Goal: Task Accomplishment & Management: Manage account settings

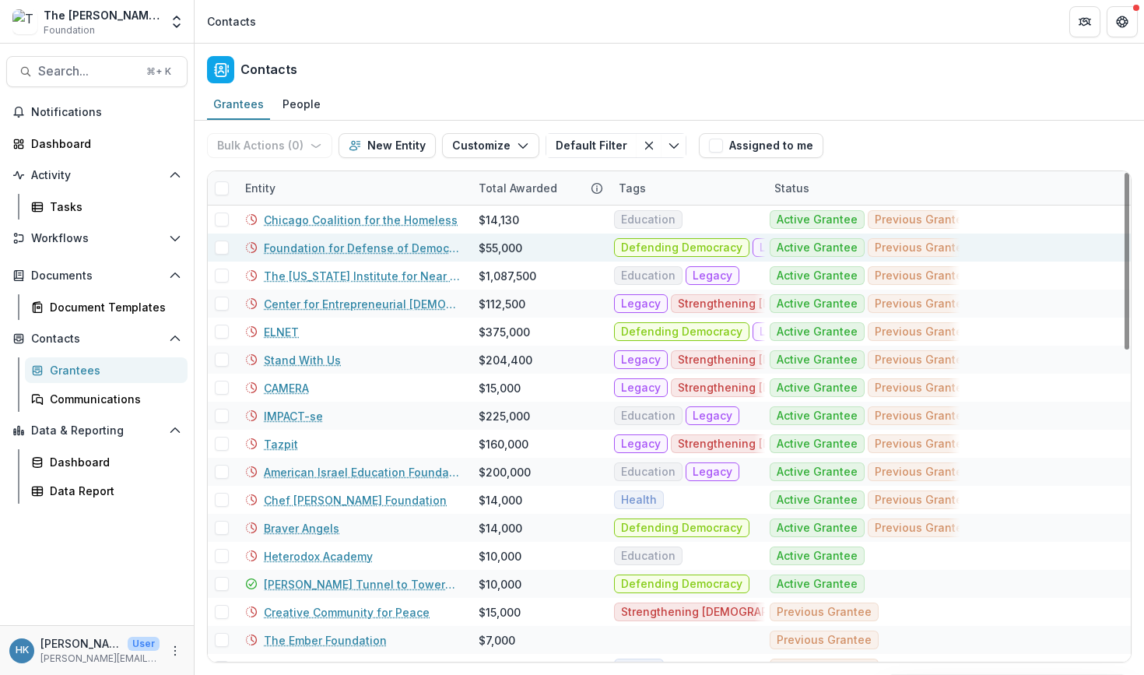
click at [104, 142] on div "Dashboard" at bounding box center [103, 143] width 144 height 16
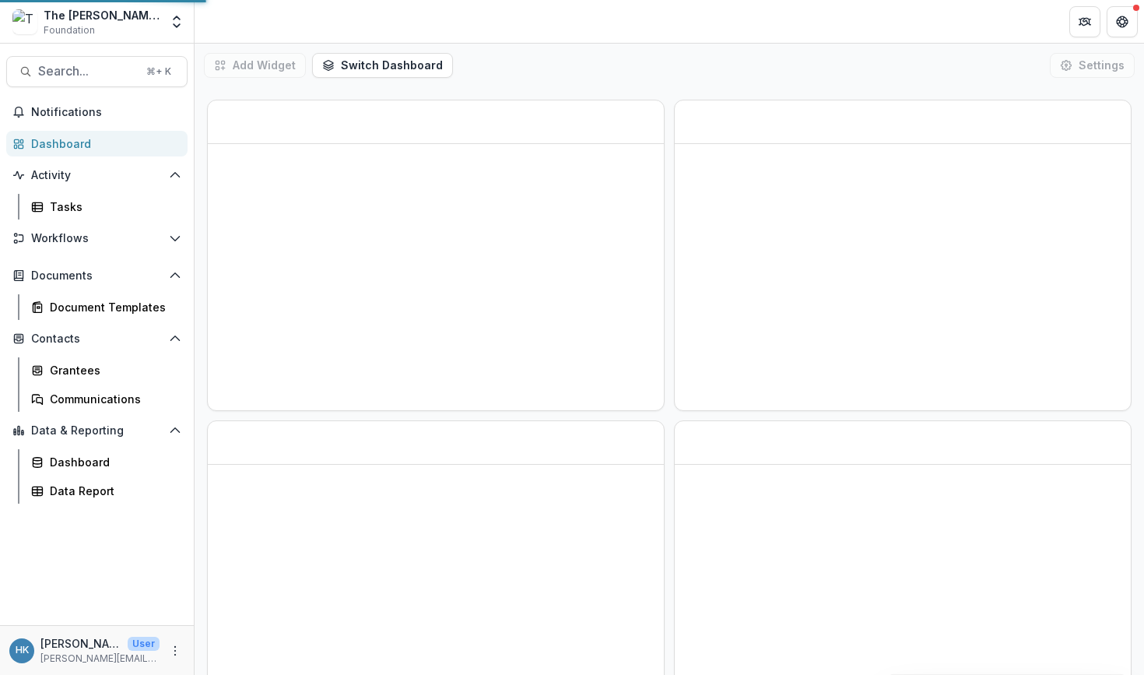
click at [82, 141] on div "Dashboard" at bounding box center [103, 143] width 144 height 16
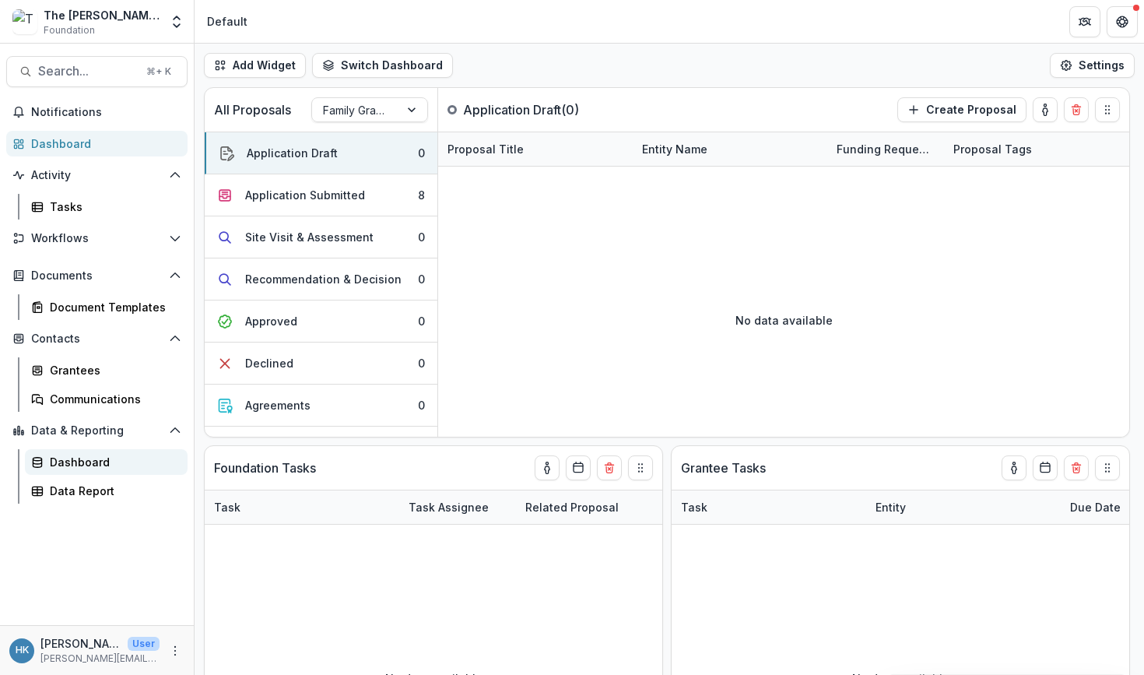
click at [76, 459] on div "Dashboard" at bounding box center [112, 462] width 125 height 16
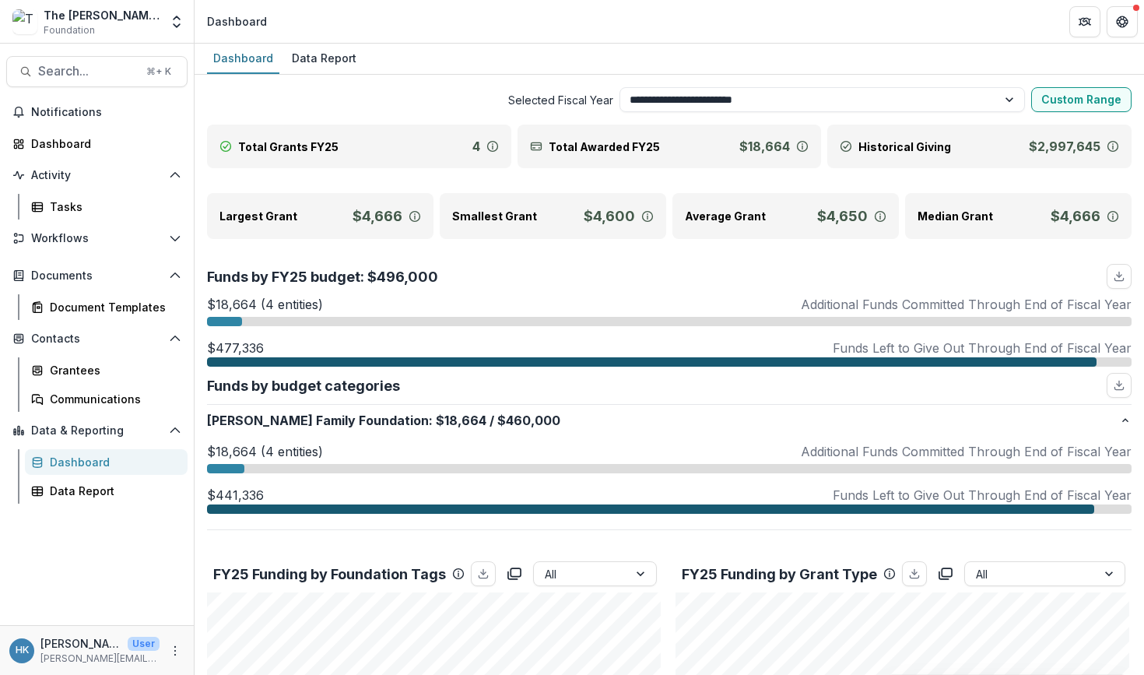
click at [85, 360] on link "Grantees" at bounding box center [106, 370] width 163 height 26
click at [79, 378] on div "Grantees" at bounding box center [112, 370] width 125 height 16
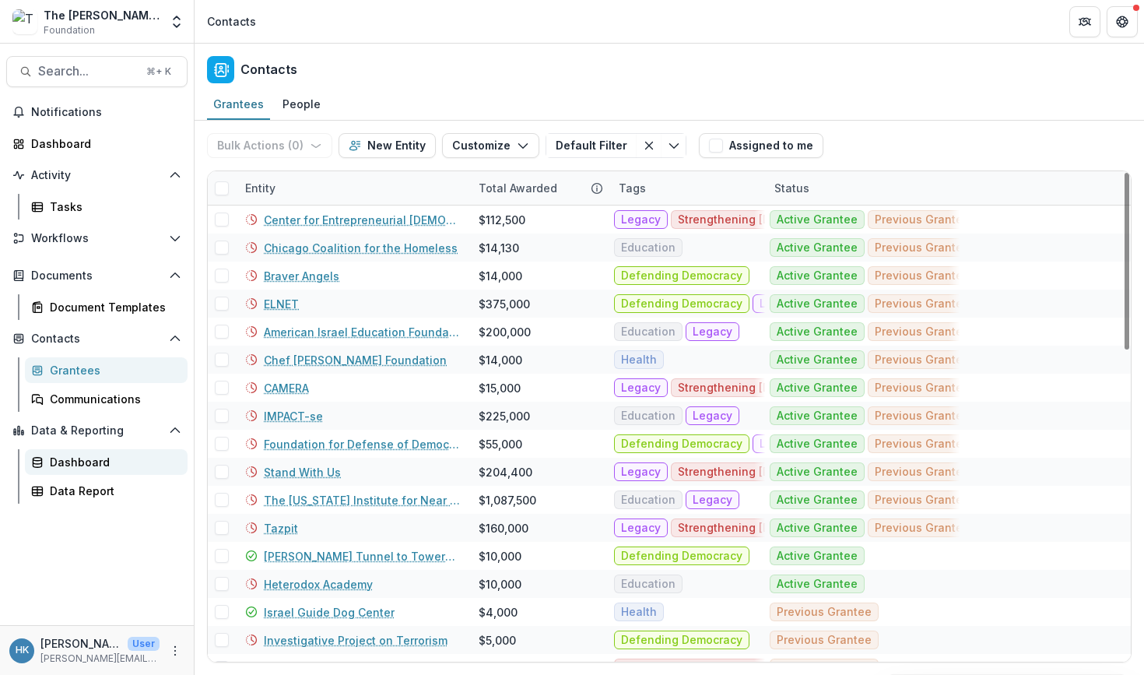
click at [100, 456] on div "Dashboard" at bounding box center [112, 462] width 125 height 16
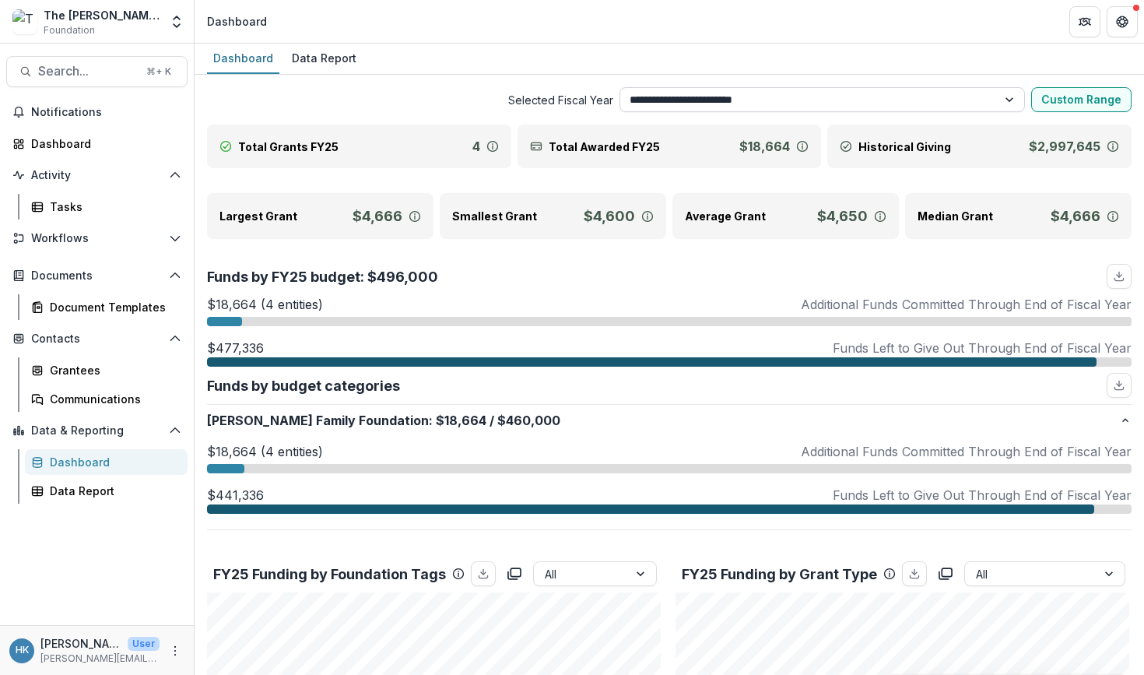
select select "**********"
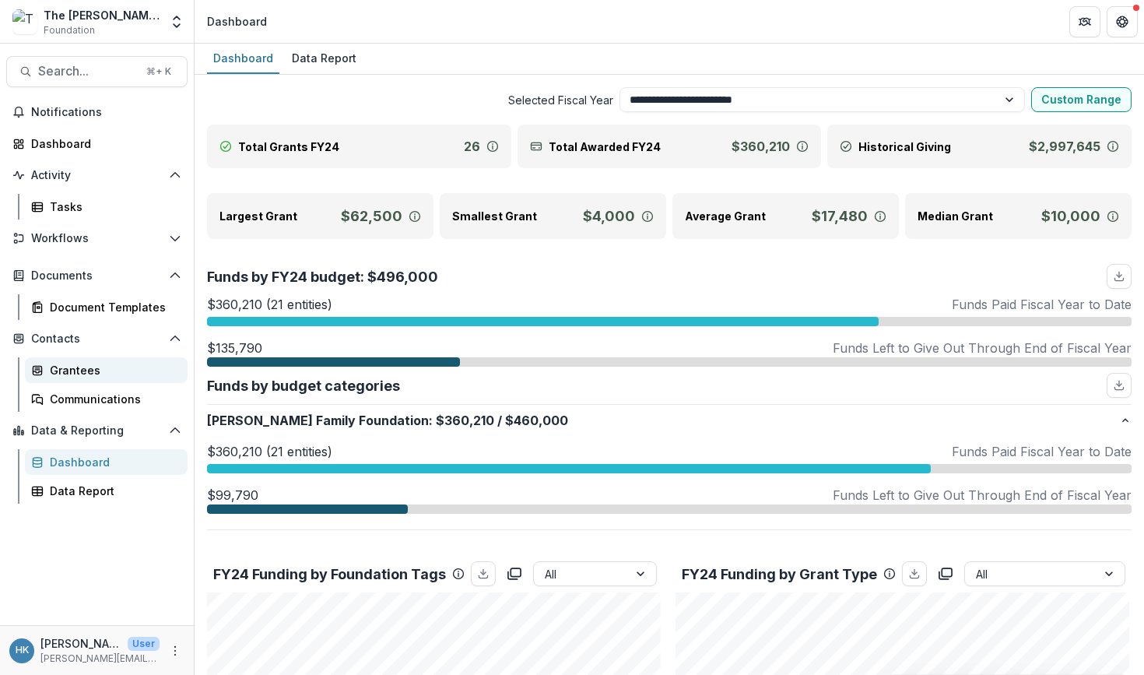
click at [77, 358] on link "Grantees" at bounding box center [106, 370] width 163 height 26
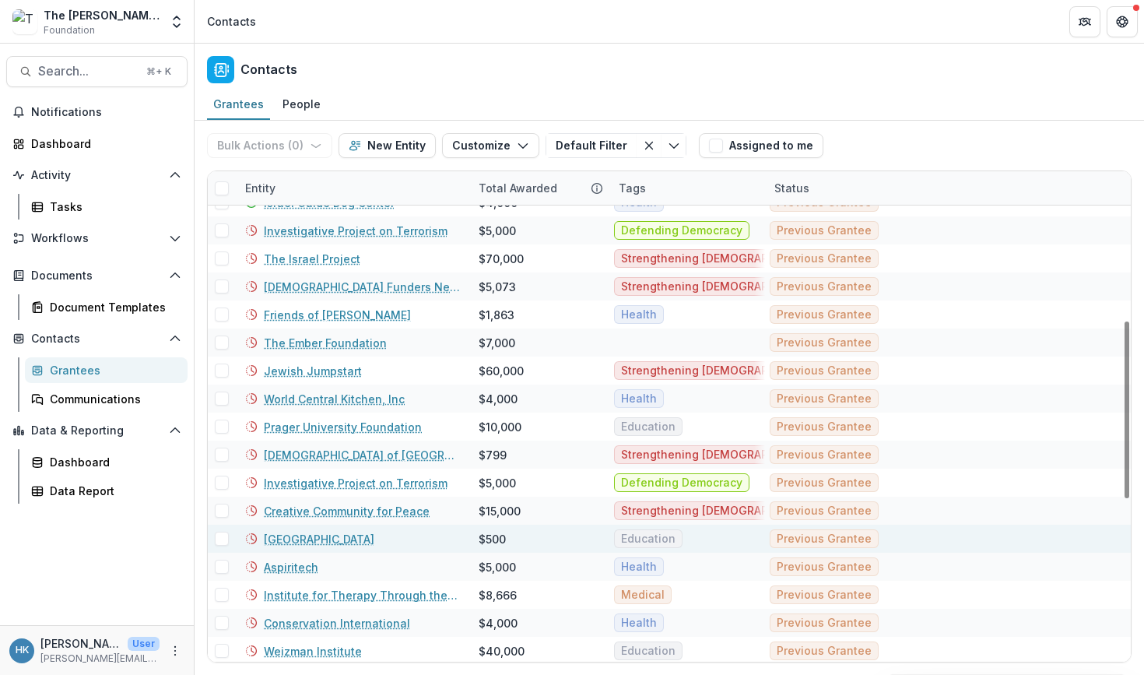
scroll to position [413, 0]
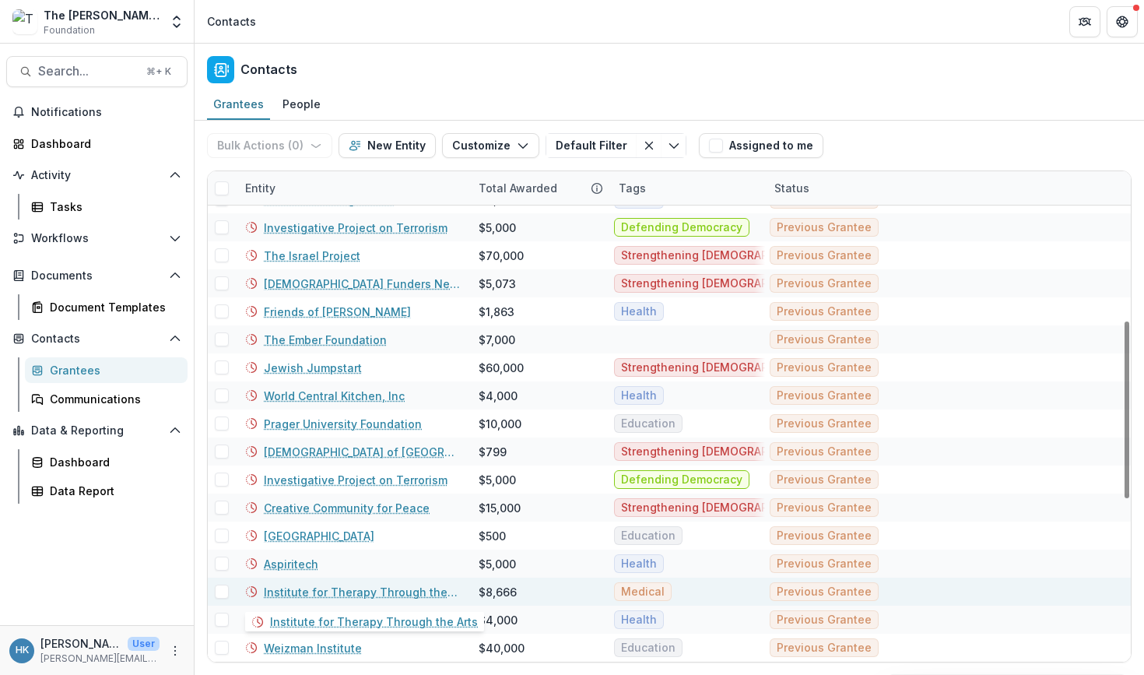
click at [387, 590] on link "Institute for Therapy Through the Arts" at bounding box center [362, 592] width 196 height 16
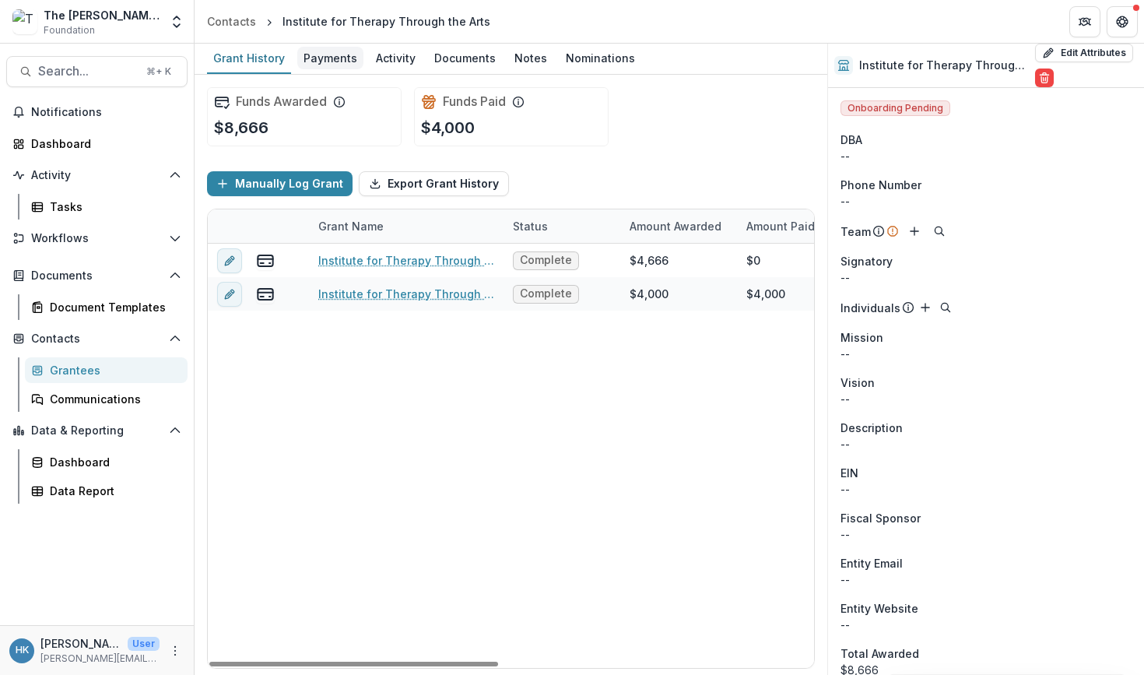
click at [320, 62] on div "Payments" at bounding box center [330, 58] width 66 height 23
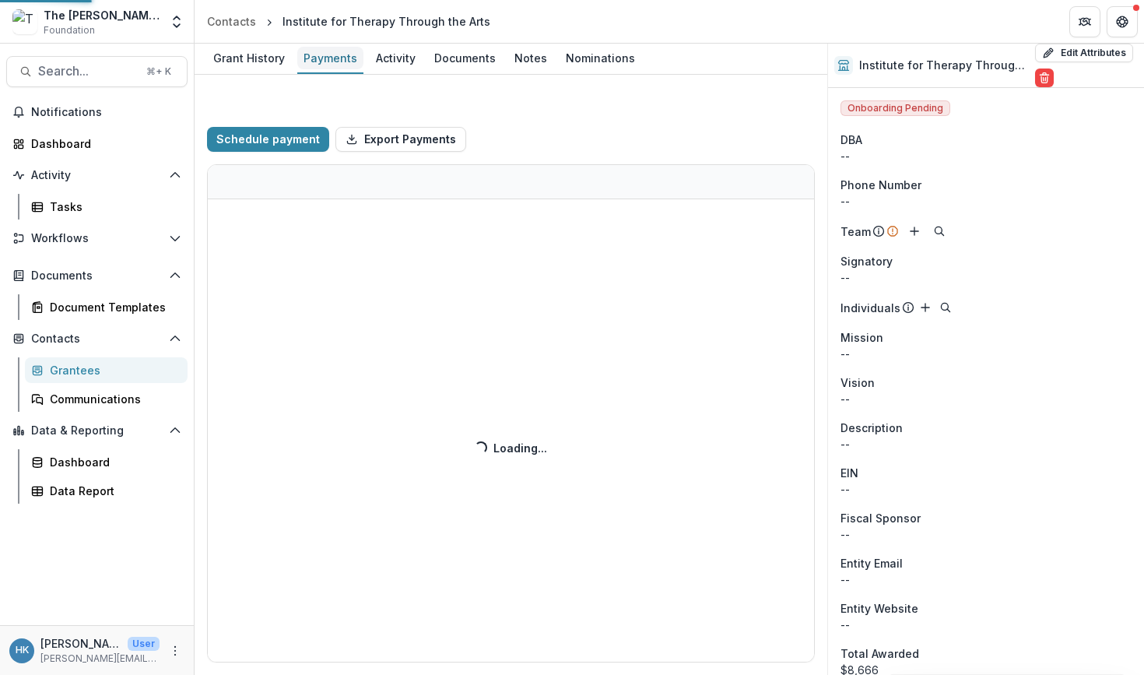
select select "****"
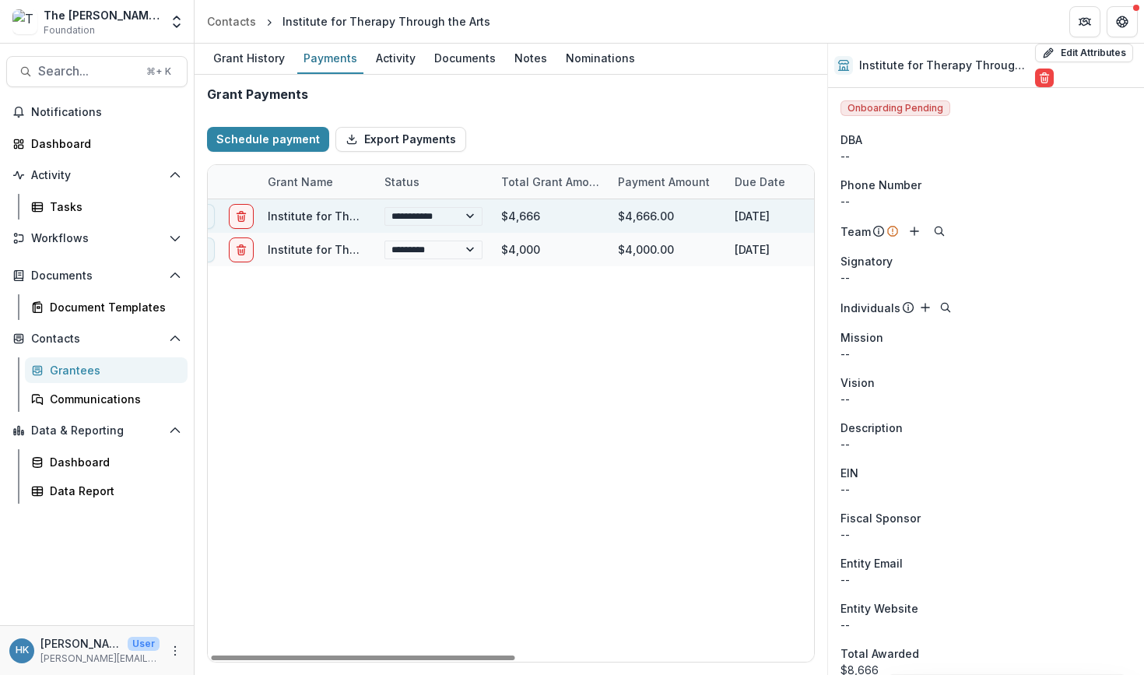
select select "****"
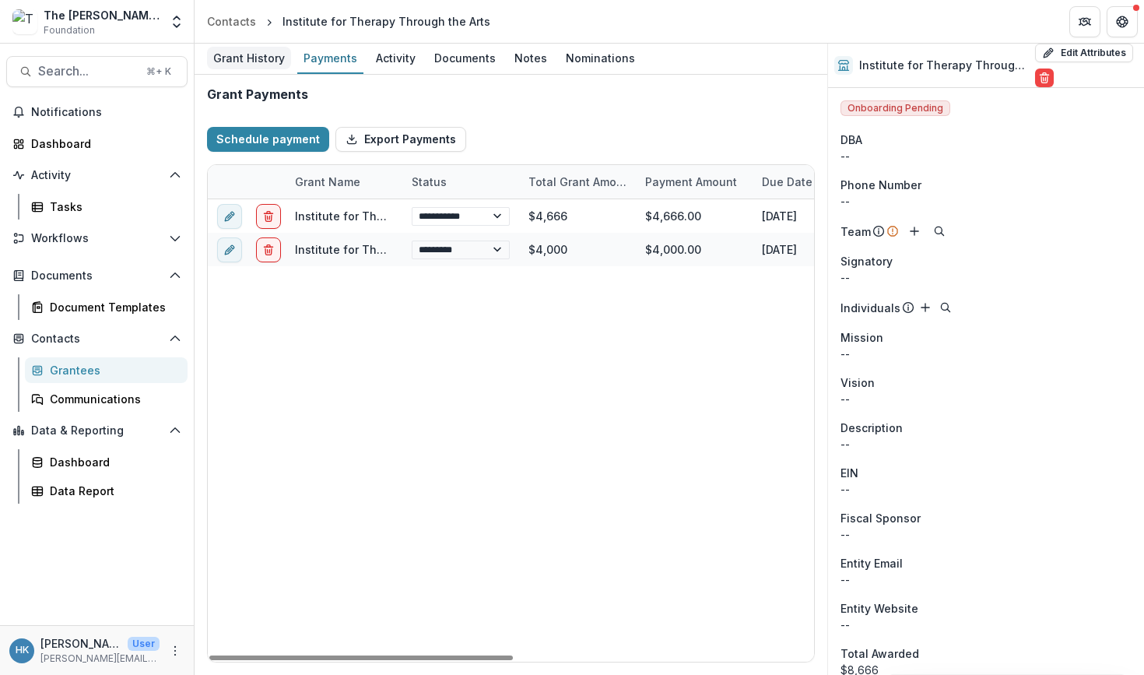
click at [258, 56] on div "Grant History" at bounding box center [249, 58] width 84 height 23
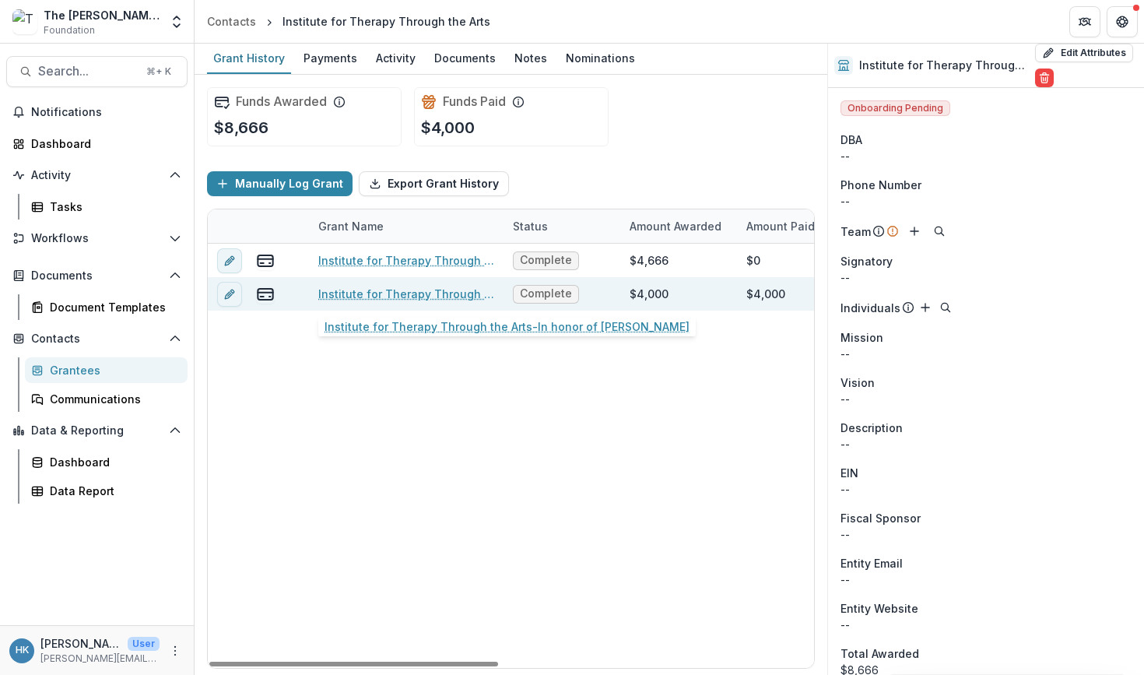
click at [408, 294] on link "Institute for Therapy Through the Arts-In honor of [PERSON_NAME]" at bounding box center [406, 294] width 176 height 16
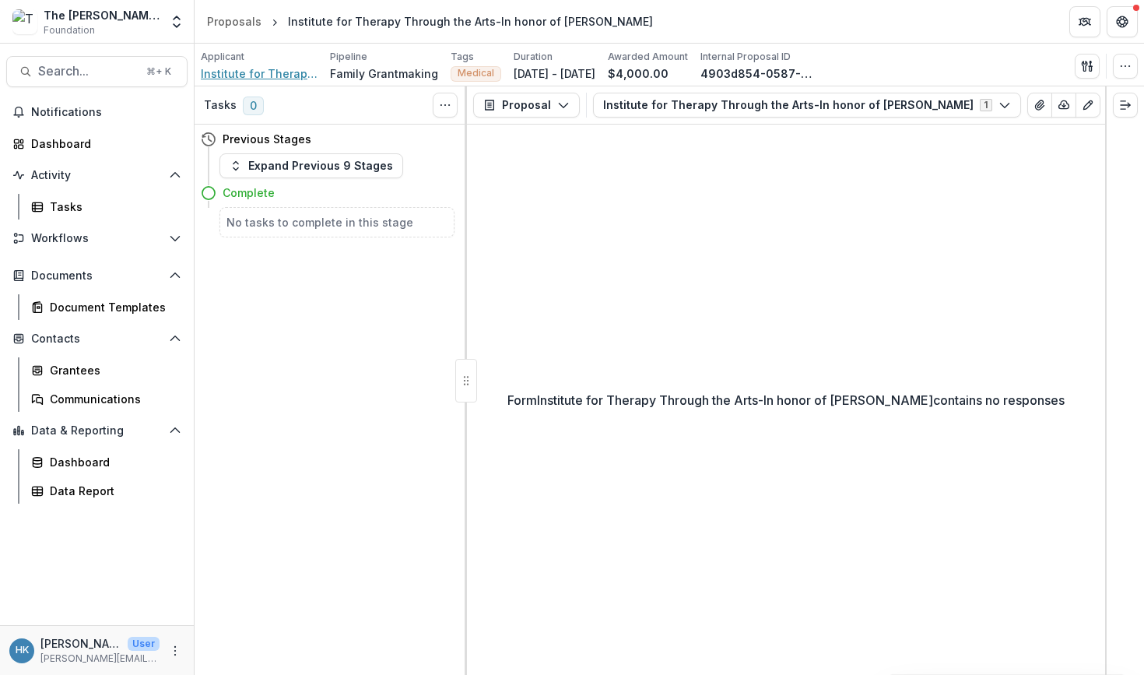
click at [239, 79] on span "Institute for Therapy Through the Arts" at bounding box center [259, 73] width 117 height 16
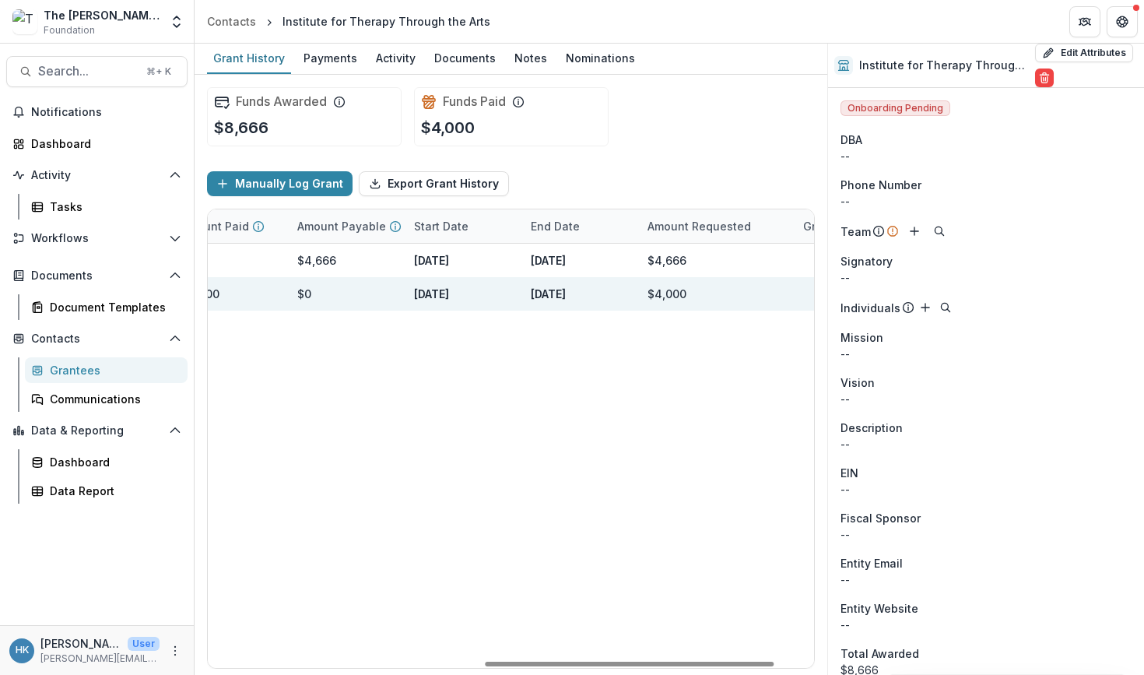
scroll to position [0, 565]
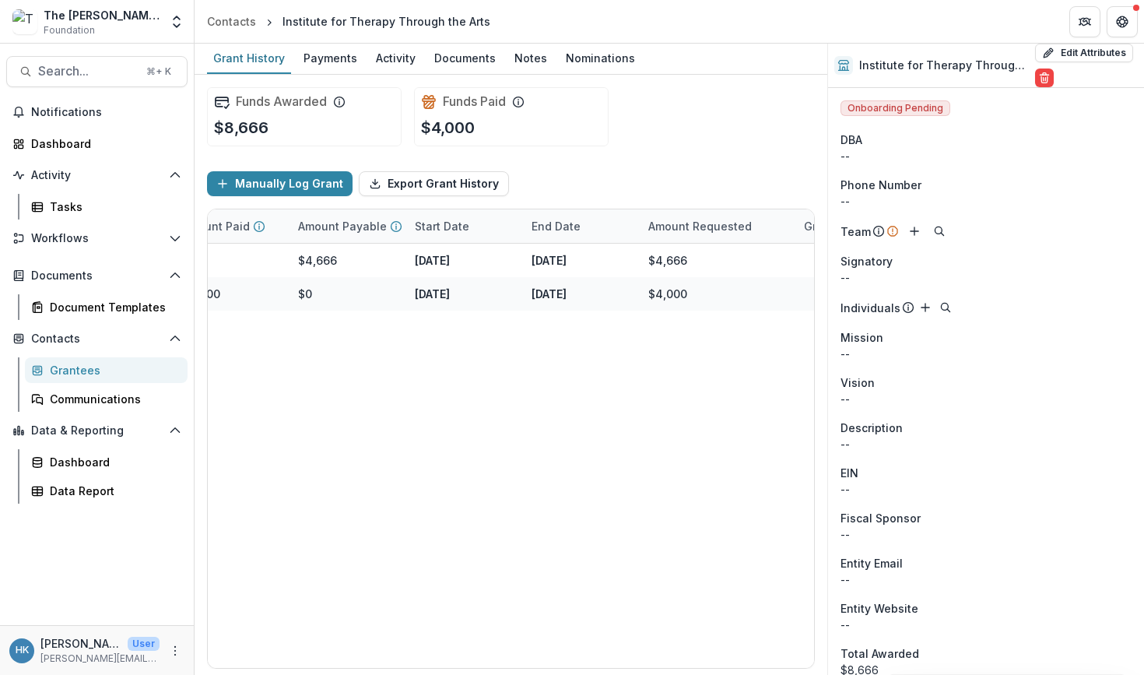
click at [89, 367] on div "Grantees" at bounding box center [112, 370] width 125 height 16
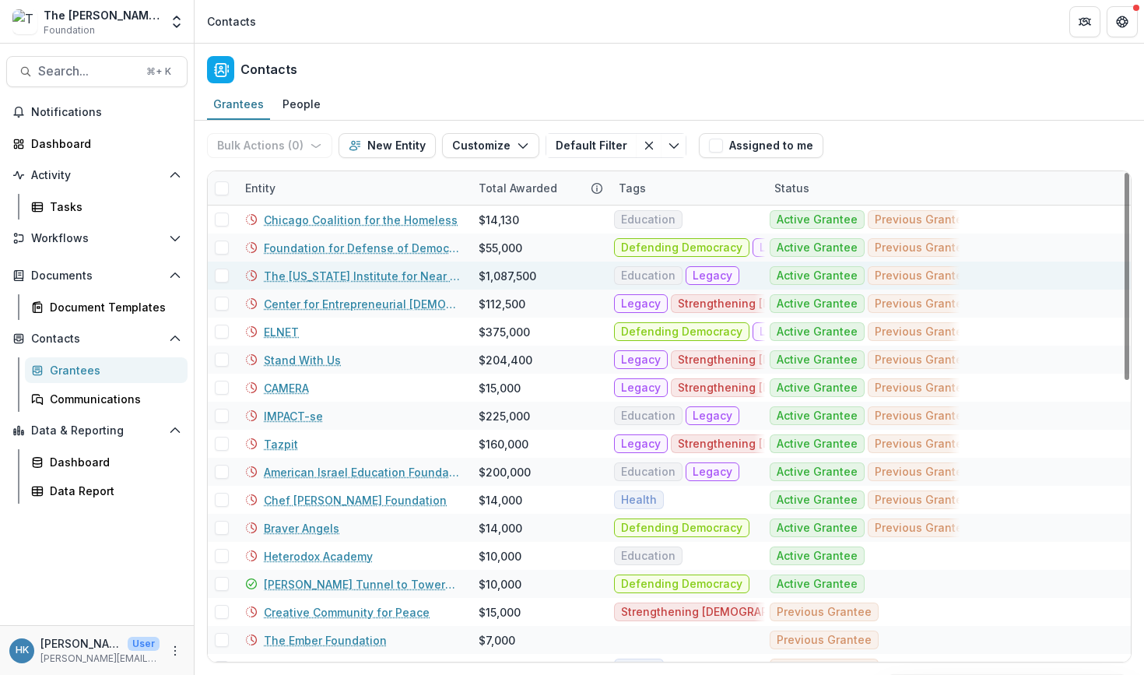
click at [424, 273] on link "The [US_STATE] Institute for Near East Policy (TWI)" at bounding box center [362, 276] width 196 height 16
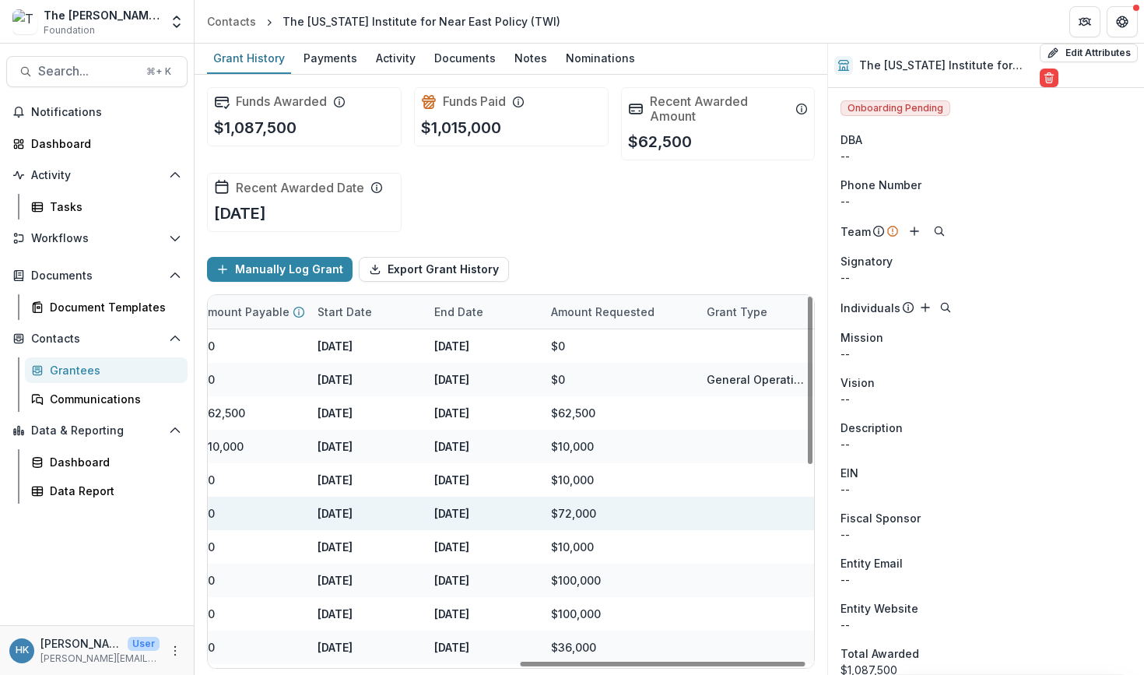
scroll to position [0, 663]
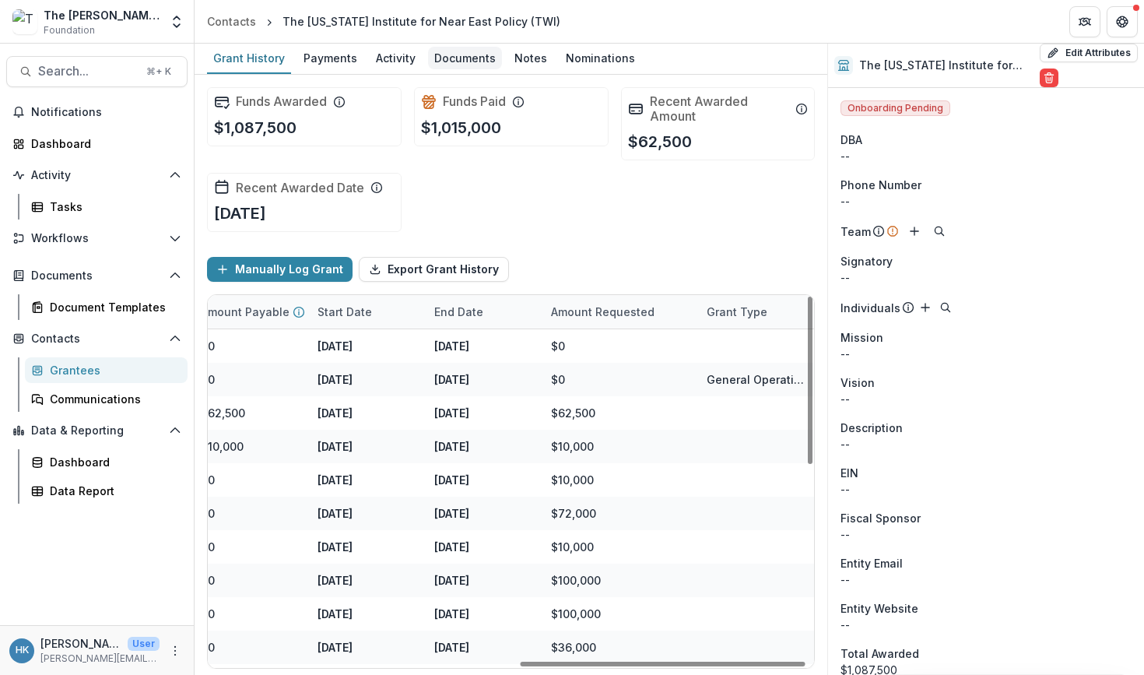
click at [448, 67] on div "Documents" at bounding box center [465, 58] width 74 height 23
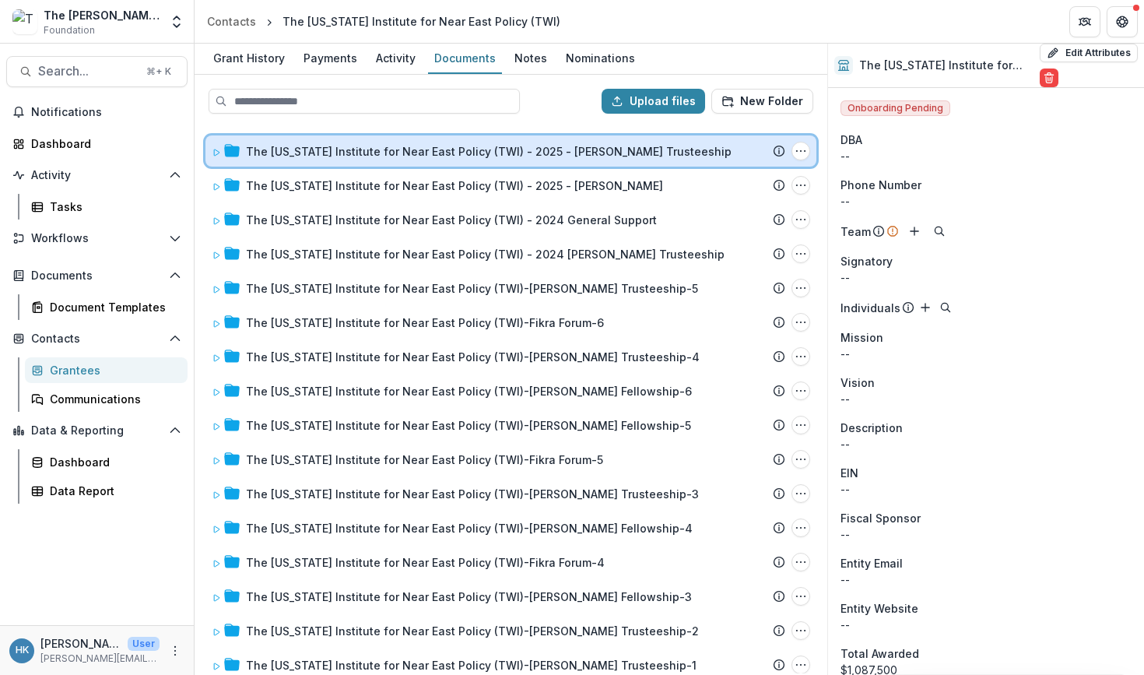
click at [218, 150] on icon at bounding box center [216, 152] width 9 height 9
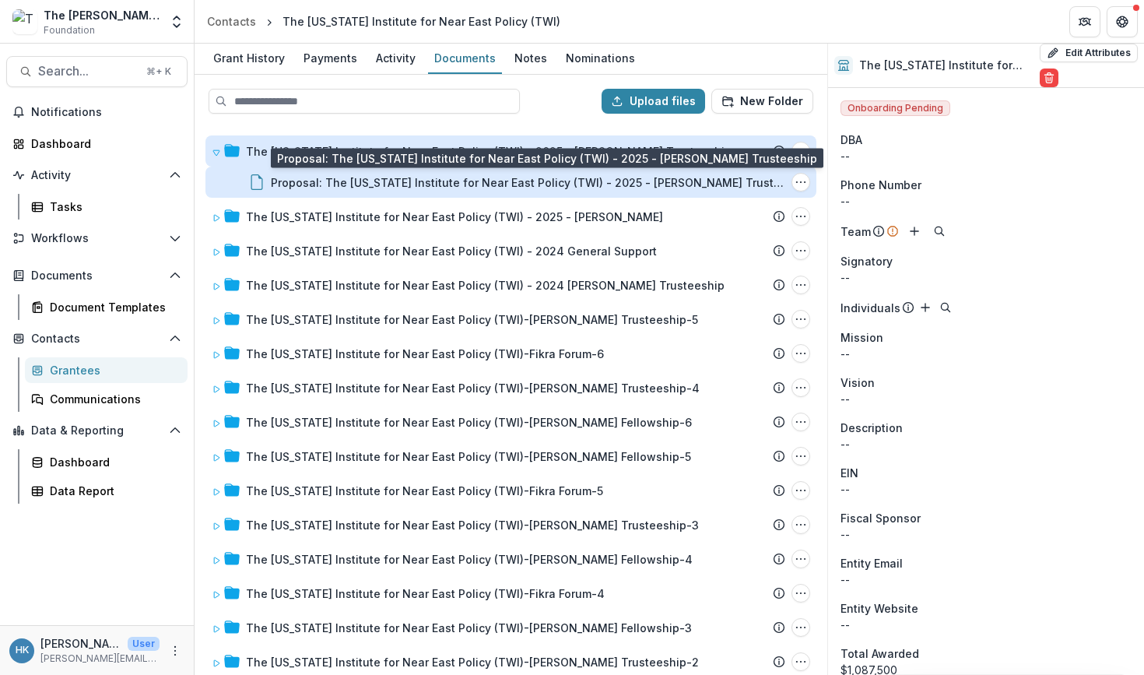
click at [379, 184] on div "Proposal: The [US_STATE] Institute for Near East Policy (TWI) - 2025 - [PERSON_…" at bounding box center [528, 182] width 514 height 16
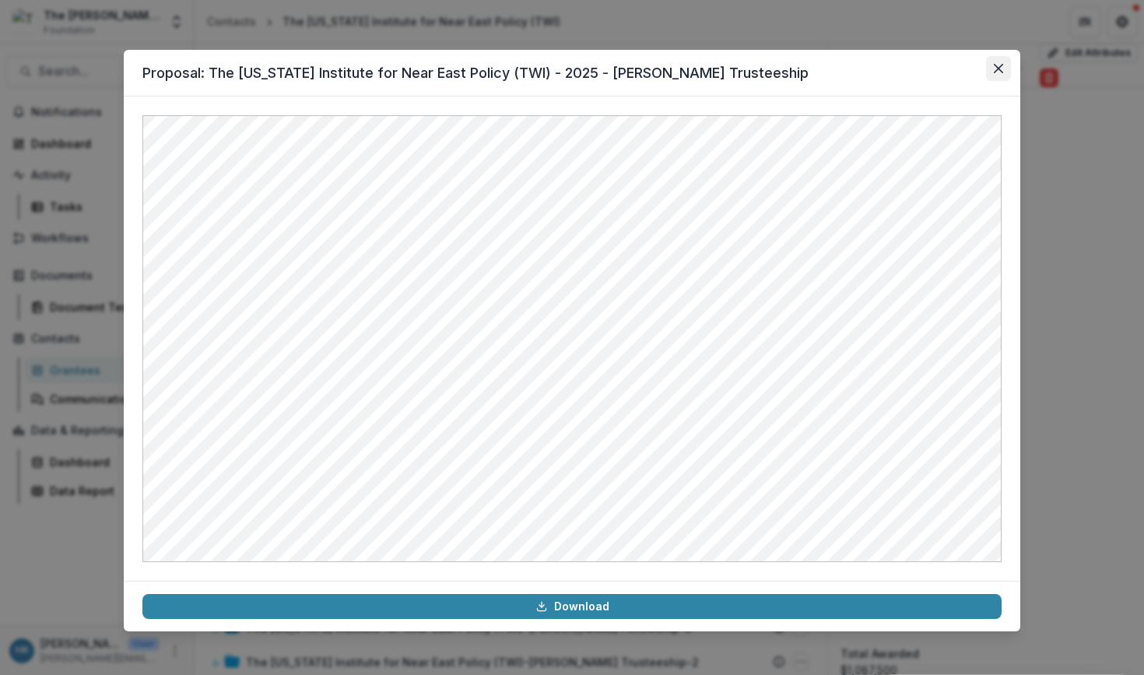
click at [999, 66] on icon "Close" at bounding box center [998, 68] width 9 height 9
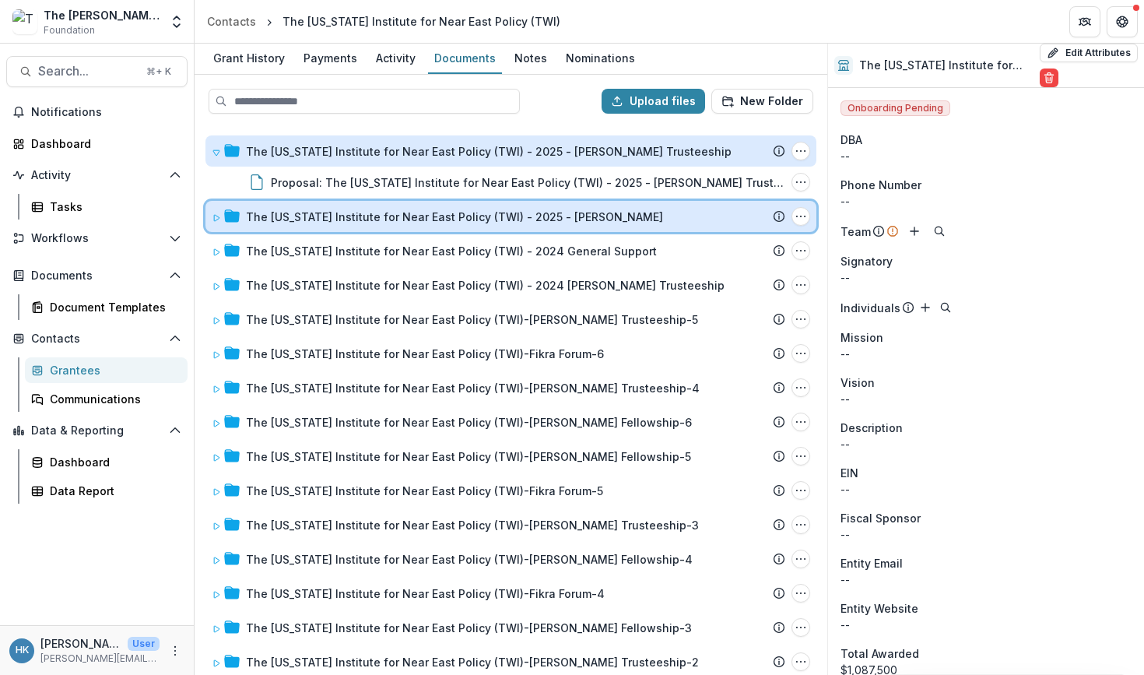
click at [212, 216] on div "The [US_STATE] Institute for Near East Policy (TWI) - 2025 - [PERSON_NAME] Subm…" at bounding box center [511, 216] width 611 height 31
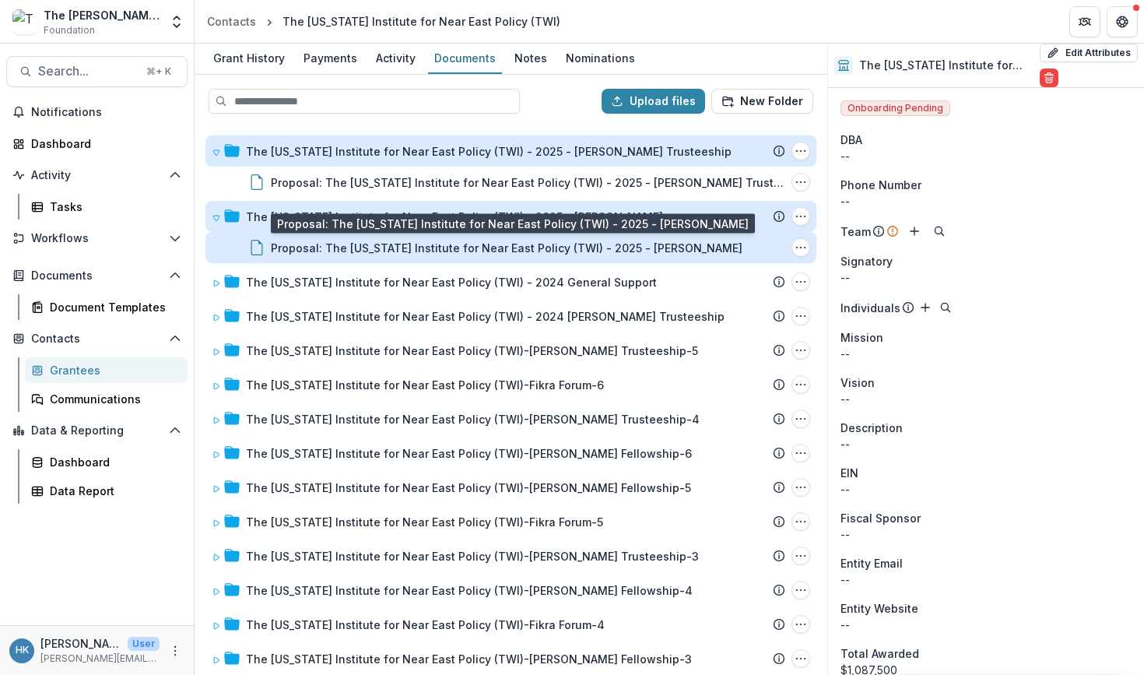
click at [332, 247] on div "Proposal: The [US_STATE] Institute for Near East Policy (TWI) - 2025 - [PERSON_…" at bounding box center [507, 248] width 472 height 16
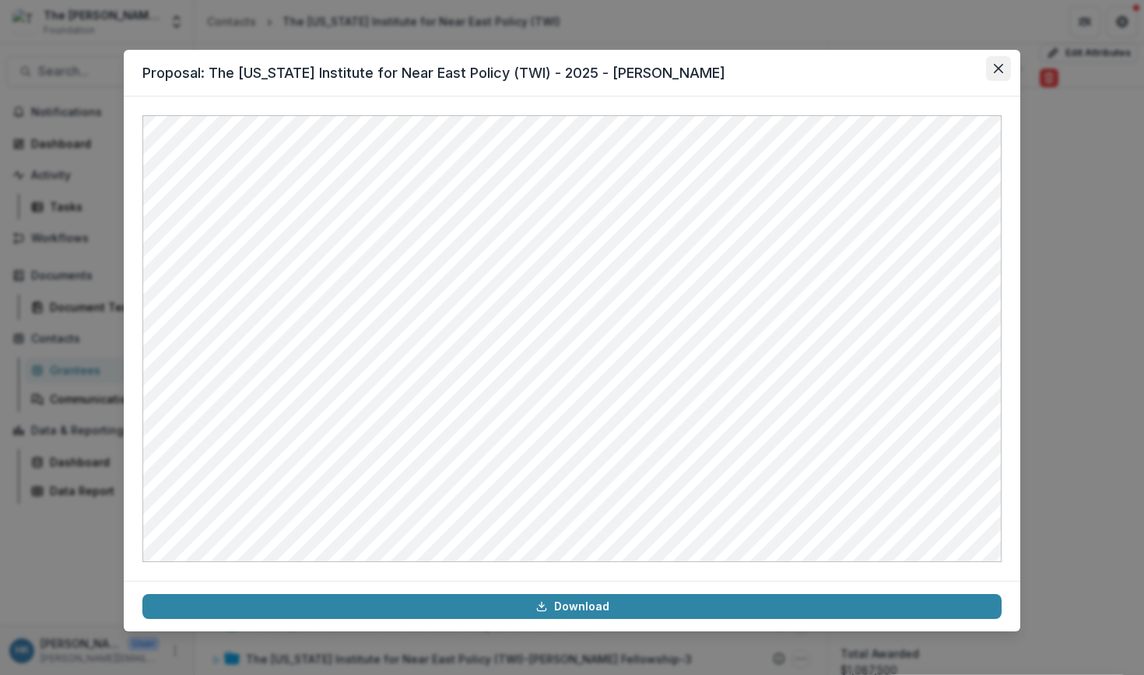
click at [990, 73] on button "Close" at bounding box center [998, 68] width 25 height 25
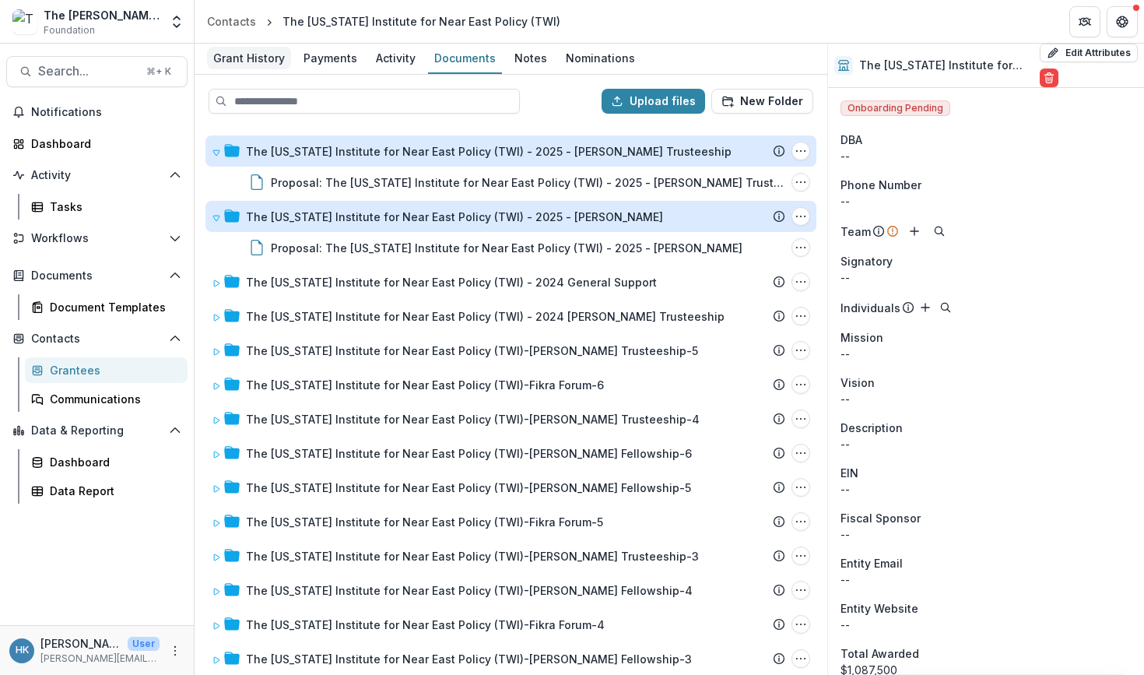
click at [237, 59] on div "Grant History" at bounding box center [249, 58] width 84 height 23
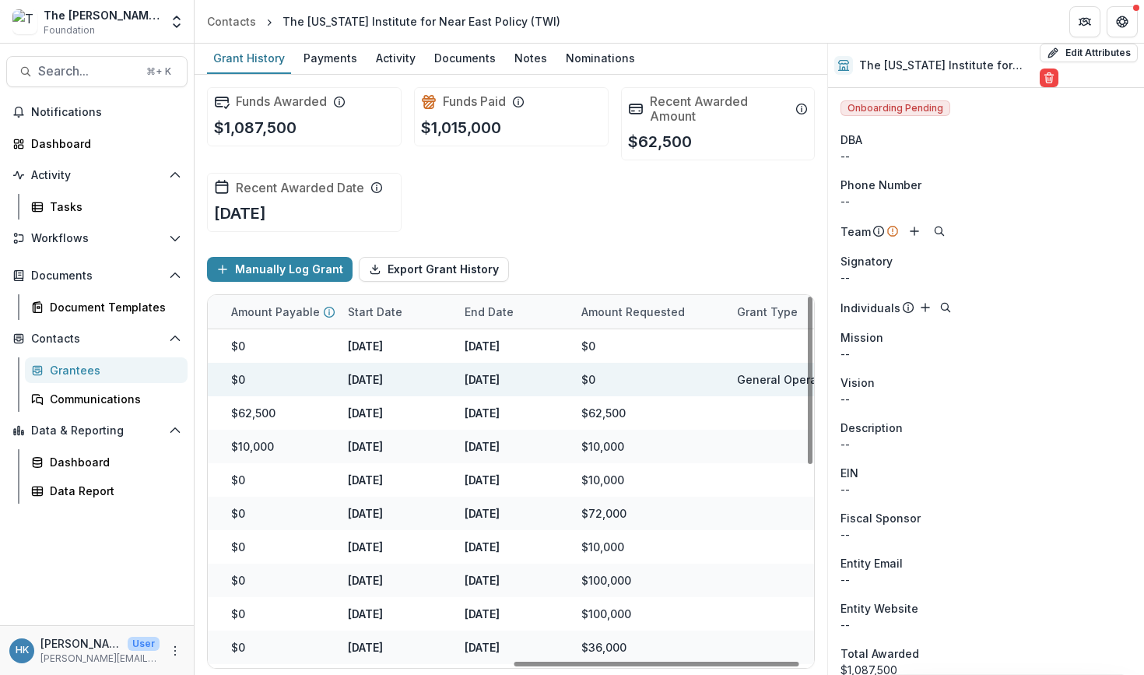
scroll to position [0, 663]
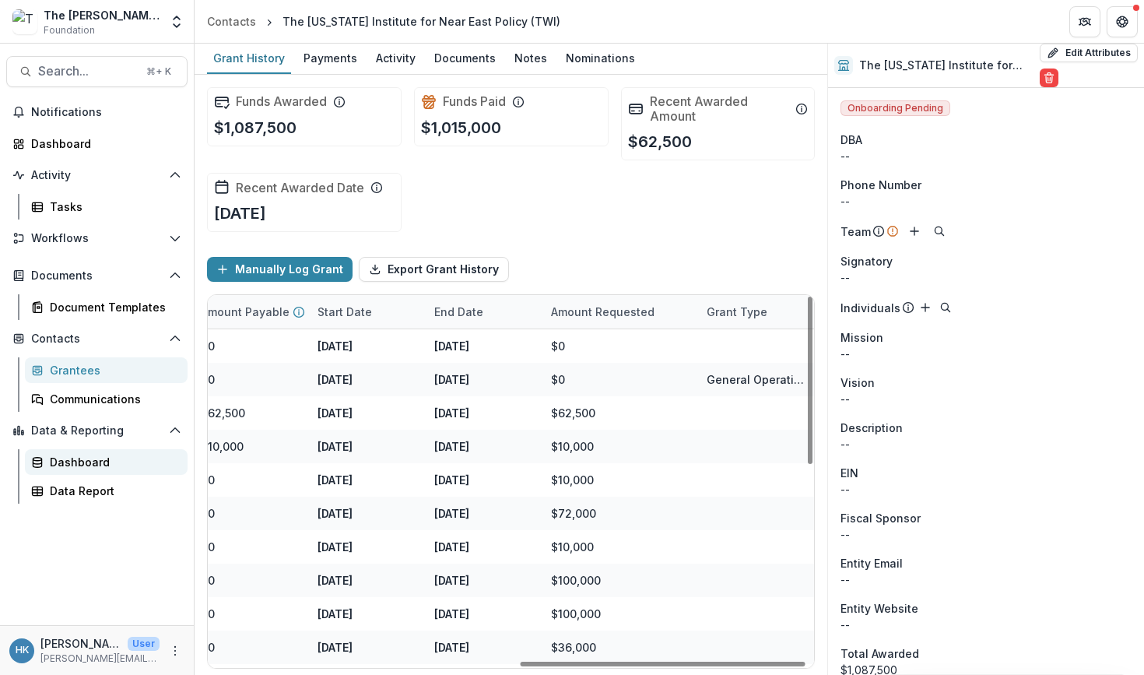
click at [76, 465] on div "Dashboard" at bounding box center [112, 462] width 125 height 16
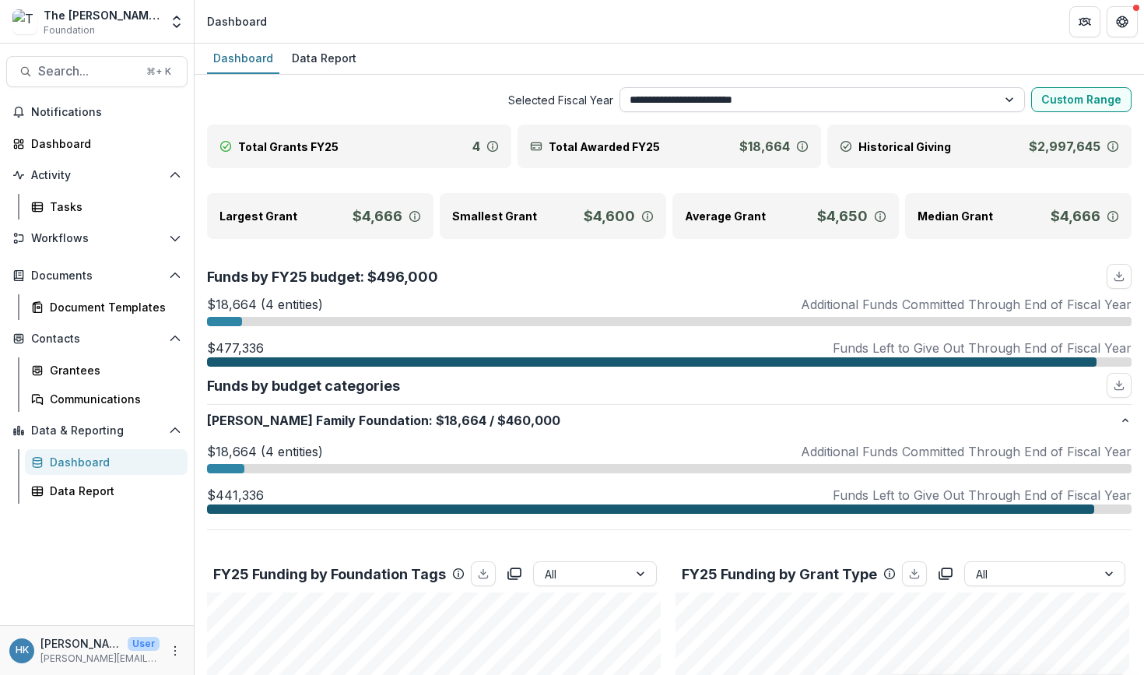
select select "**********"
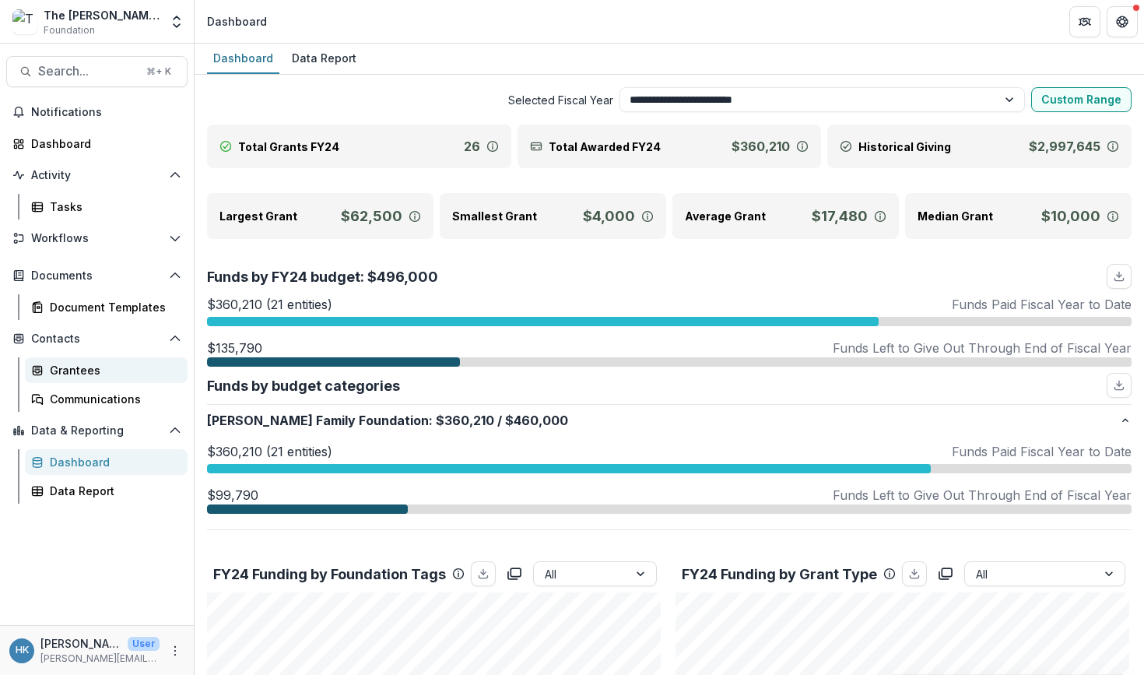
click at [84, 367] on div "Grantees" at bounding box center [112, 370] width 125 height 16
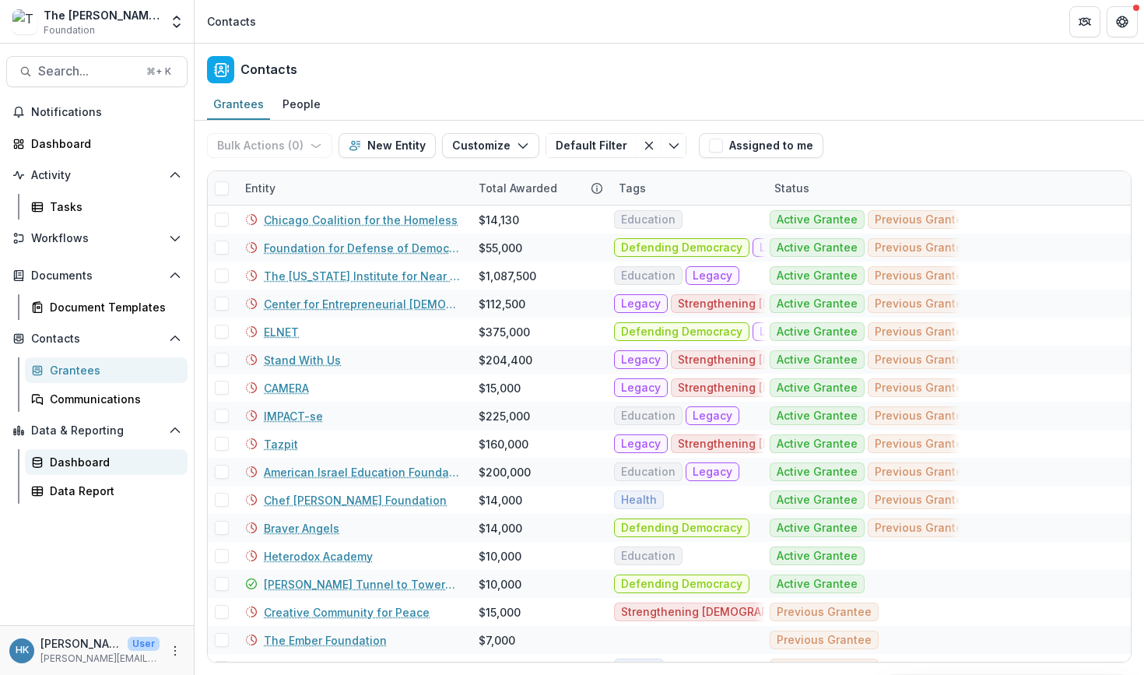
click at [62, 470] on link "Dashboard" at bounding box center [106, 462] width 163 height 26
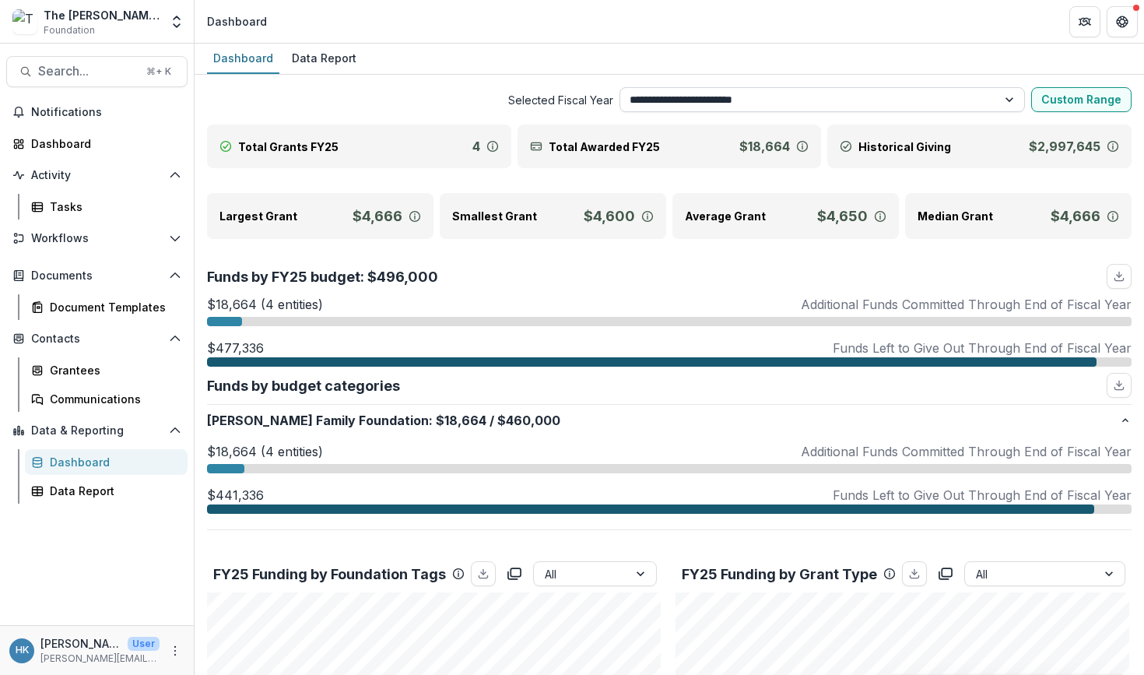
select select "**********"
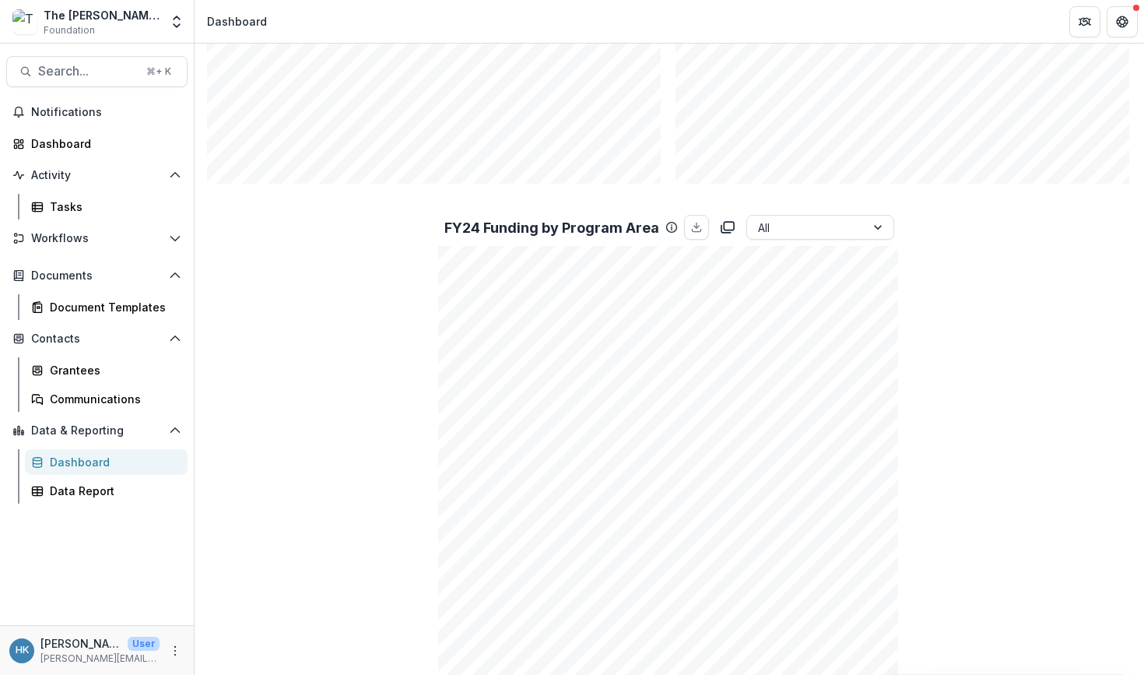
scroll to position [863, 0]
click at [83, 368] on div "Grantees" at bounding box center [112, 370] width 125 height 16
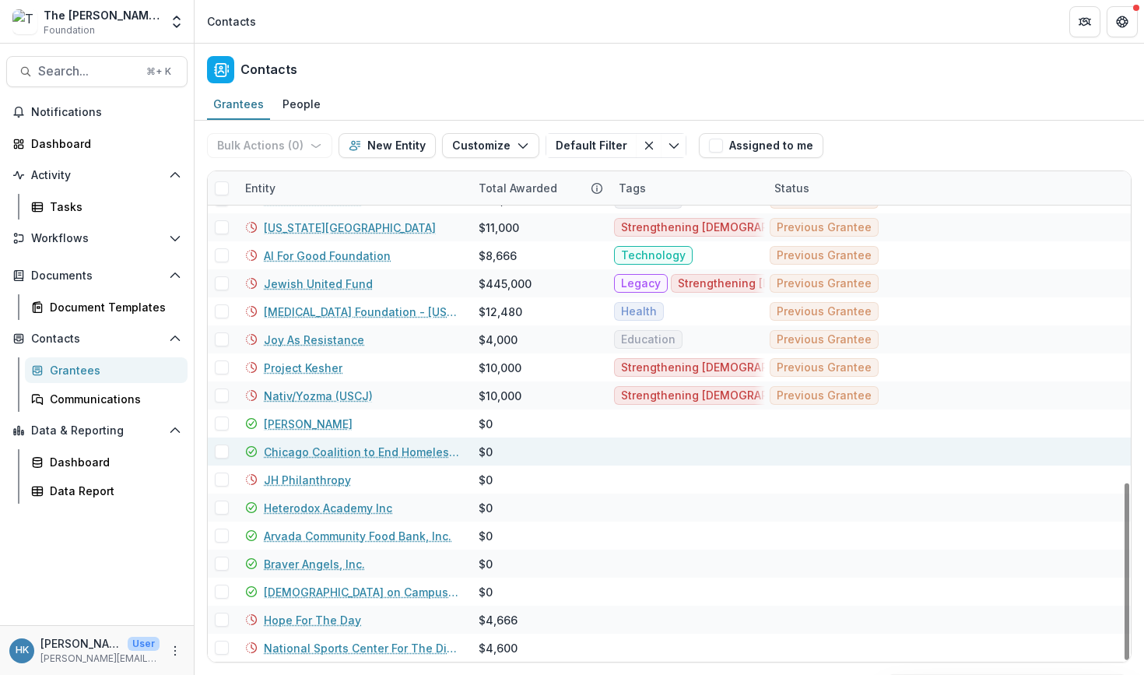
scroll to position [861, 0]
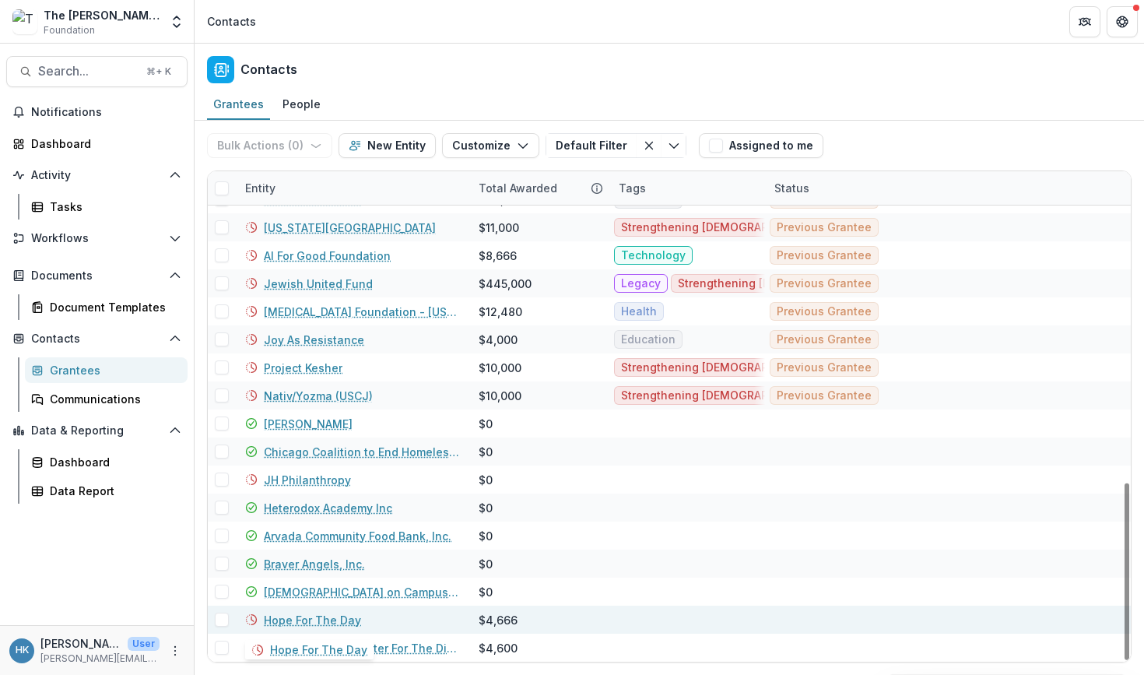
click at [319, 618] on link "Hope For The Day" at bounding box center [312, 620] width 97 height 16
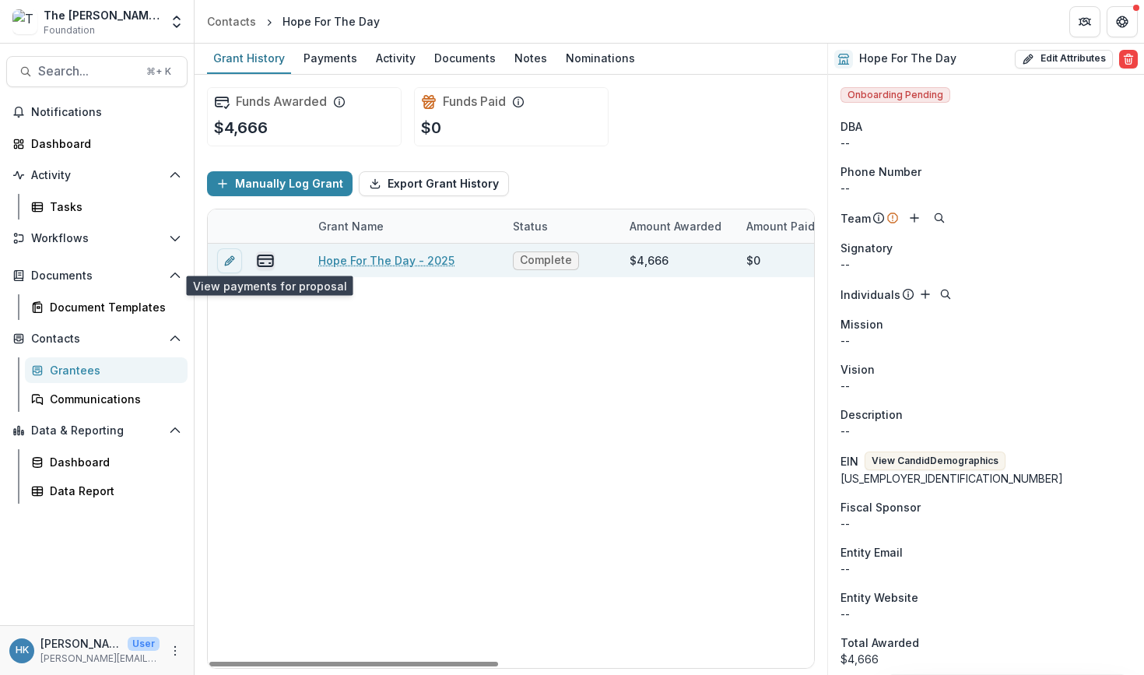
click at [268, 258] on icon "view-payments" at bounding box center [265, 260] width 19 height 19
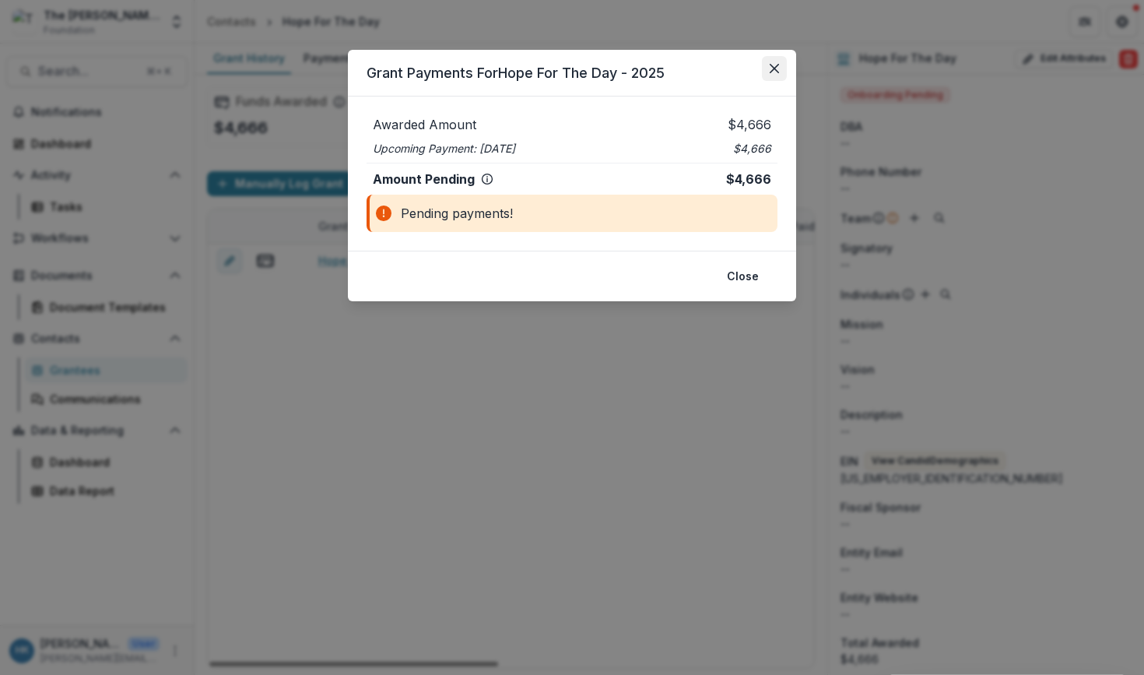
click at [779, 70] on icon "Close" at bounding box center [774, 68] width 9 height 9
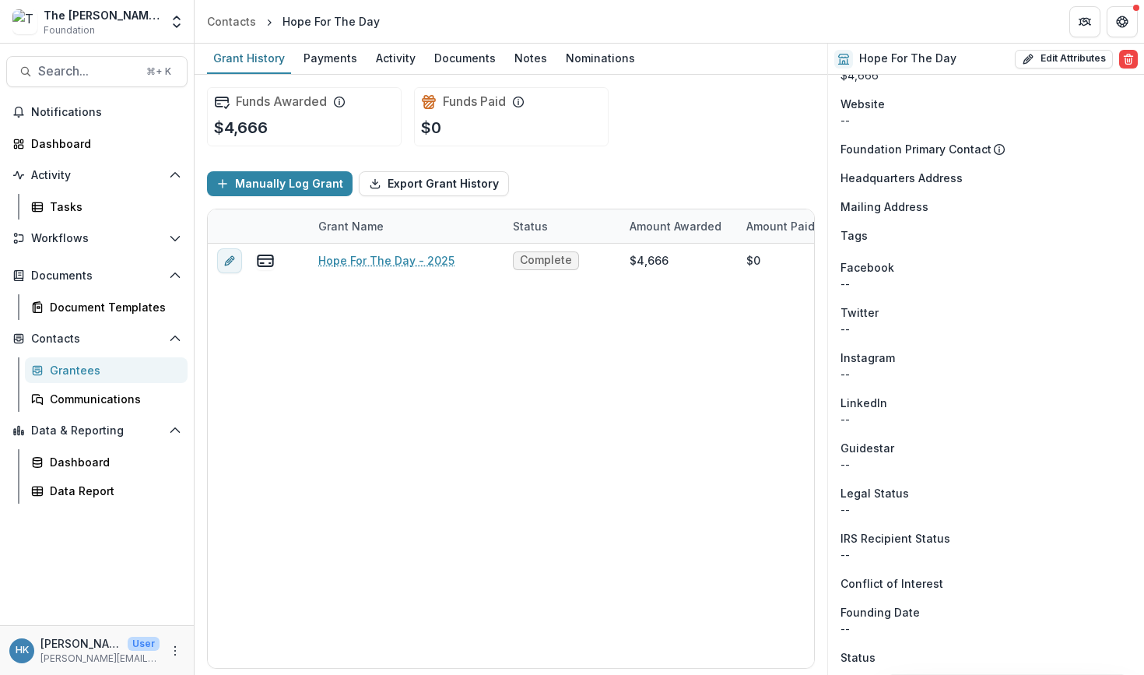
scroll to position [606, 0]
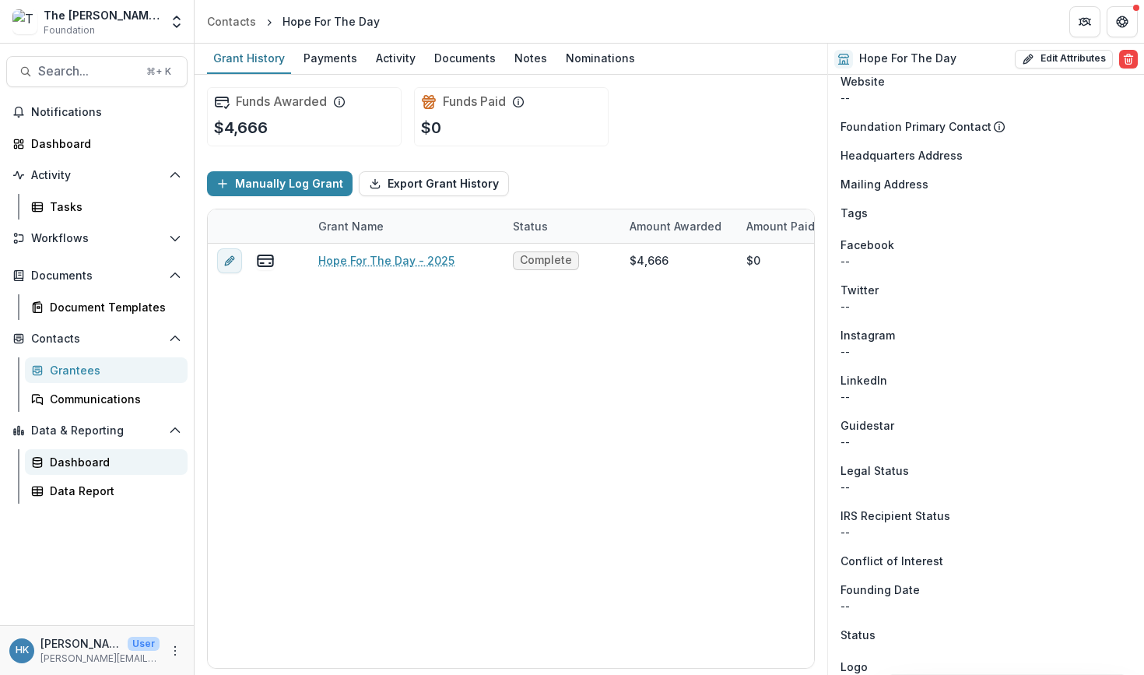
click at [91, 463] on div "Dashboard" at bounding box center [112, 462] width 125 height 16
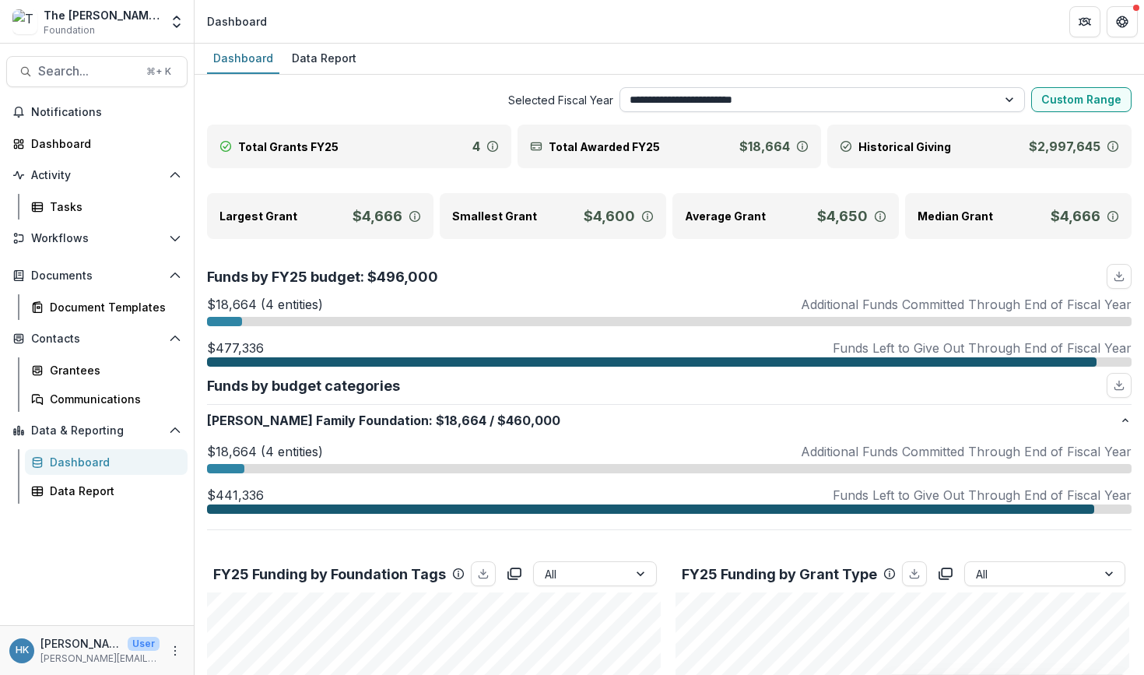
select select "**********"
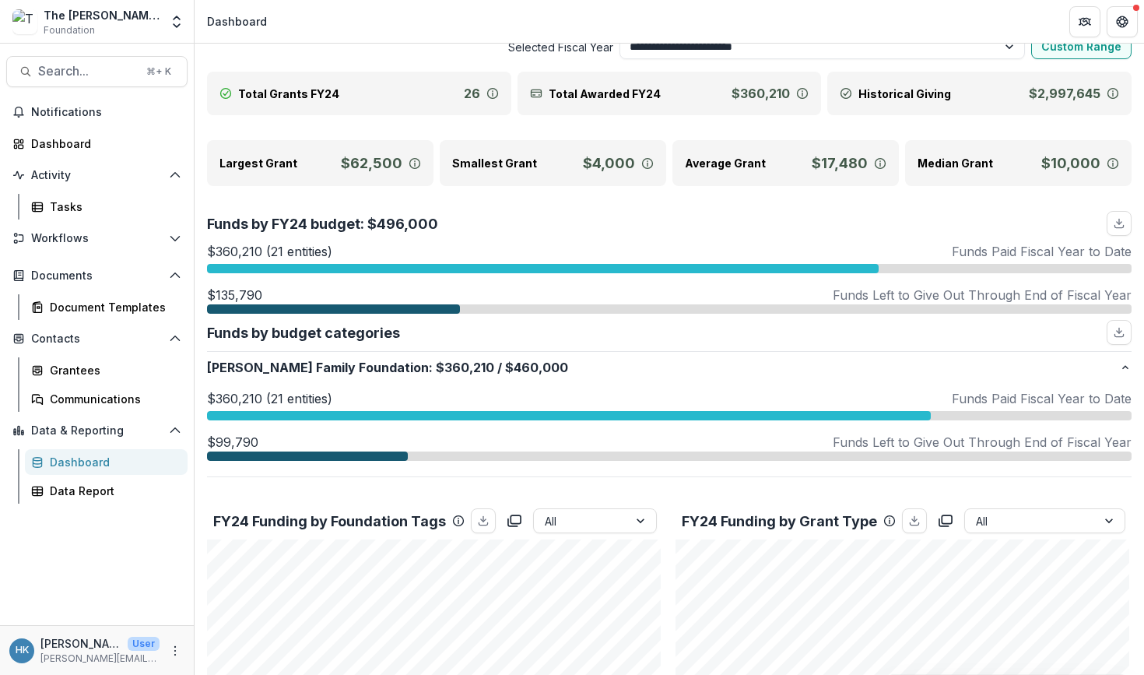
scroll to position [43, 0]
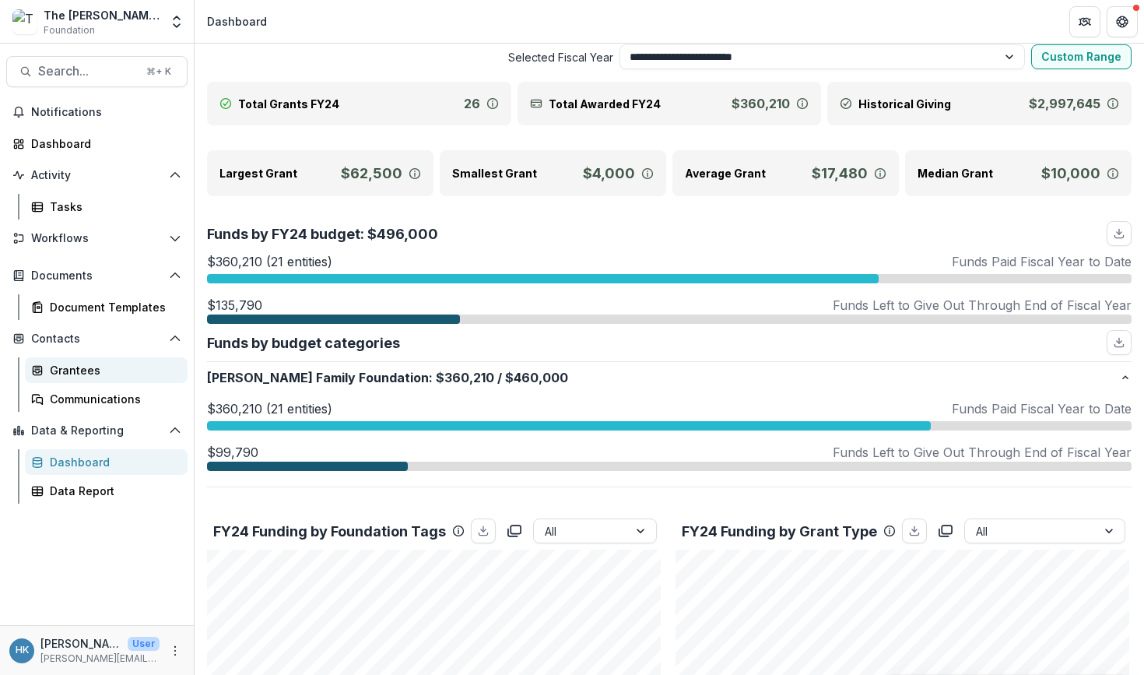
click at [117, 369] on div "Grantees" at bounding box center [112, 370] width 125 height 16
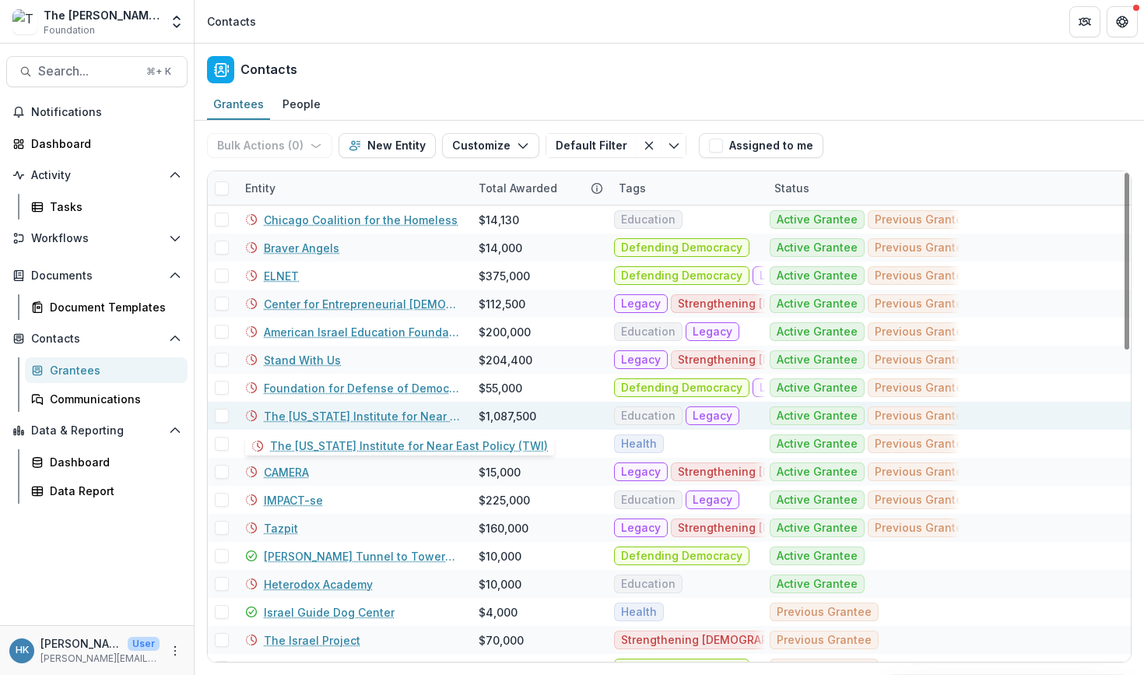
click at [333, 420] on link "The [US_STATE] Institute for Near East Policy (TWI)" at bounding box center [362, 416] width 196 height 16
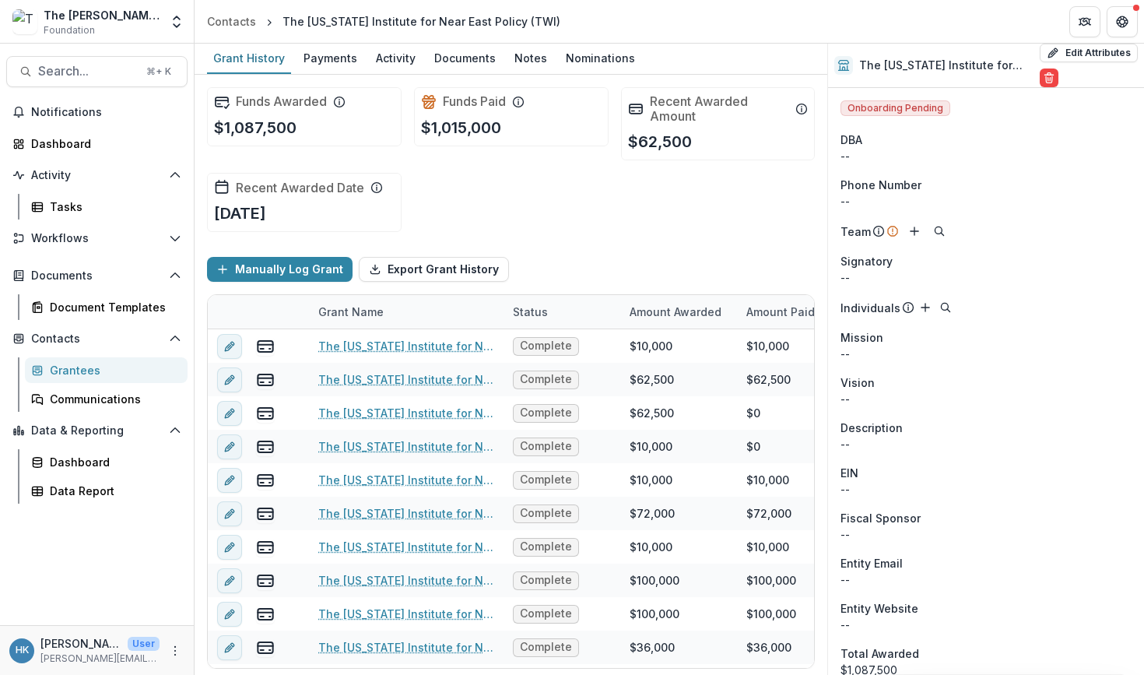
click at [93, 376] on div "Grantees" at bounding box center [112, 370] width 125 height 16
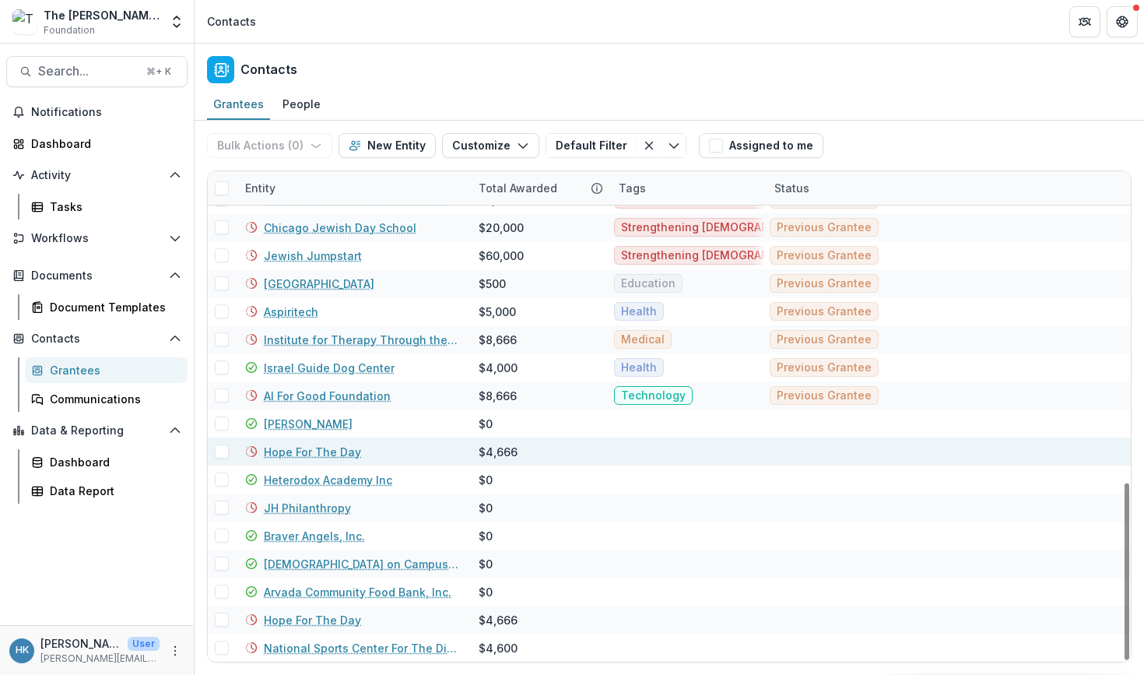
scroll to position [861, 0]
click at [318, 452] on link "Hope For The Day" at bounding box center [312, 452] width 97 height 16
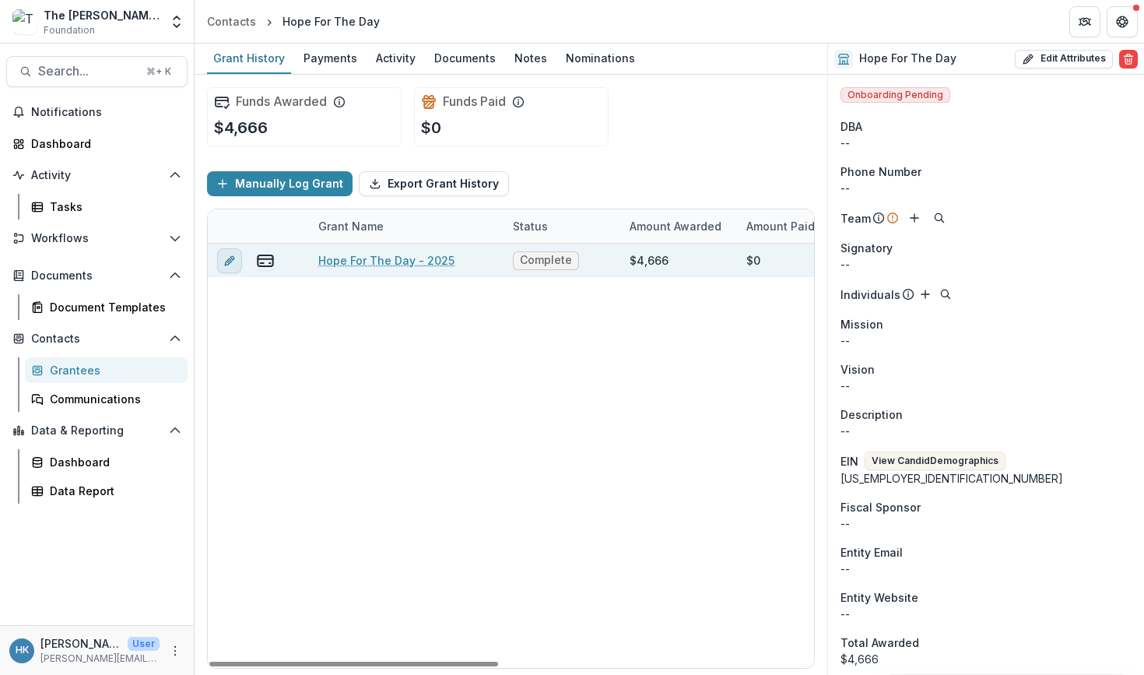
click at [230, 262] on icon "edit" at bounding box center [228, 261] width 7 height 7
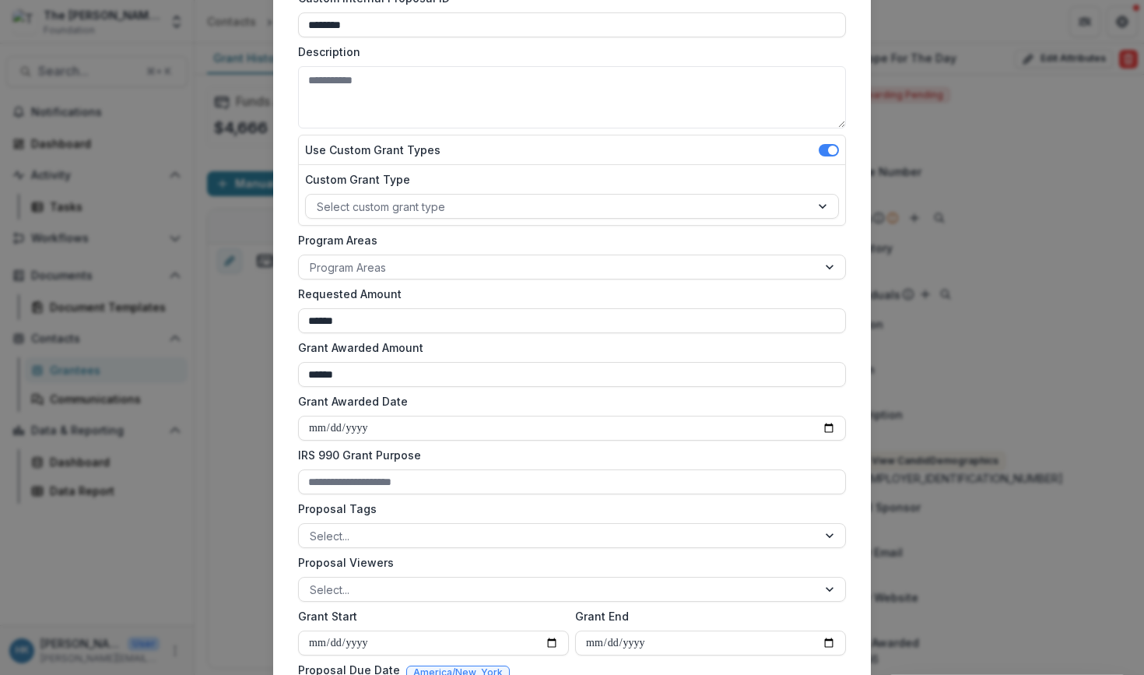
scroll to position [390, 0]
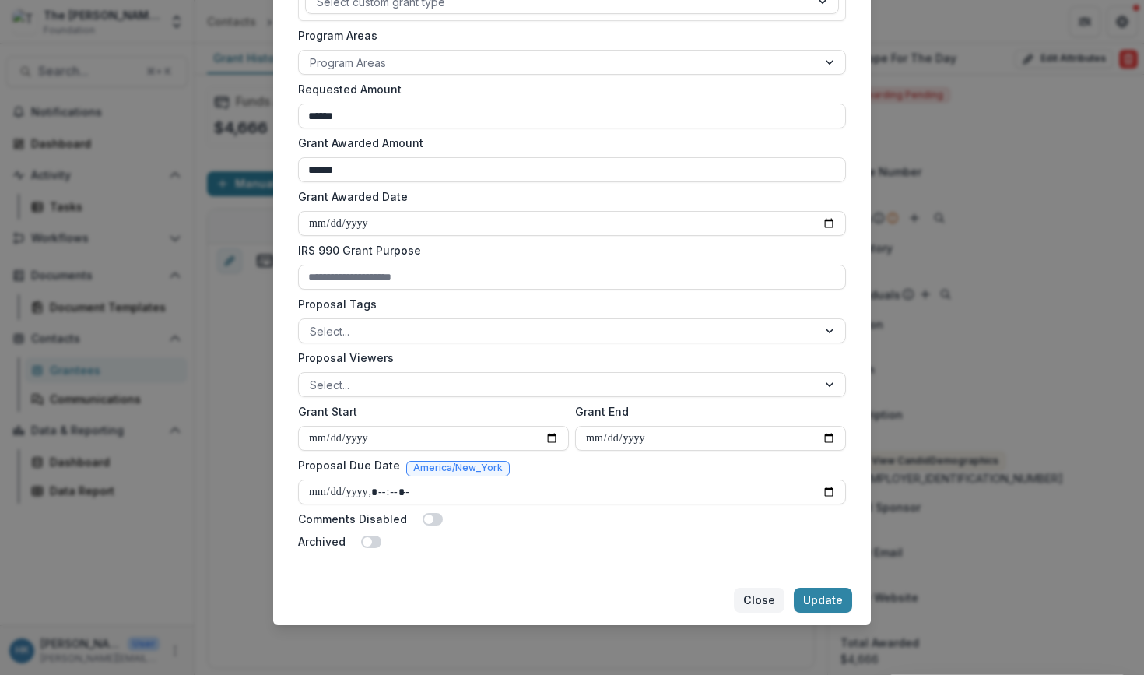
click at [762, 598] on button "Close" at bounding box center [759, 600] width 51 height 25
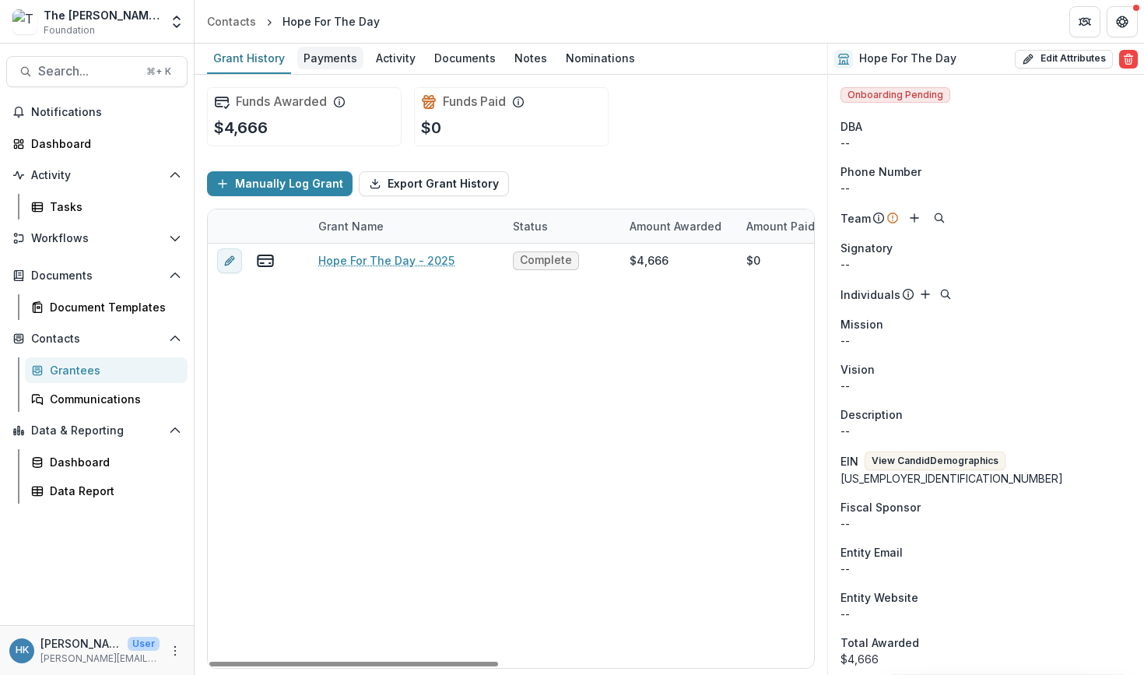
click at [328, 59] on div "Payments" at bounding box center [330, 58] width 66 height 23
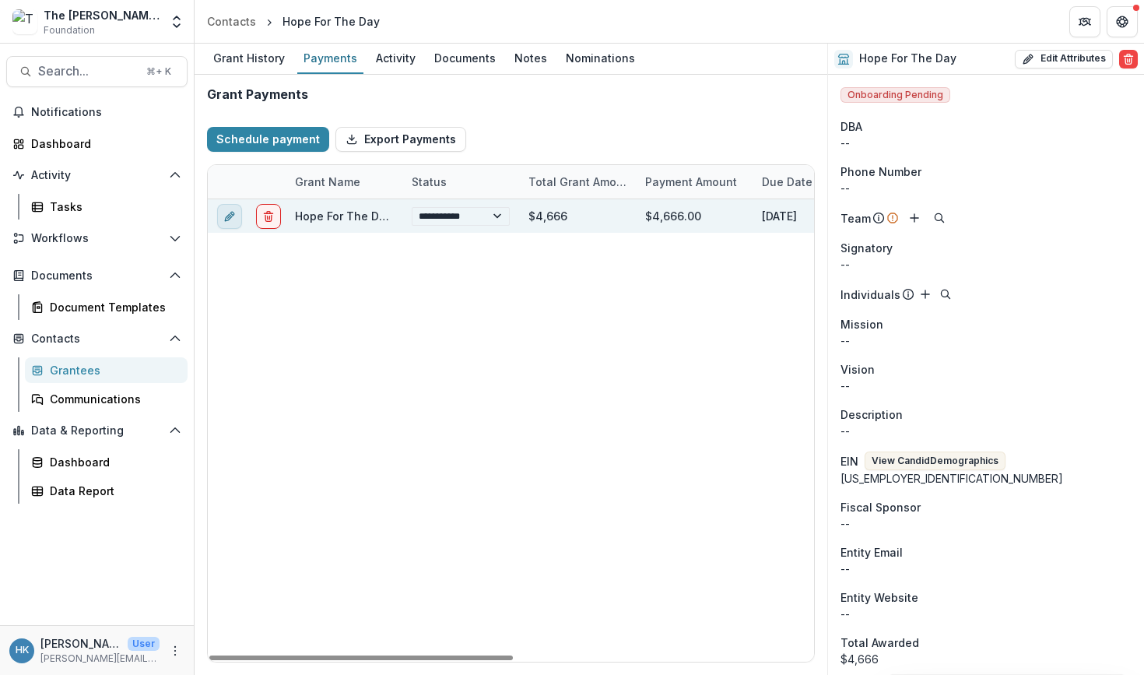
click at [221, 217] on button "edit" at bounding box center [229, 216] width 25 height 25
select select "**********"
type input "******"
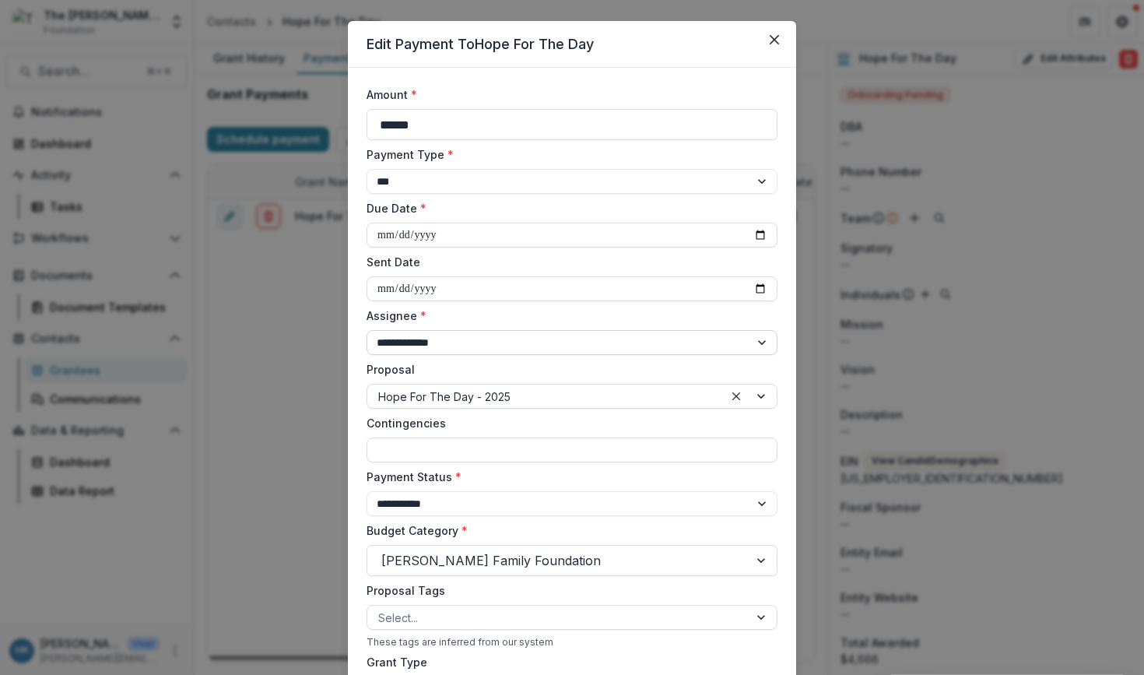
scroll to position [31, 0]
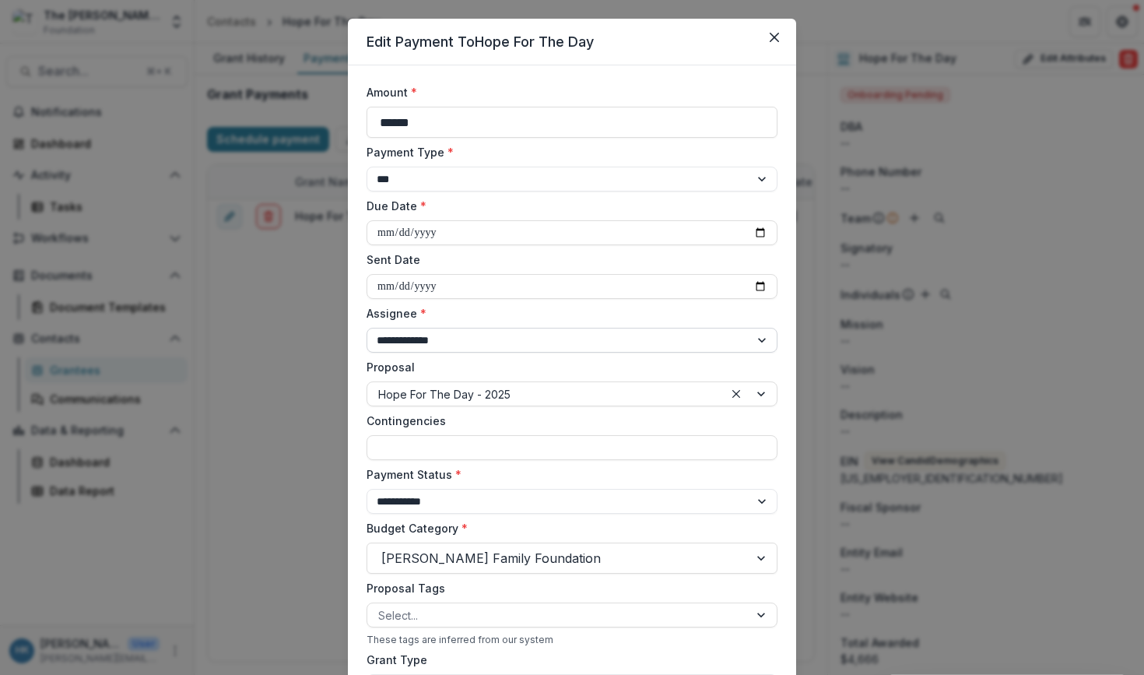
select select "**********"
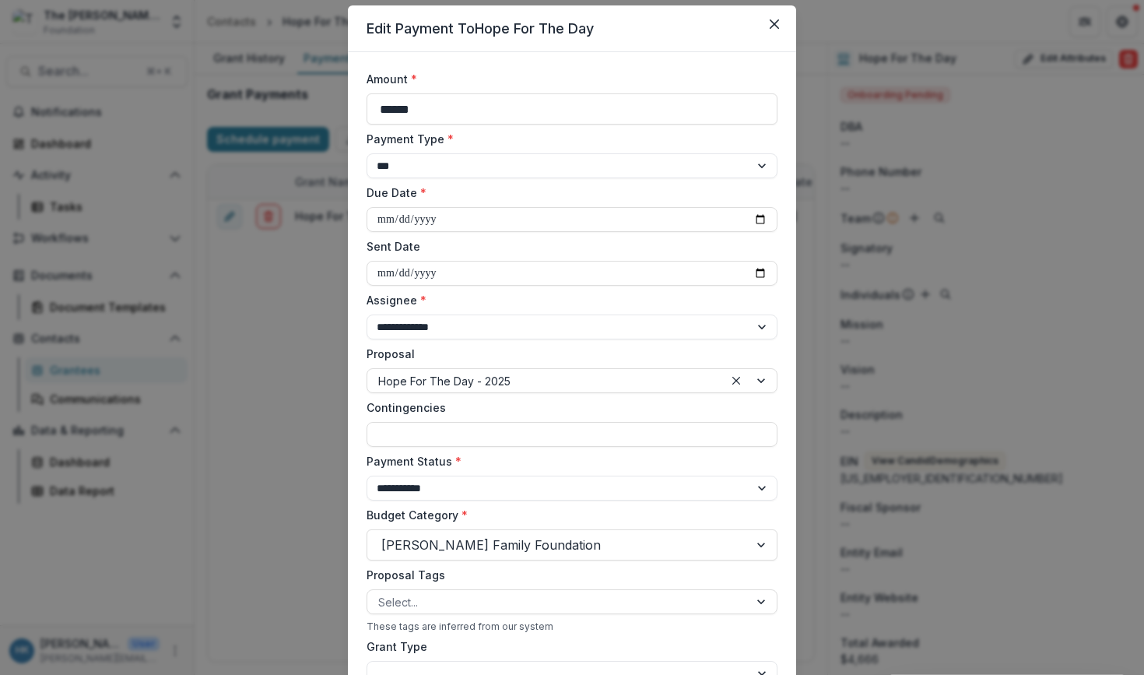
scroll to position [0, 0]
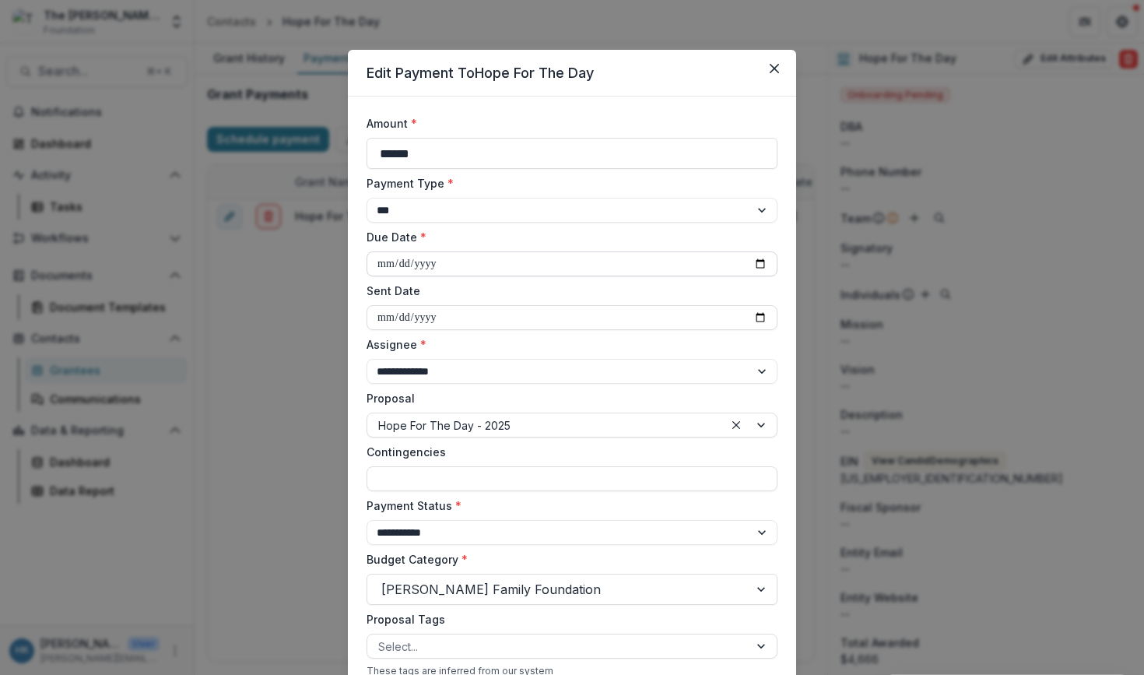
click at [564, 268] on input "**********" at bounding box center [572, 263] width 411 height 25
click at [568, 248] on div "**********" at bounding box center [572, 252] width 411 height 47
click at [455, 318] on input "Sent Date" at bounding box center [572, 317] width 411 height 25
click at [474, 290] on label "Sent Date" at bounding box center [568, 291] width 402 height 16
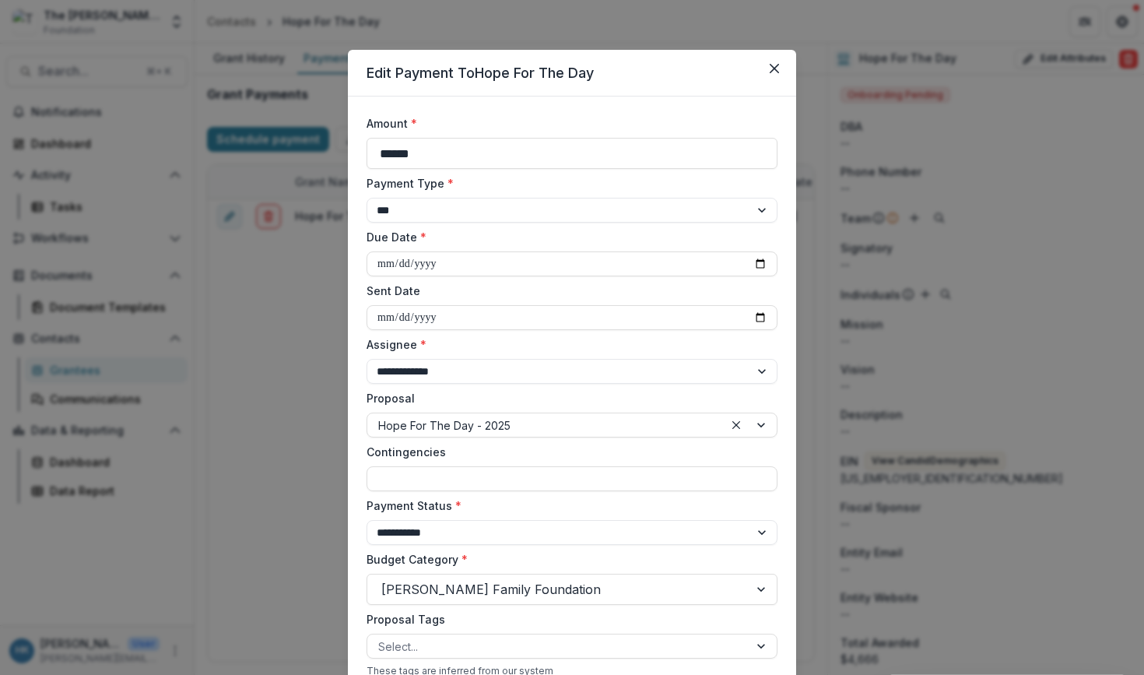
click at [474, 305] on input "Sent Date" at bounding box center [572, 317] width 411 height 25
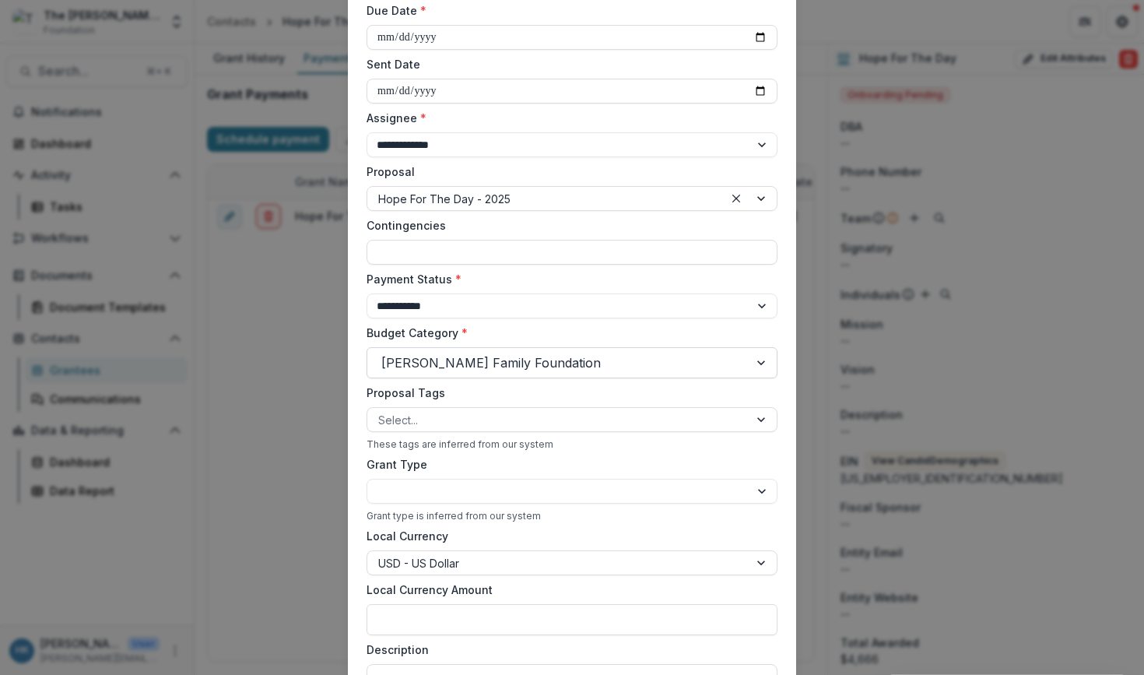
scroll to position [244, 0]
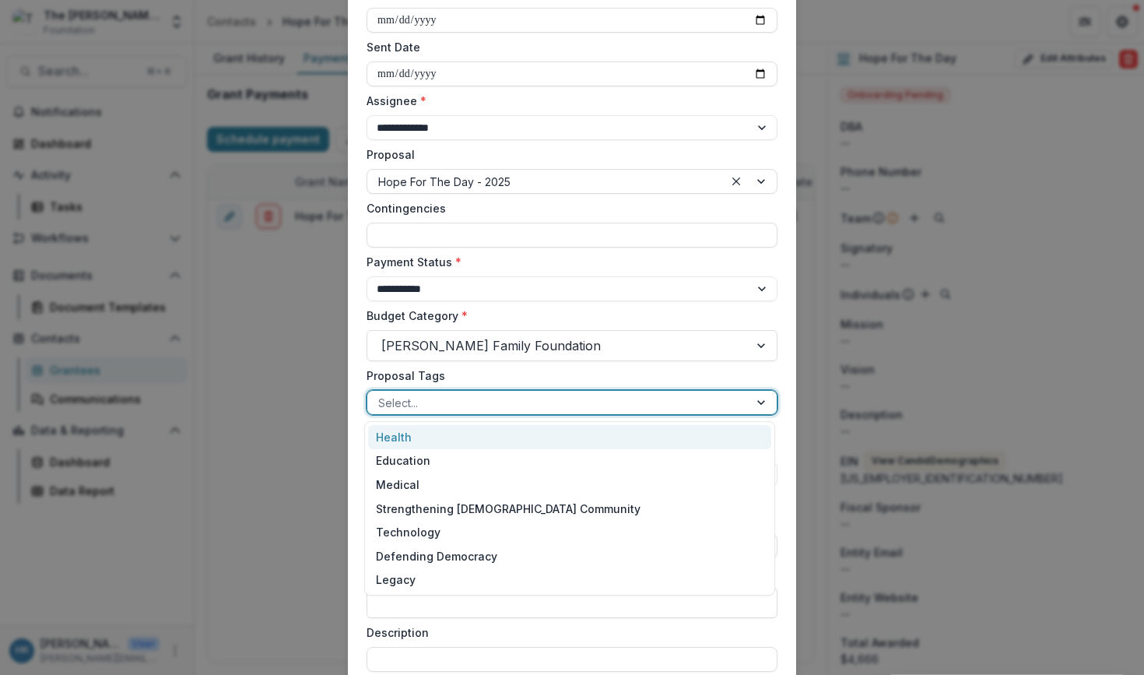
click at [547, 395] on div at bounding box center [558, 402] width 360 height 19
click at [528, 381] on label "Proposal Tags" at bounding box center [568, 375] width 402 height 16
click at [381, 395] on input "Proposal Tags" at bounding box center [379, 403] width 3 height 16
click at [465, 410] on div at bounding box center [558, 402] width 360 height 19
click at [494, 436] on div "Health" at bounding box center [569, 437] width 403 height 24
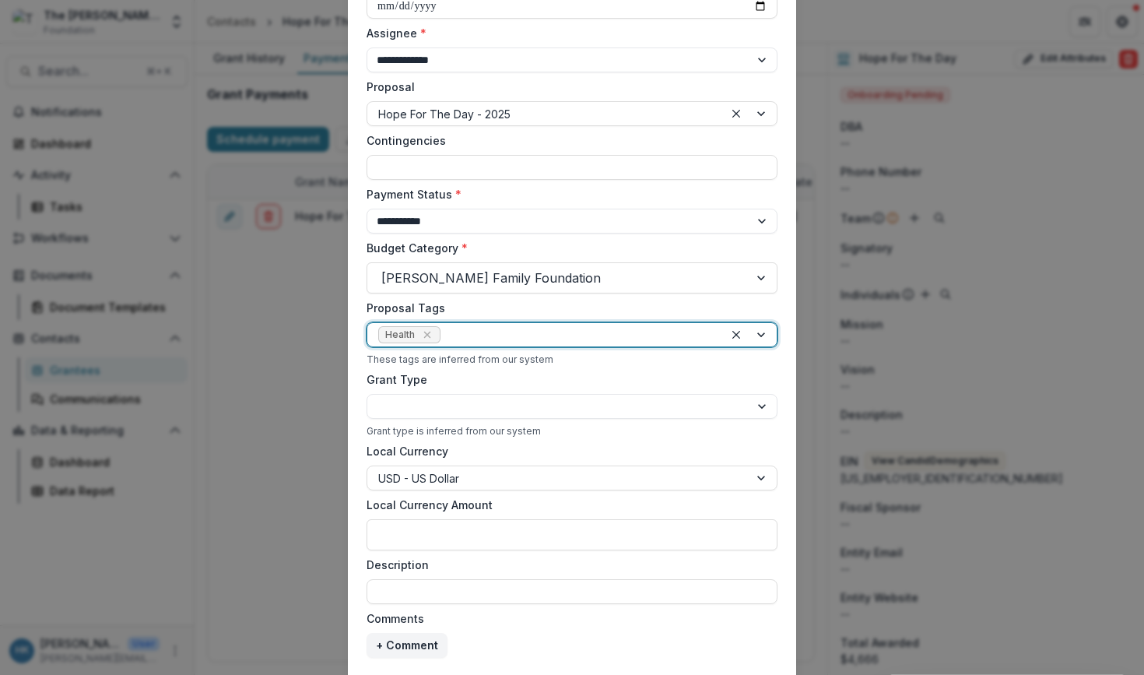
scroll to position [312, 0]
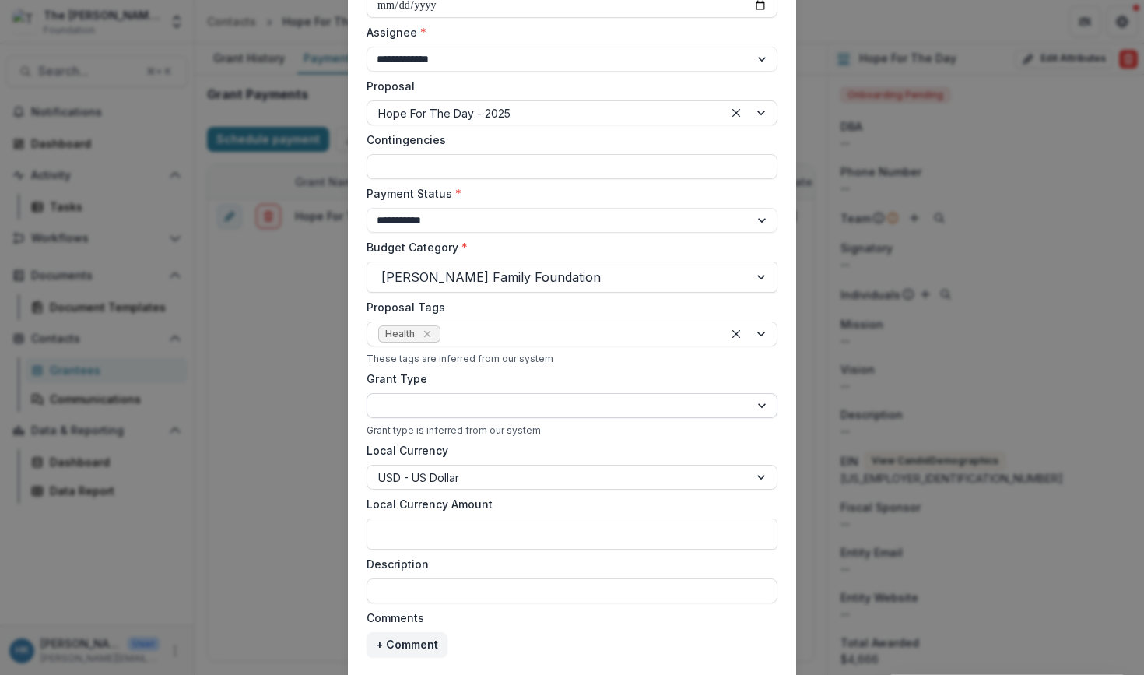
select select "**********"
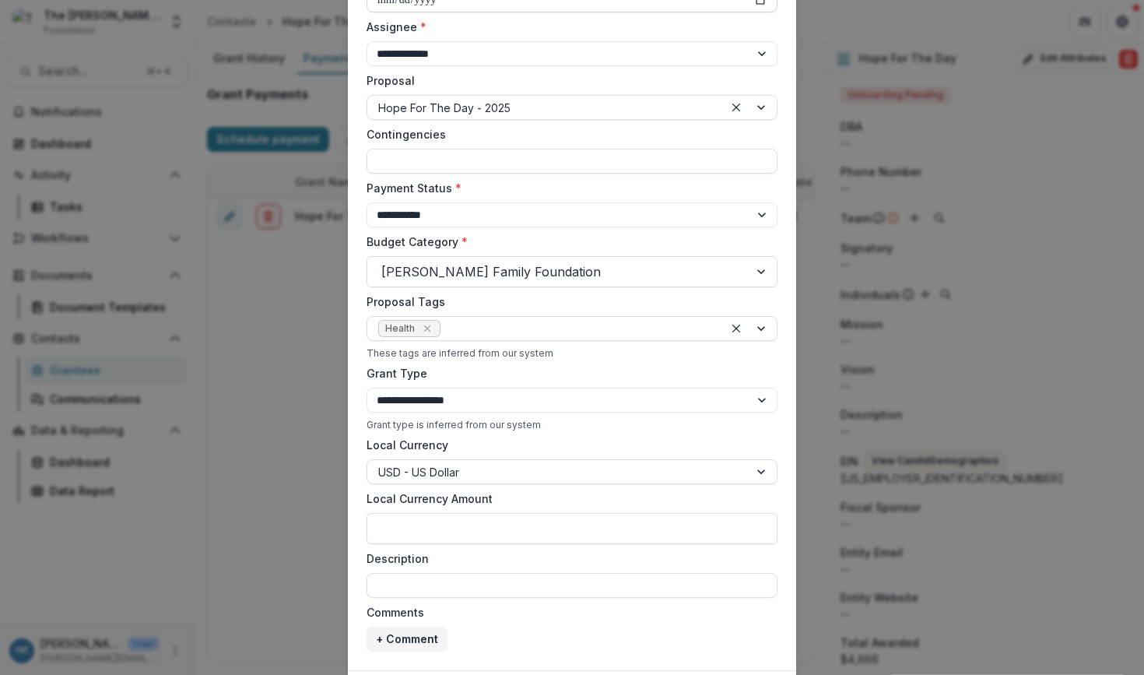
scroll to position [413, 0]
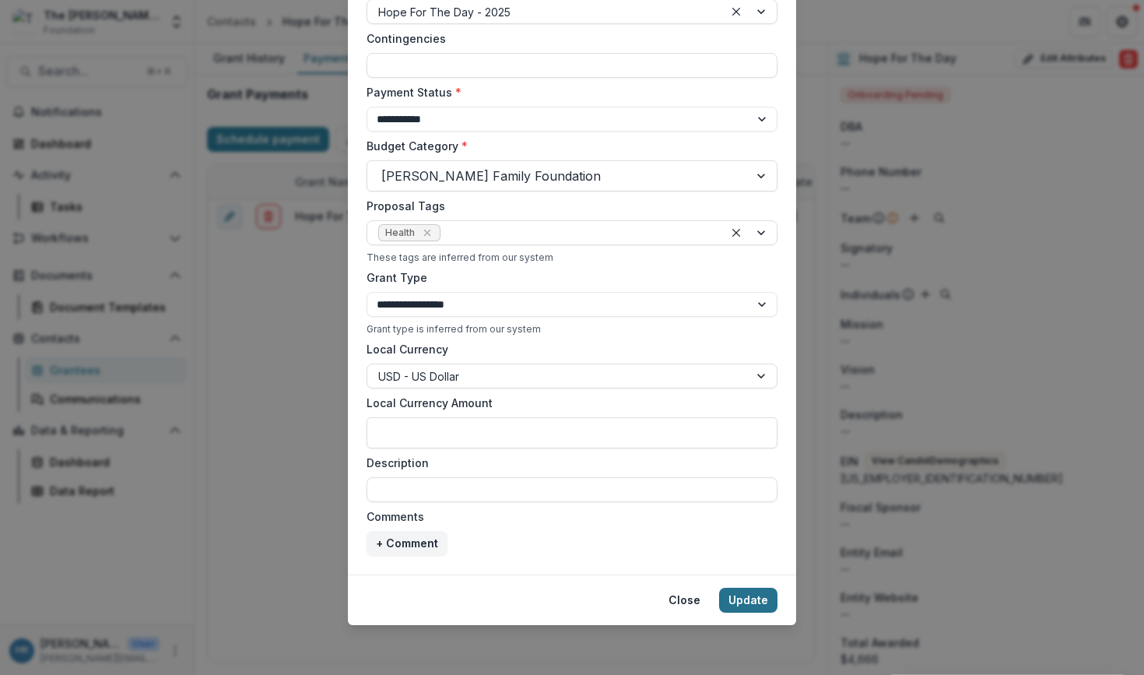
click at [749, 598] on button "Update" at bounding box center [748, 600] width 58 height 25
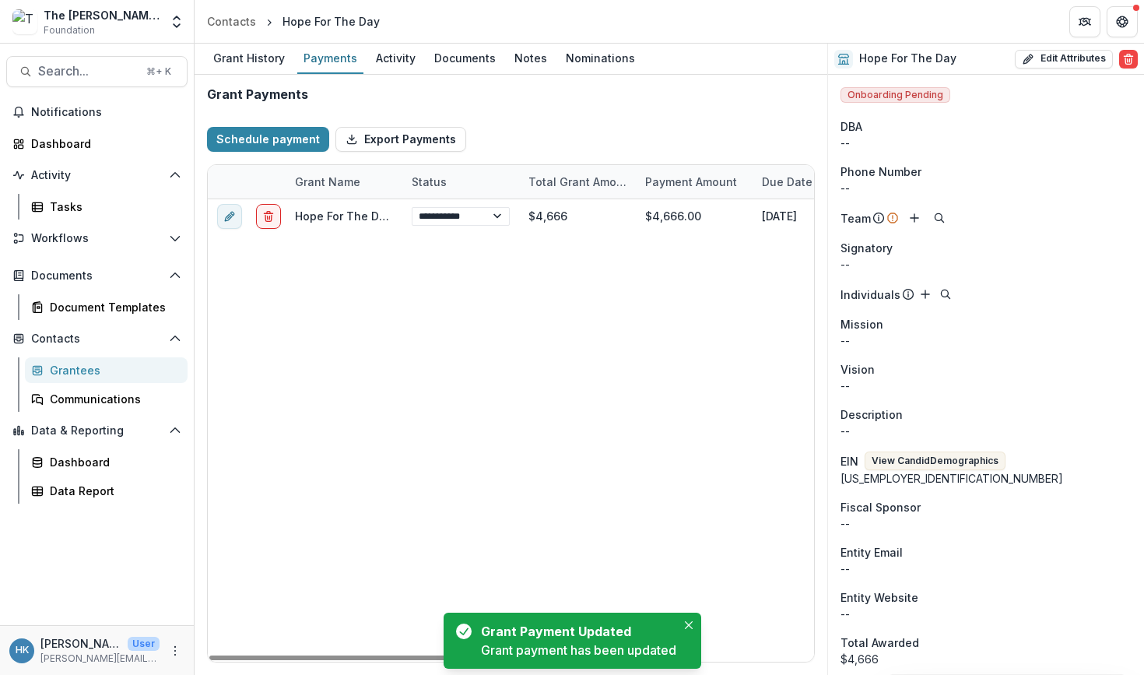
click at [125, 367] on div "Grantees" at bounding box center [112, 370] width 125 height 16
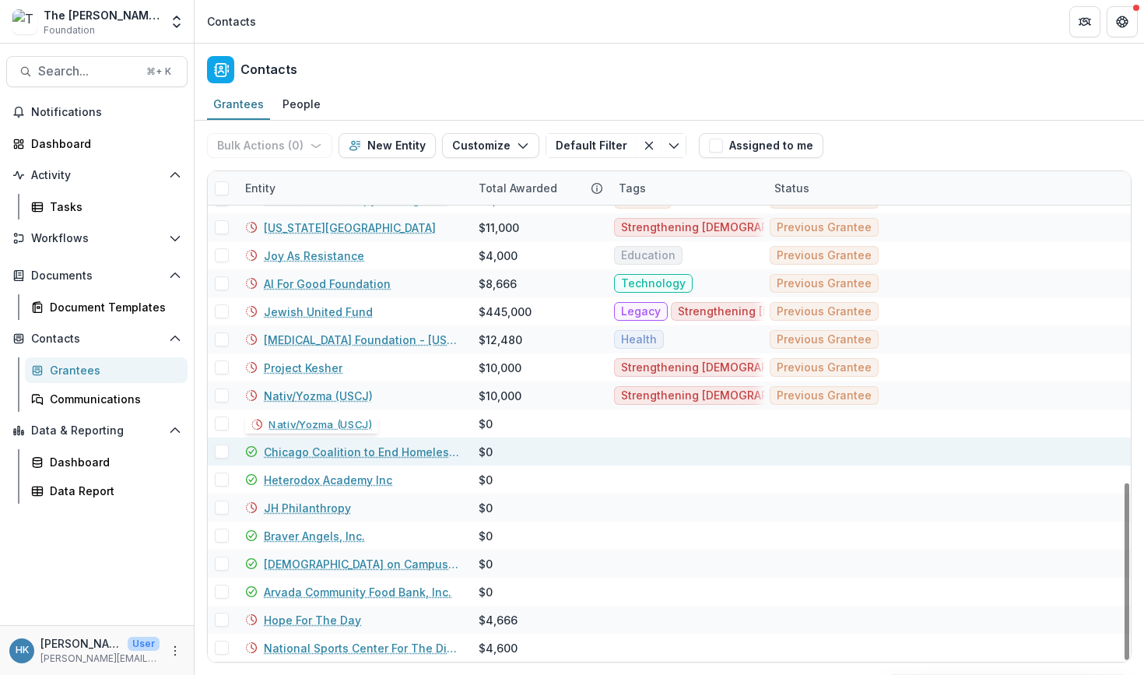
scroll to position [861, 0]
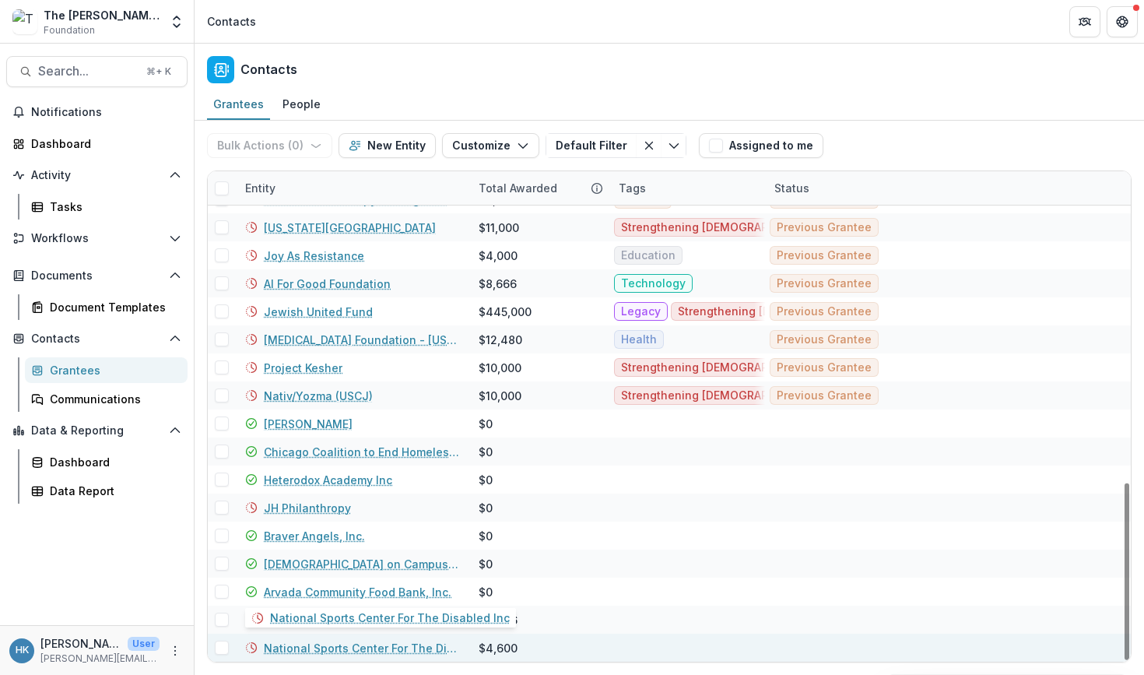
click at [420, 646] on link "National Sports Center For The Disabled Inc" at bounding box center [362, 648] width 196 height 16
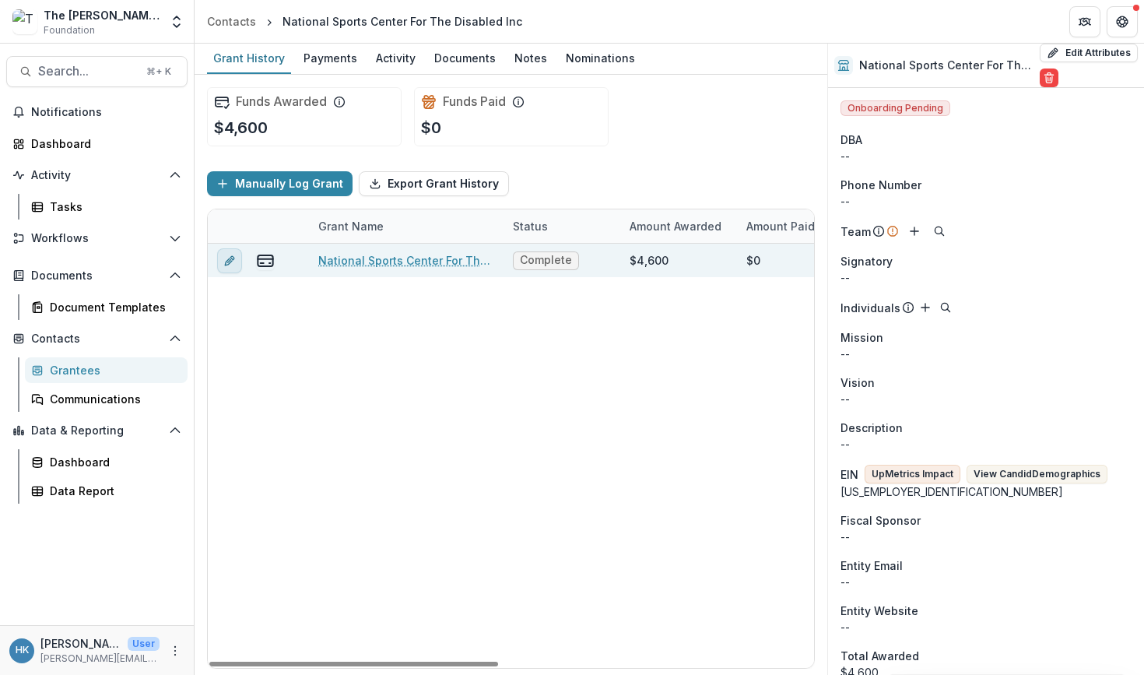
click at [234, 255] on icon "edit" at bounding box center [229, 261] width 12 height 12
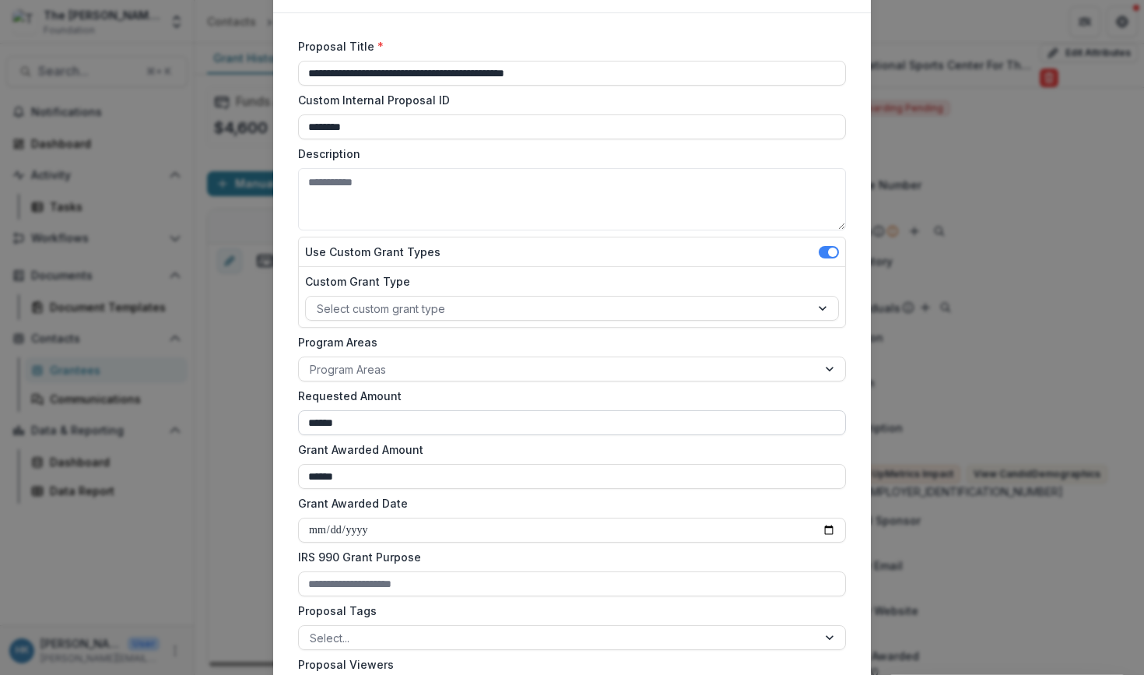
scroll to position [88, 0]
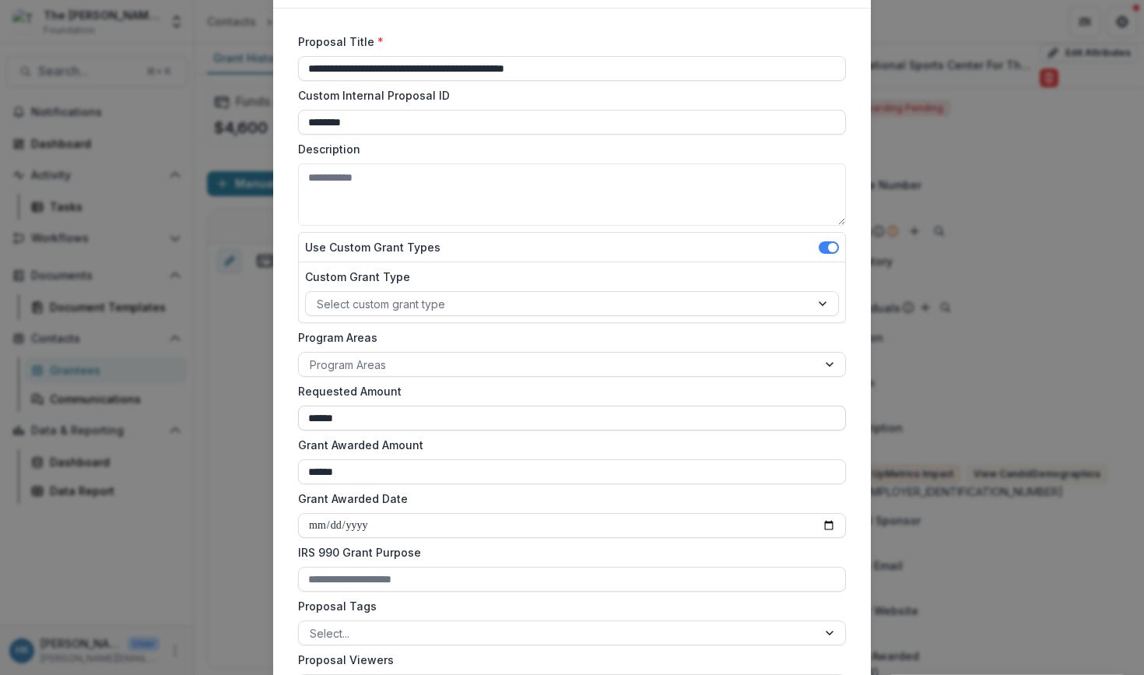
click at [377, 427] on input "******" at bounding box center [572, 418] width 548 height 25
type input "******"
click at [373, 473] on input "******" at bounding box center [572, 471] width 548 height 25
type input "******"
click at [579, 155] on label "Description" at bounding box center [567, 149] width 539 height 16
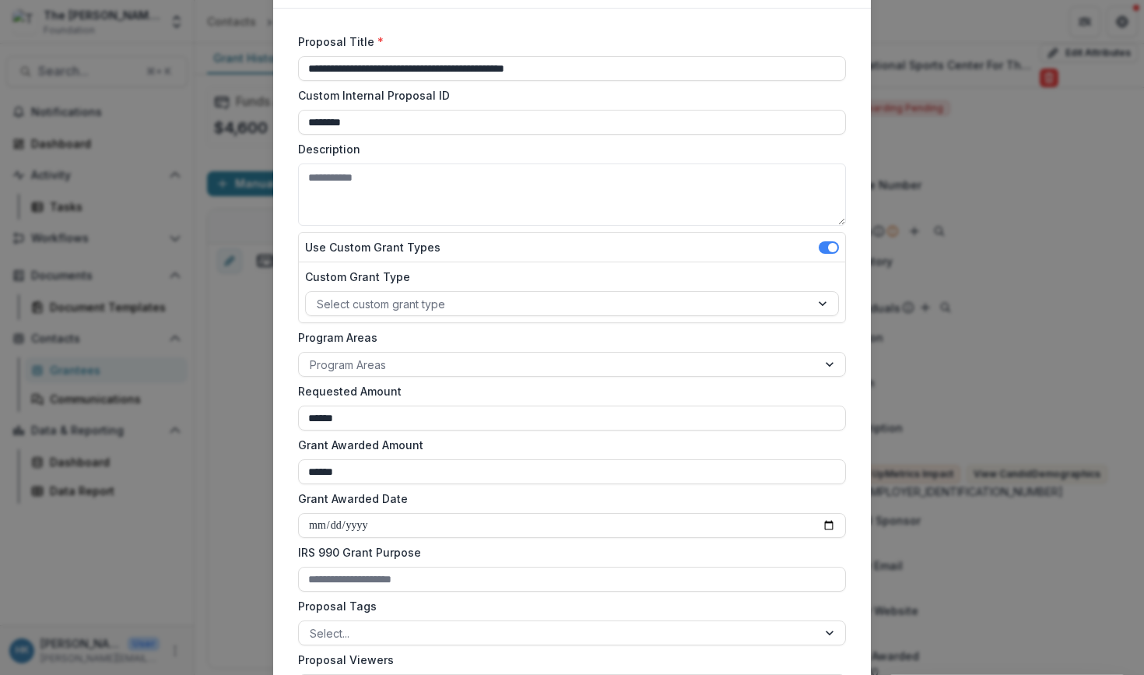
click at [579, 163] on textarea "Description" at bounding box center [572, 194] width 548 height 62
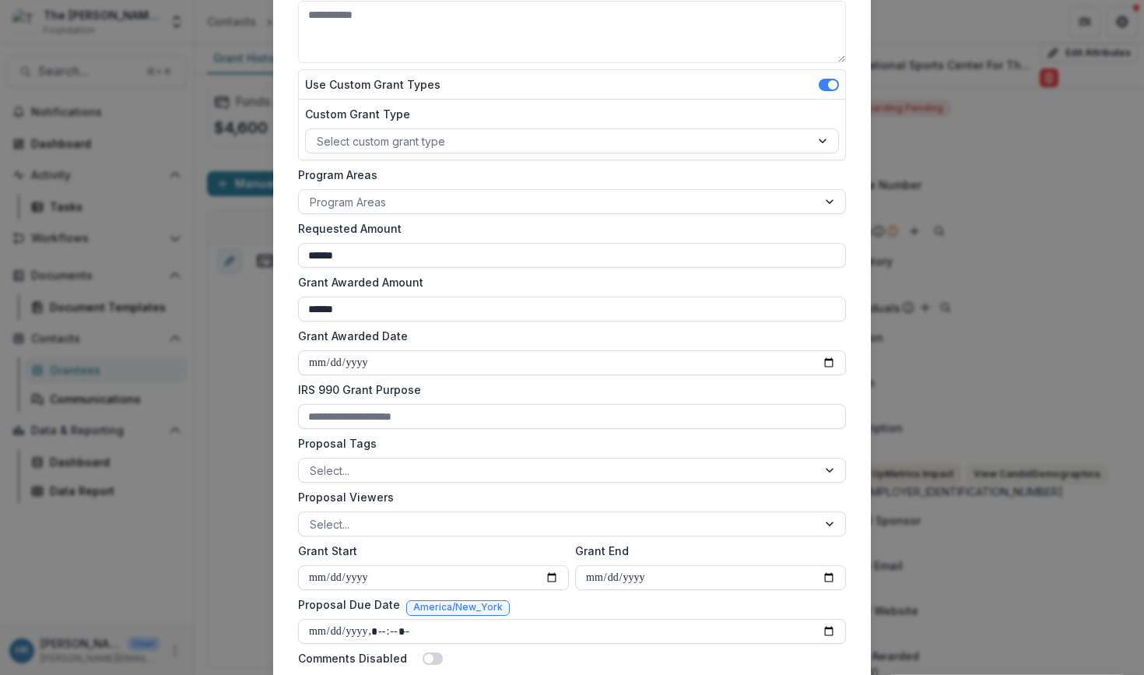
scroll to position [251, 0]
click at [397, 526] on div at bounding box center [558, 524] width 497 height 19
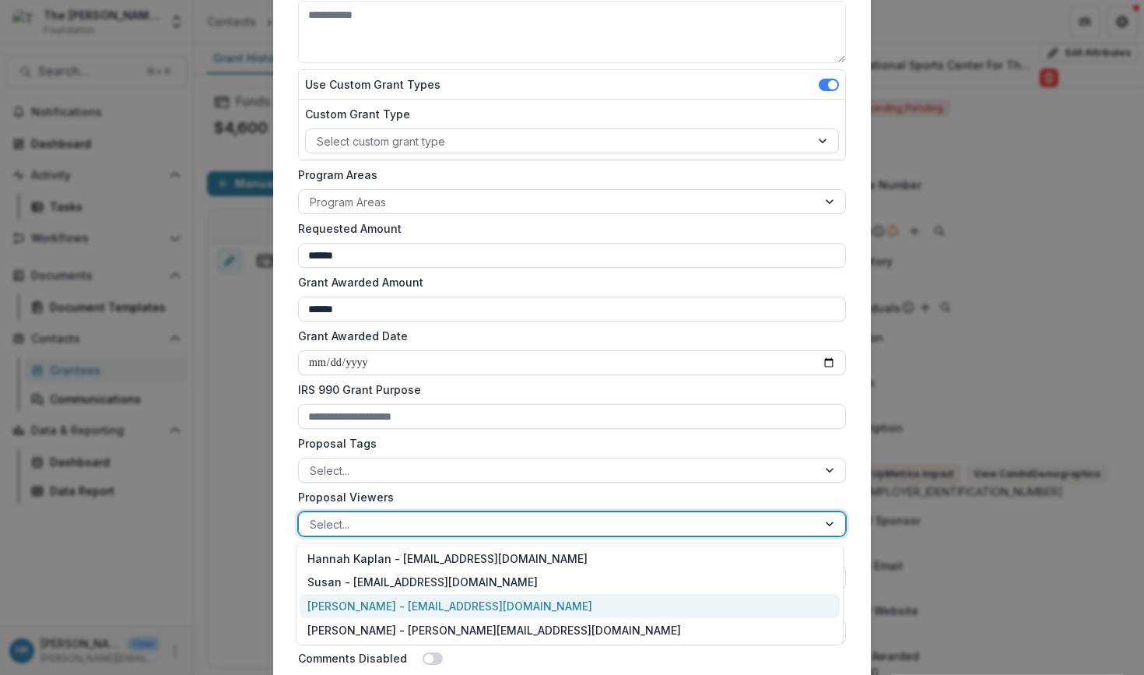
click at [381, 603] on div "[PERSON_NAME] - [EMAIL_ADDRESS][DOMAIN_NAME]" at bounding box center [570, 606] width 540 height 24
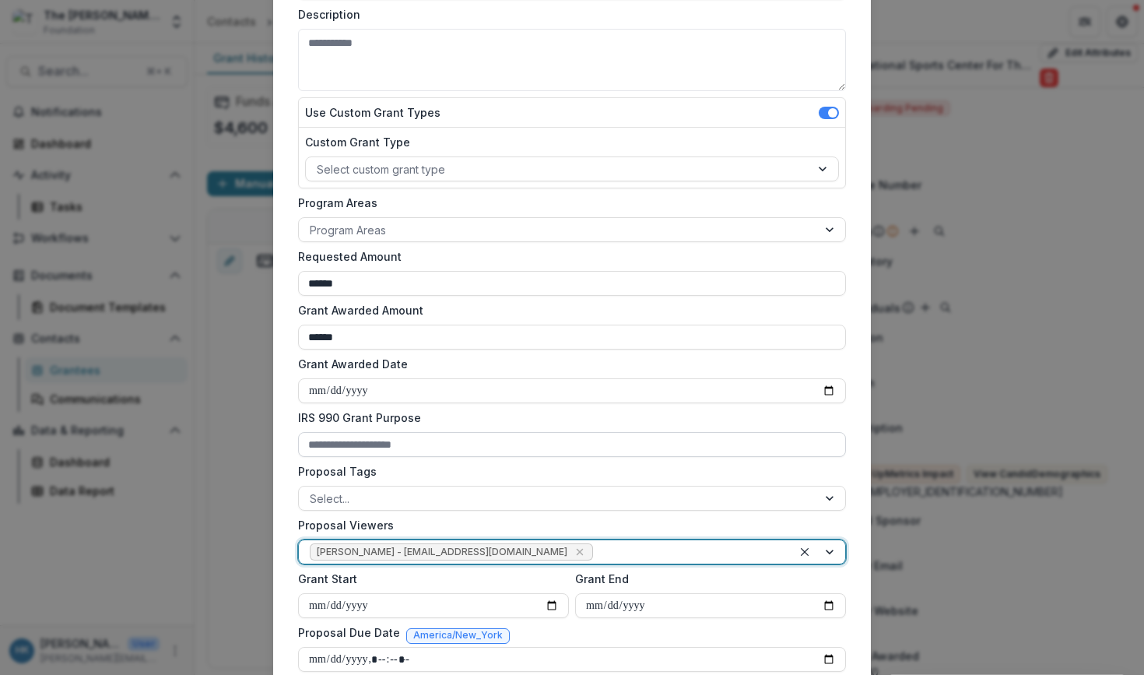
scroll to position [219, 0]
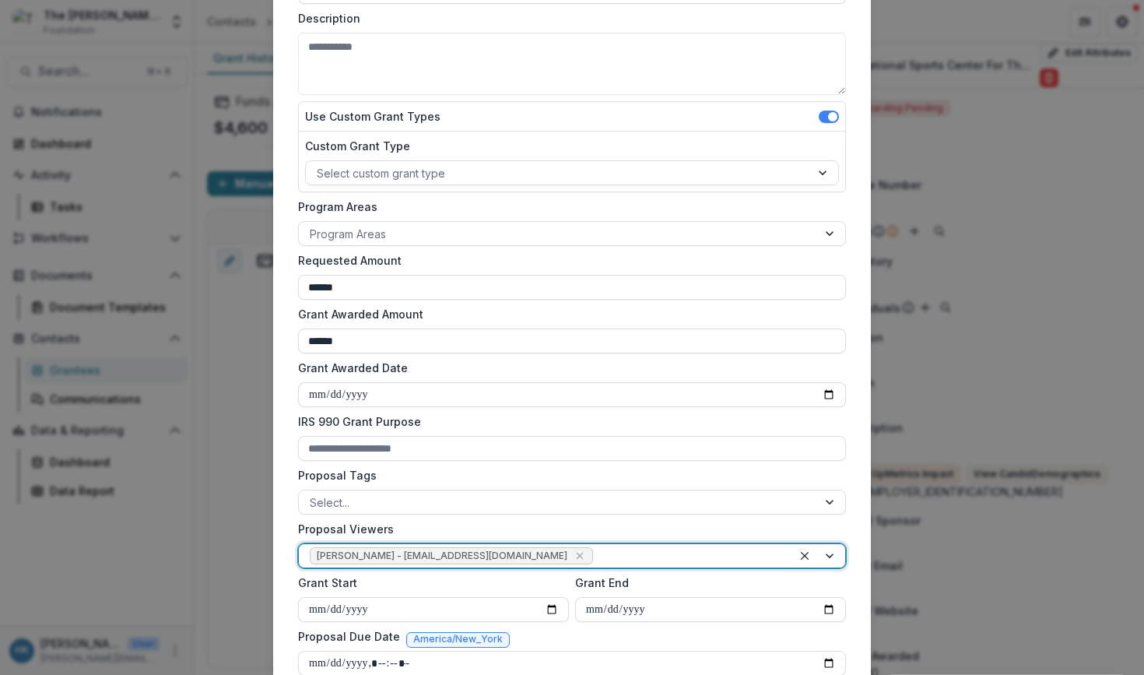
click at [496, 218] on div "Program Areas Program Areas" at bounding box center [572, 222] width 548 height 47
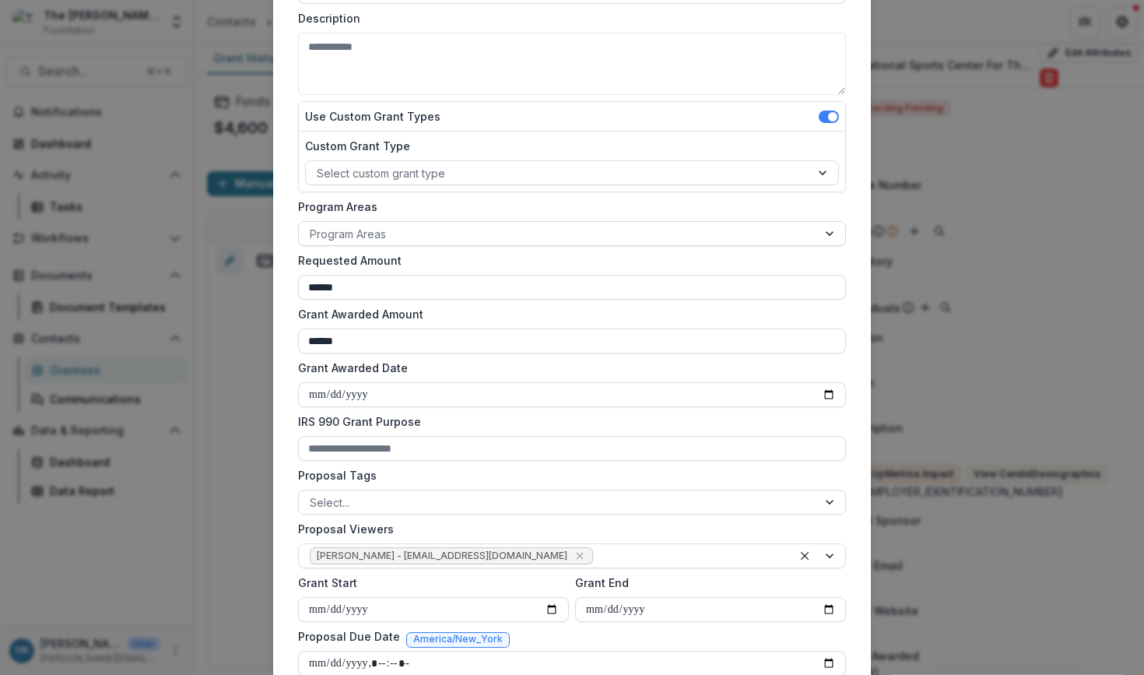
click at [492, 230] on div at bounding box center [558, 233] width 497 height 19
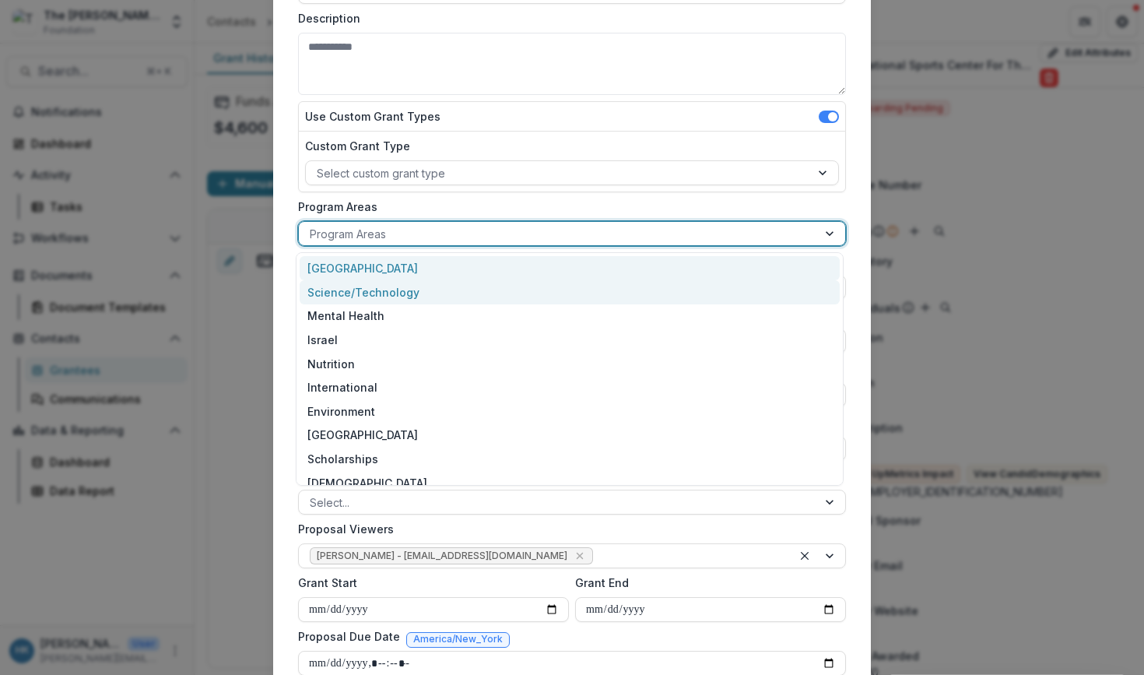
scroll to position [102, 0]
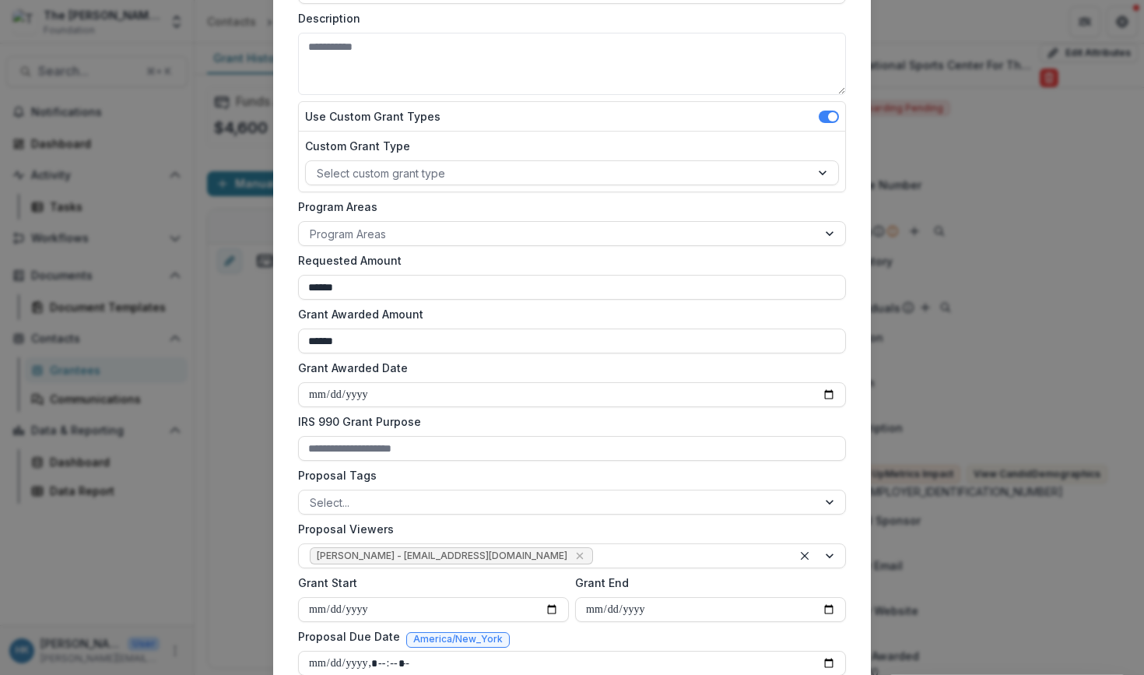
click at [512, 198] on form "**********" at bounding box center [572, 311] width 561 height 831
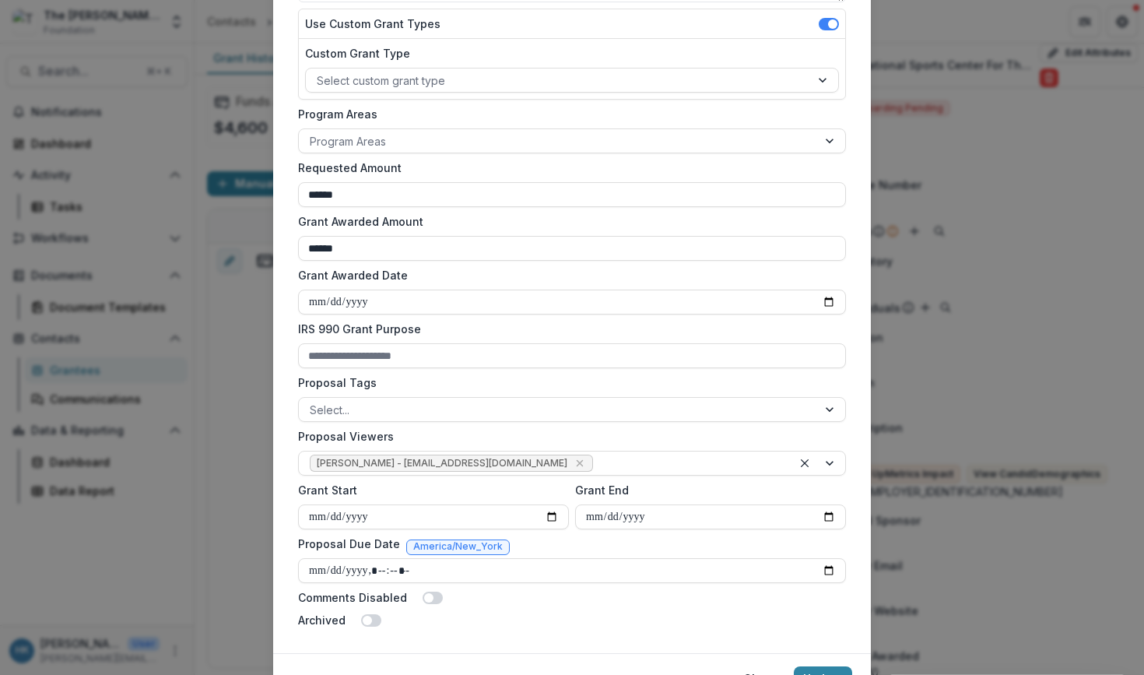
scroll to position [311, 0]
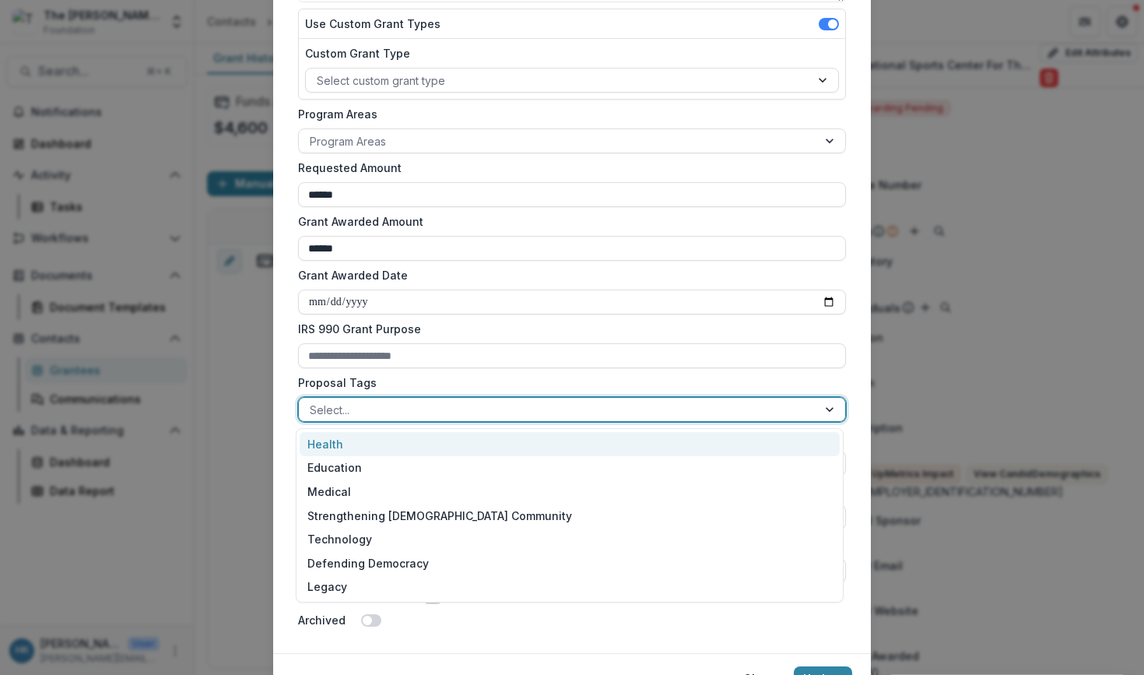
click at [550, 410] on div at bounding box center [558, 409] width 497 height 19
click at [499, 451] on div "Health" at bounding box center [570, 444] width 540 height 24
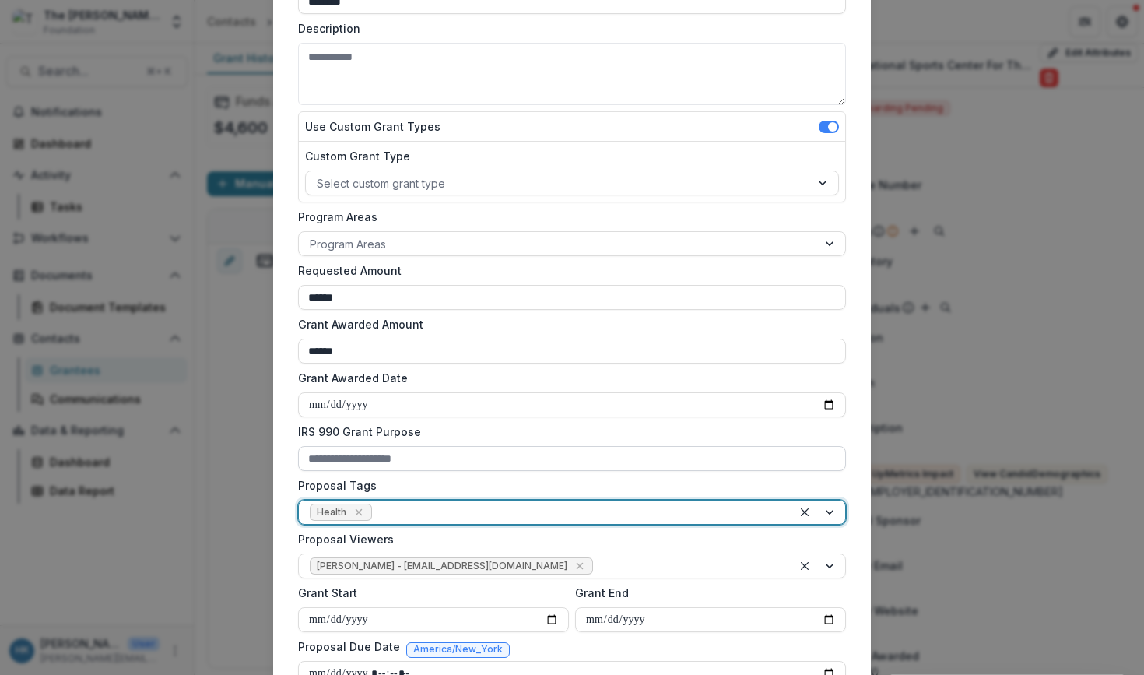
scroll to position [390, 0]
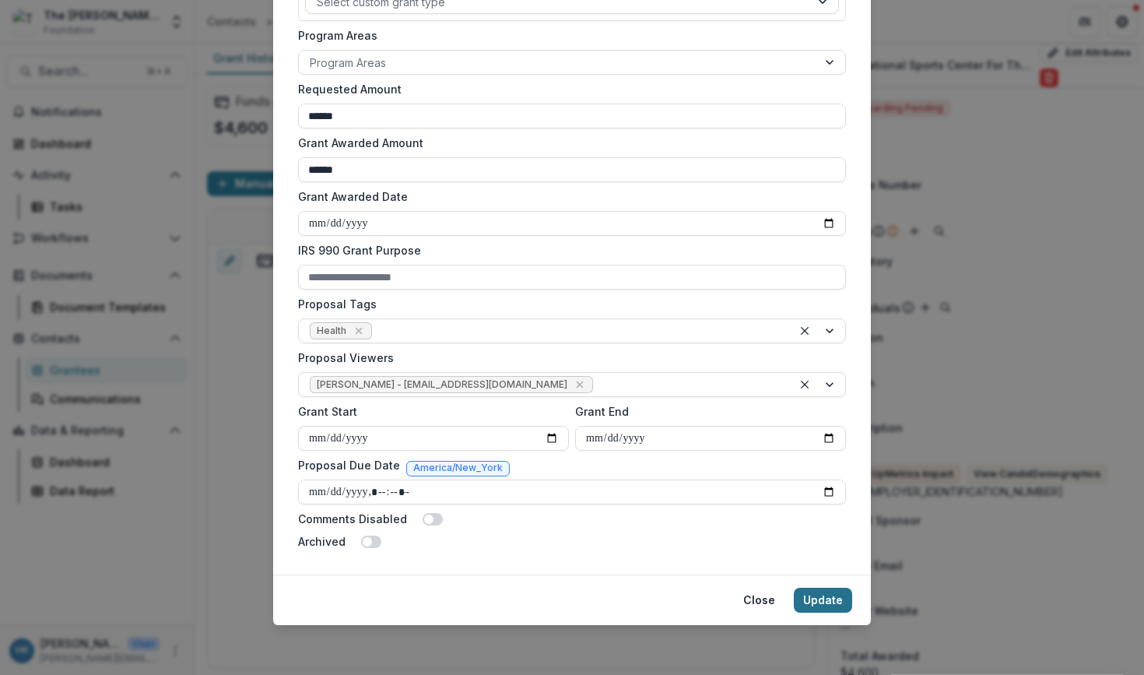
click at [809, 604] on button "Update" at bounding box center [823, 600] width 58 height 25
click at [826, 598] on button "Update" at bounding box center [823, 600] width 58 height 25
click at [813, 602] on button "Update" at bounding box center [823, 600] width 58 height 25
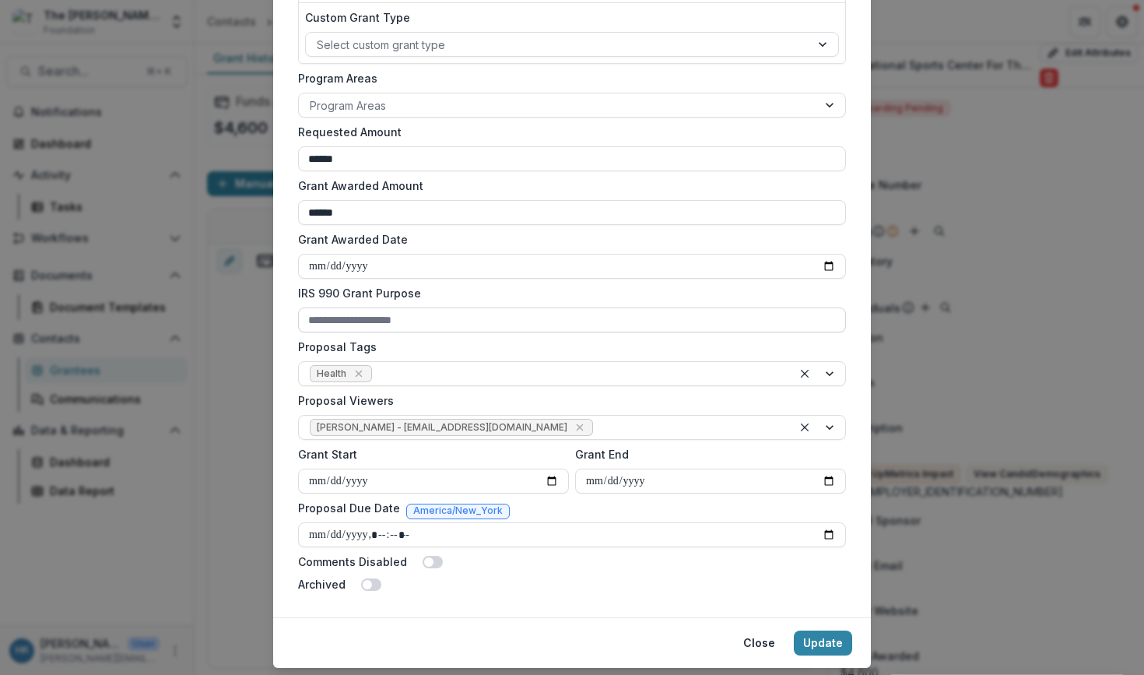
scroll to position [338, 0]
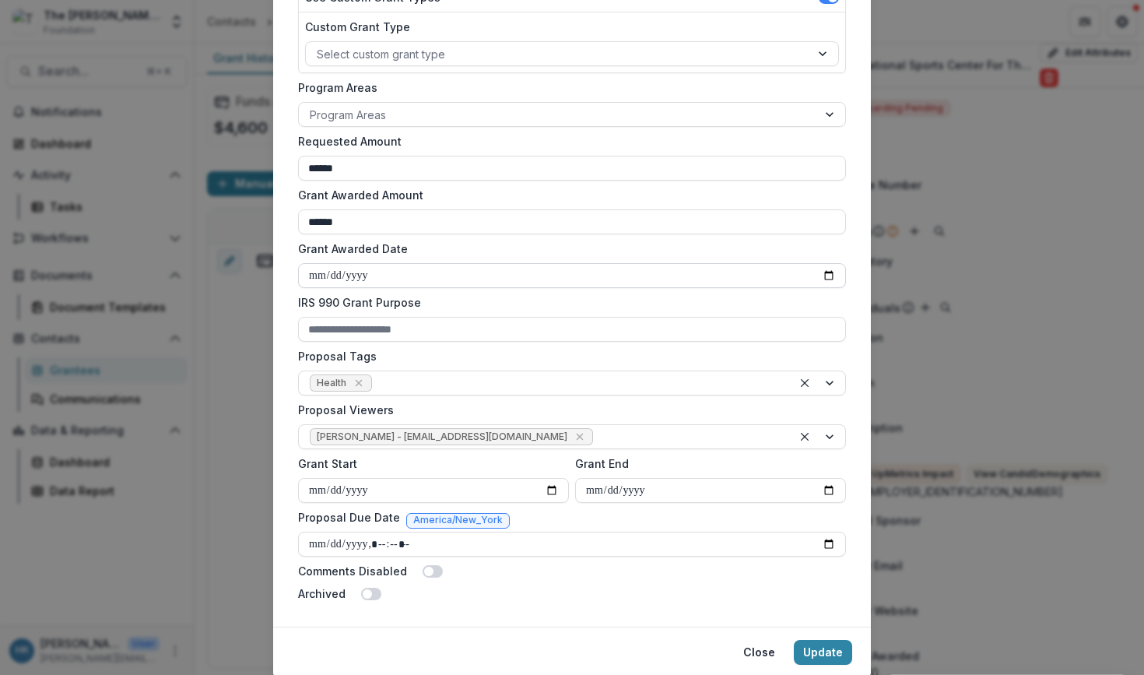
click at [315, 272] on input "Grant Awarded Date" at bounding box center [572, 275] width 548 height 25
type input "**********"
click at [838, 649] on button "Update" at bounding box center [823, 652] width 58 height 25
click at [819, 656] on button "Update" at bounding box center [823, 652] width 58 height 25
click at [320, 542] on input "Proposal Due Date" at bounding box center [572, 544] width 548 height 25
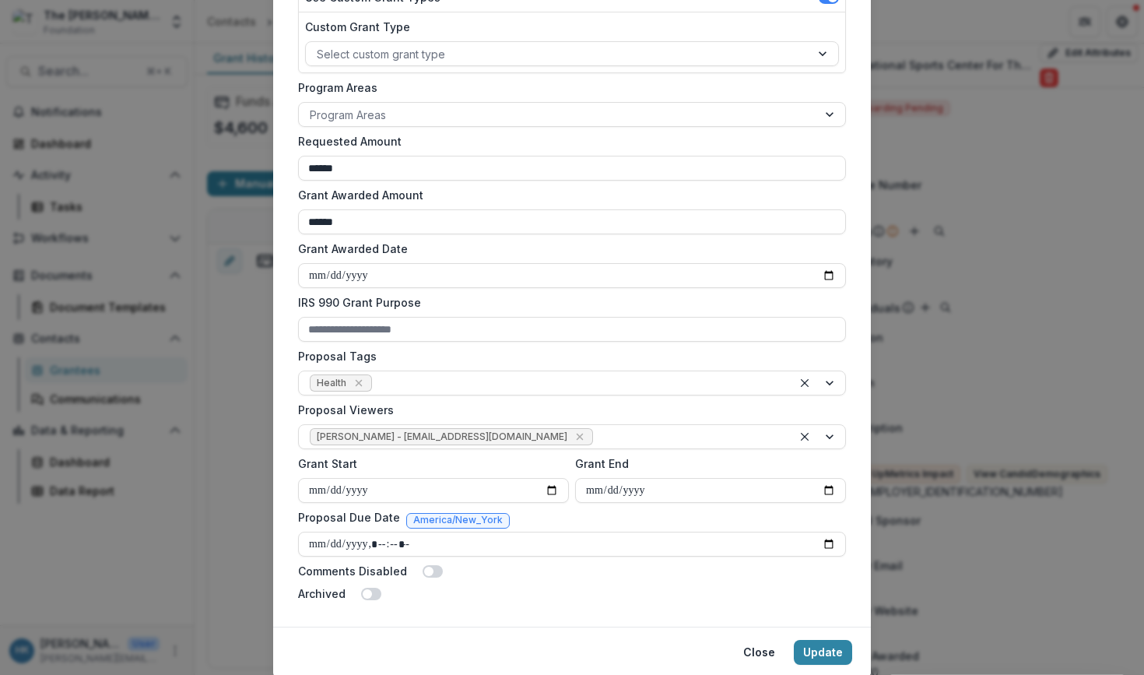
type input "**********"
click at [653, 603] on form "**********" at bounding box center [572, 192] width 561 height 831
click at [815, 648] on button "Update" at bounding box center [823, 652] width 58 height 25
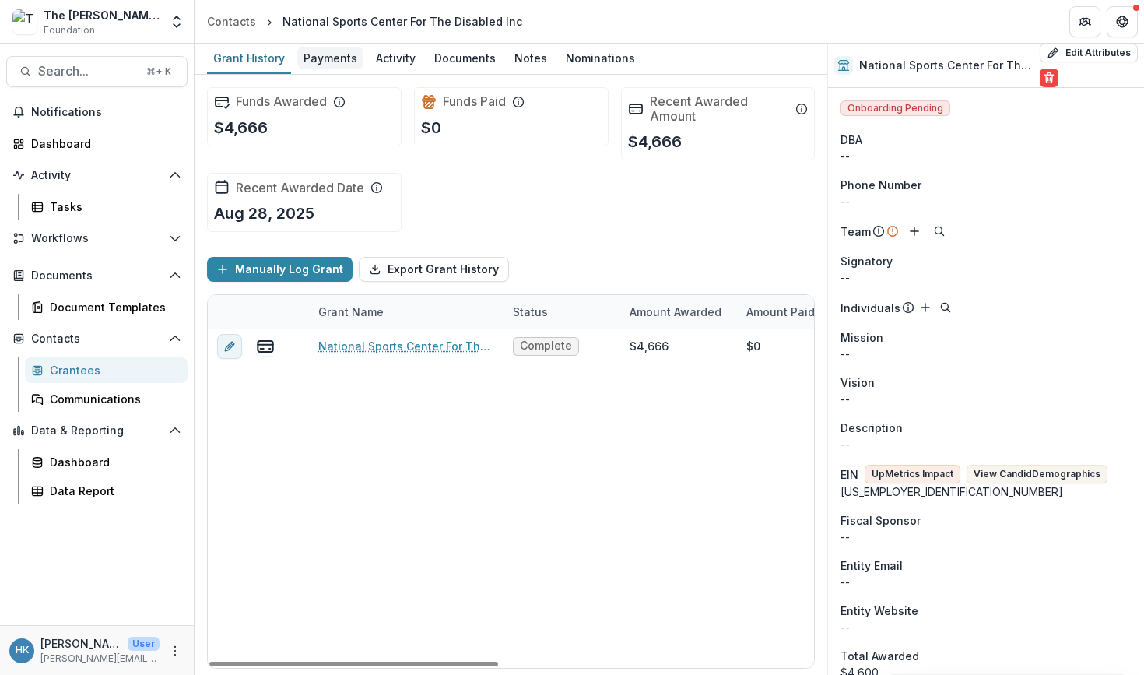
click at [312, 62] on div "Payments" at bounding box center [330, 58] width 66 height 23
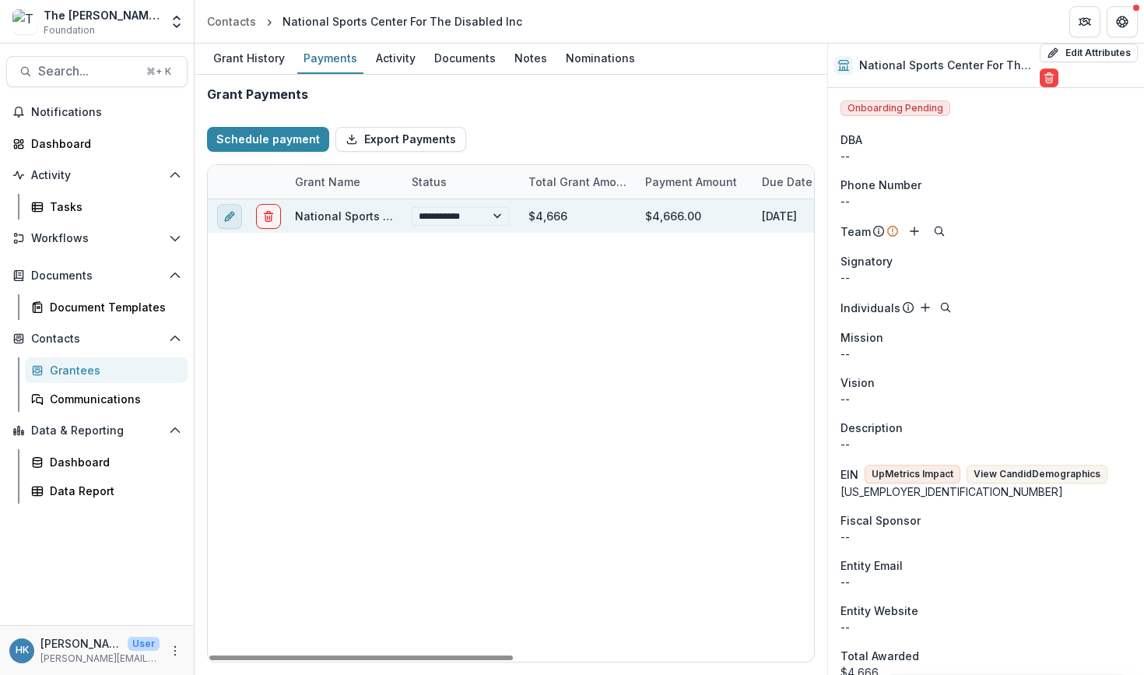
click at [227, 219] on icon "edit" at bounding box center [229, 216] width 12 height 12
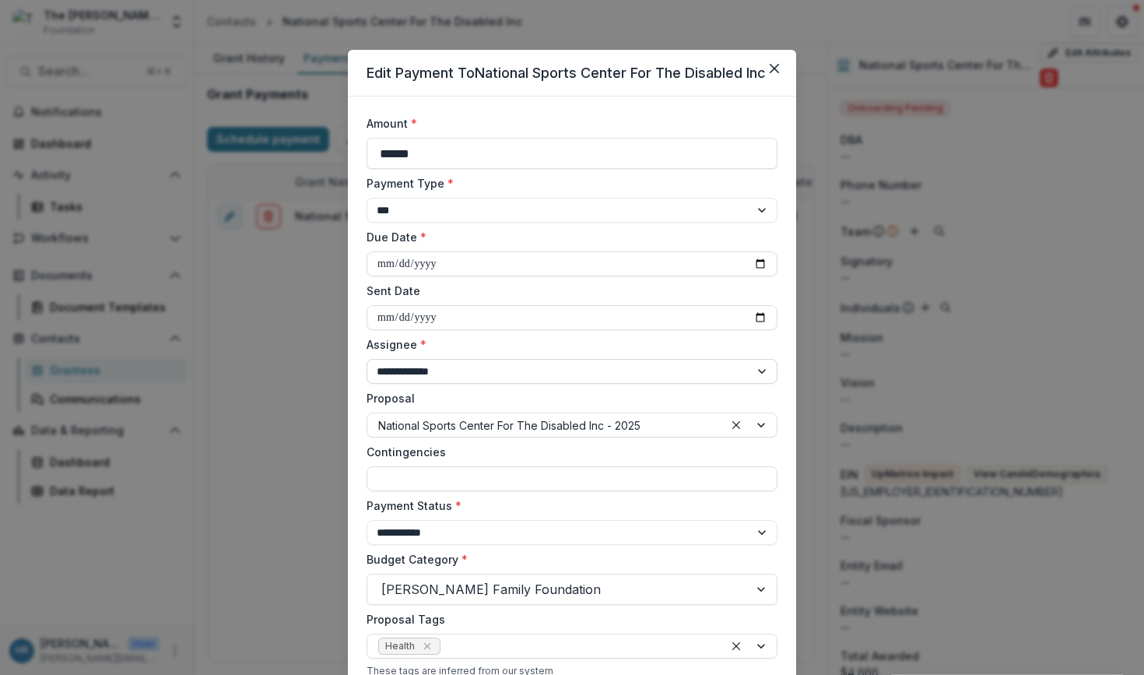
select select "**********"
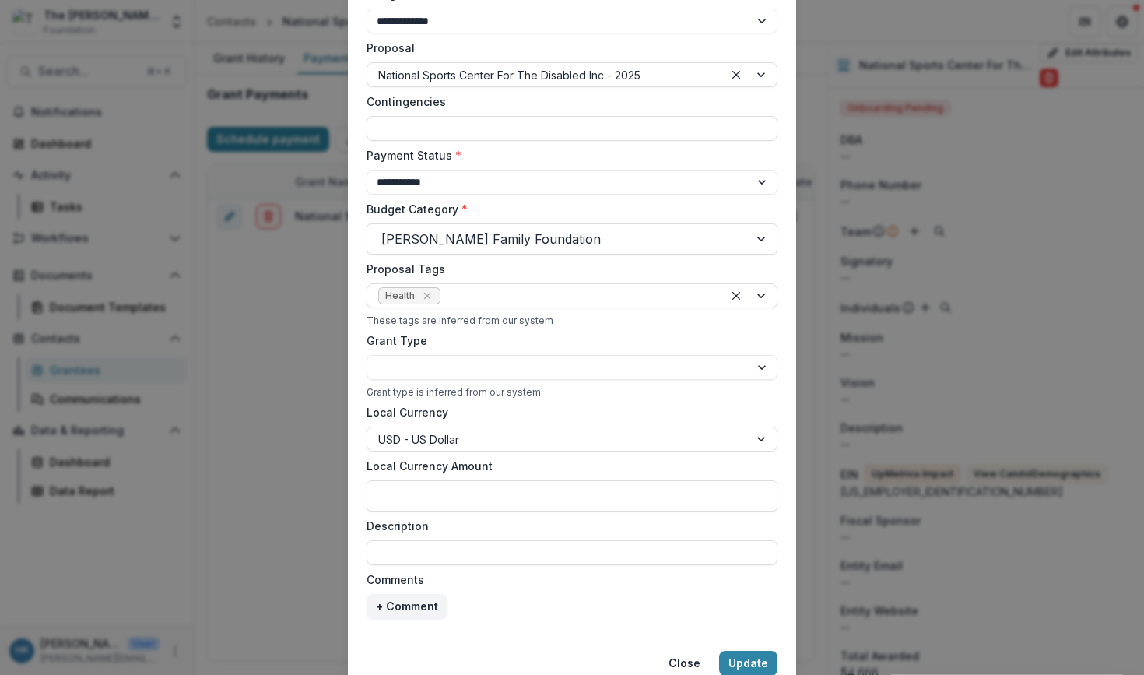
scroll to position [413, 0]
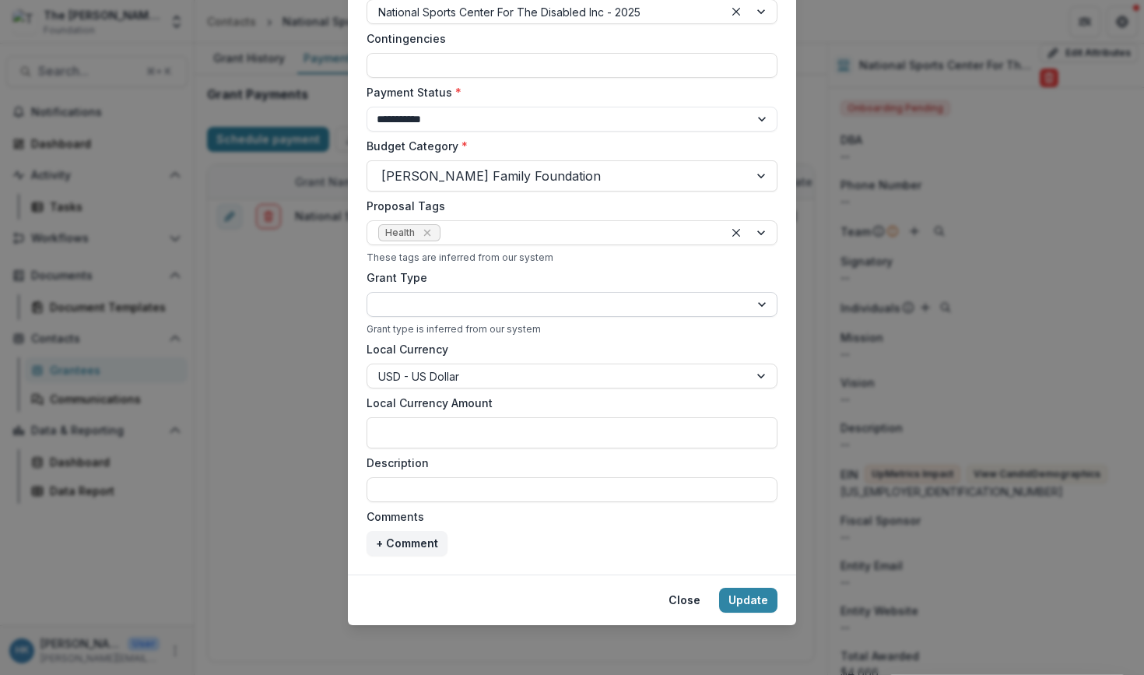
select select "**********"
click at [750, 598] on button "Update" at bounding box center [748, 600] width 58 height 25
select select "**********"
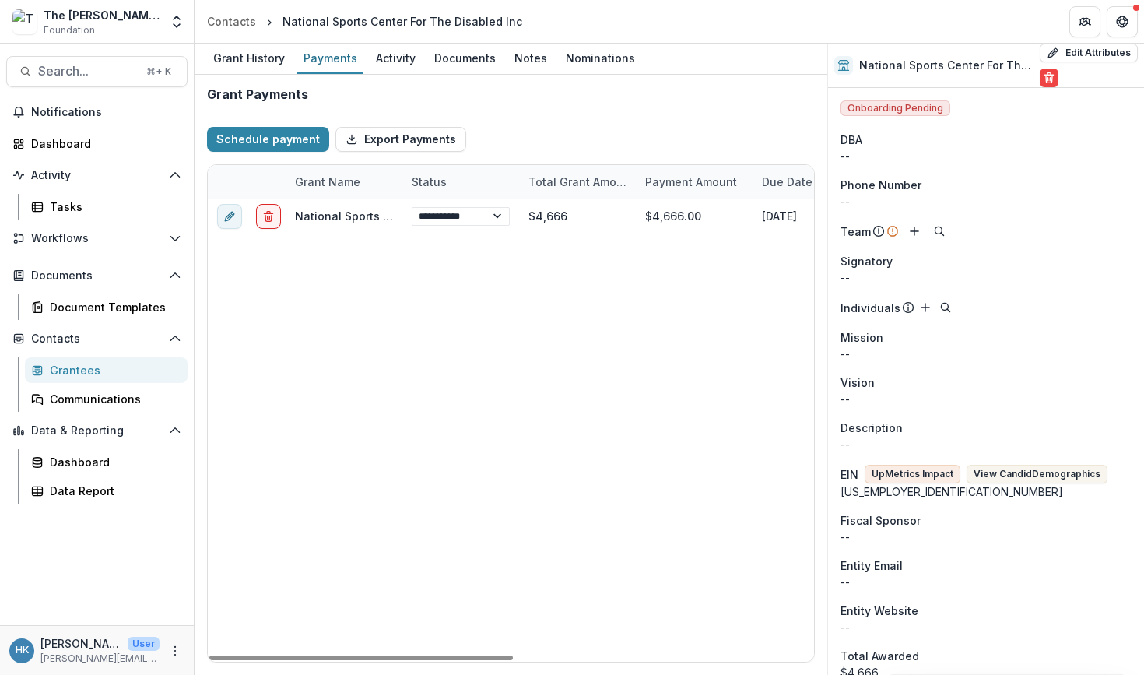
scroll to position [0, 2]
click at [98, 304] on div "Document Templates" at bounding box center [112, 307] width 125 height 16
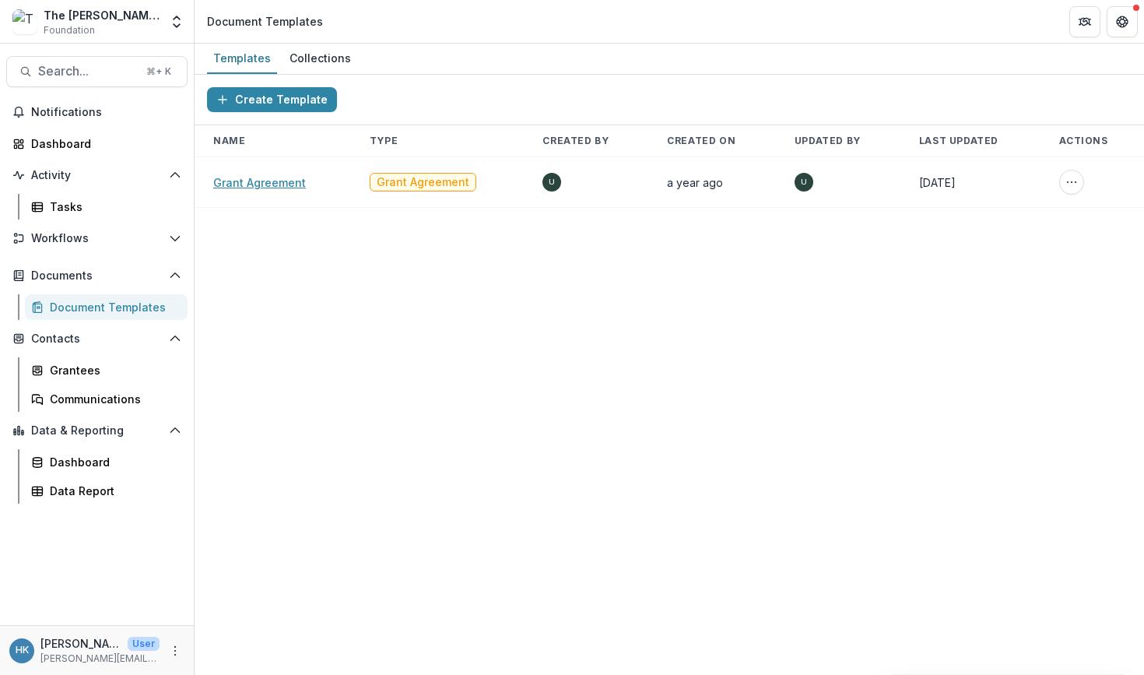
click at [262, 178] on link "Grant Agreement" at bounding box center [259, 182] width 93 height 13
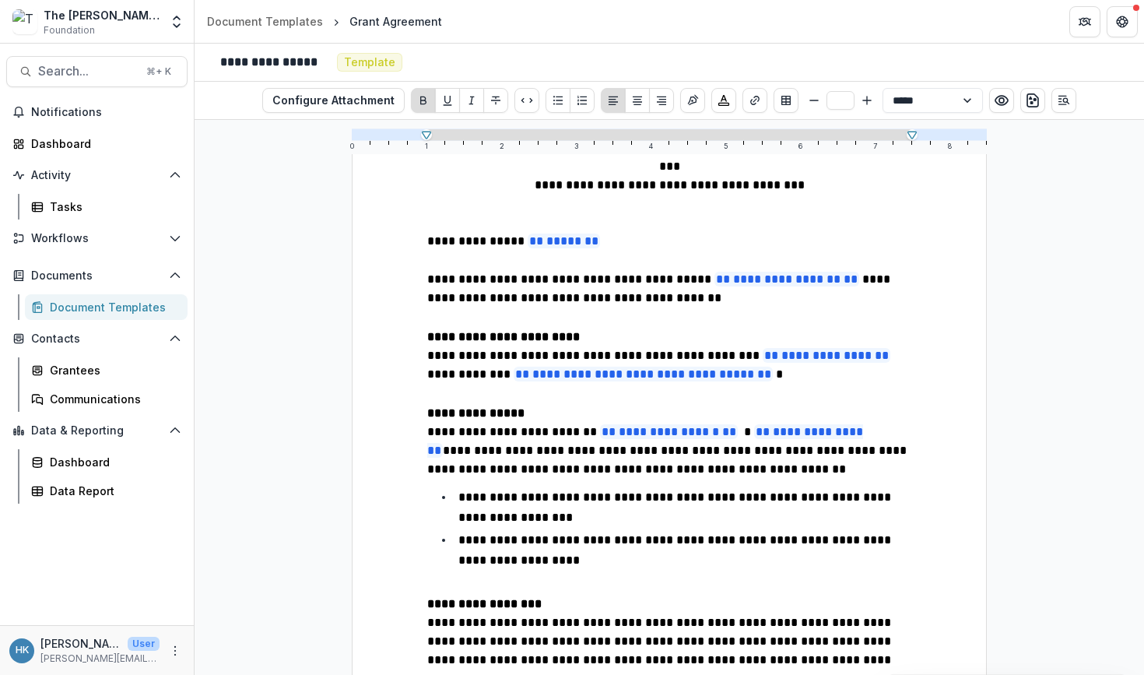
scroll to position [156, 0]
click at [115, 371] on div "Grantees" at bounding box center [112, 370] width 125 height 16
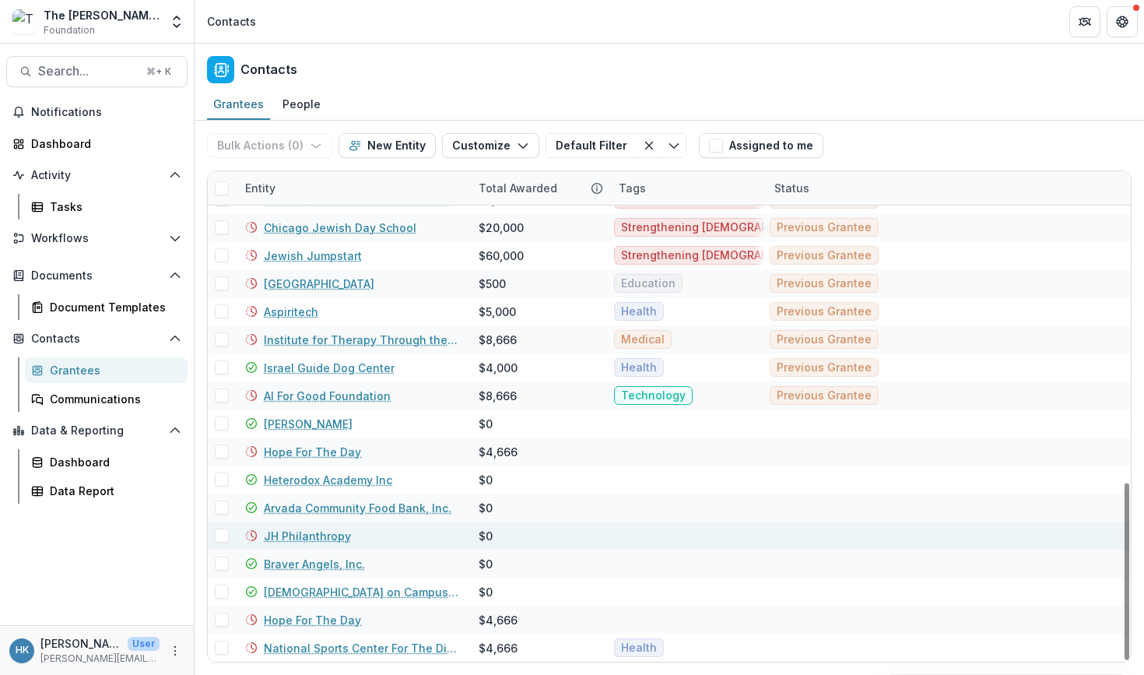
scroll to position [861, 0]
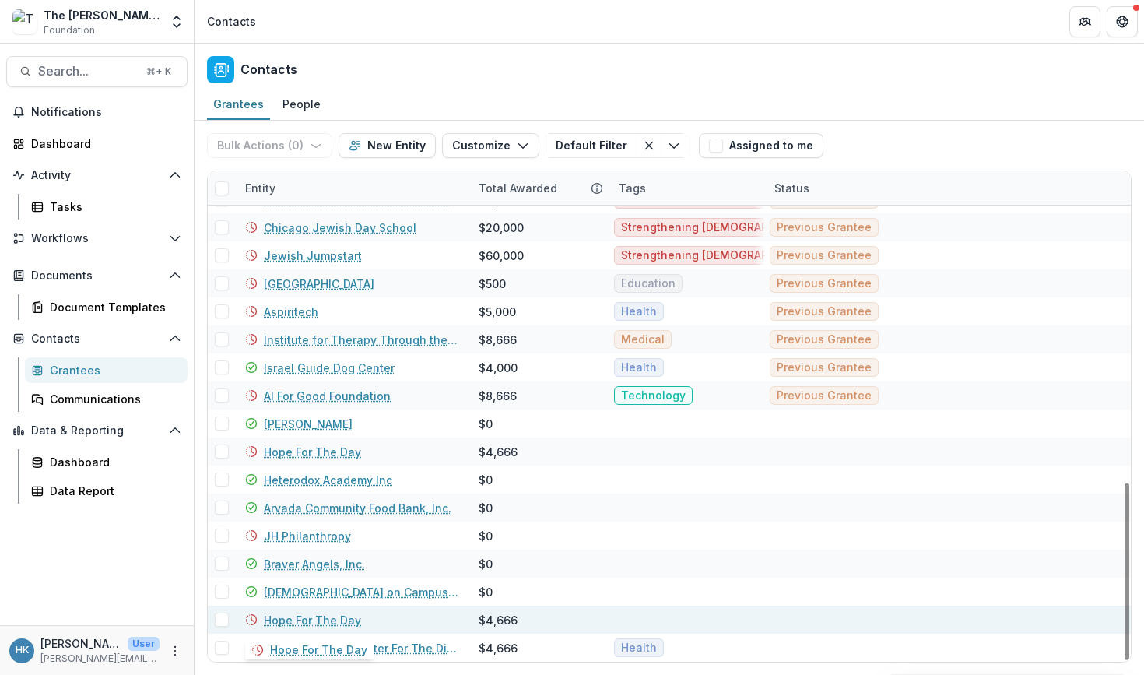
click at [298, 616] on link "Hope For The Day" at bounding box center [312, 620] width 97 height 16
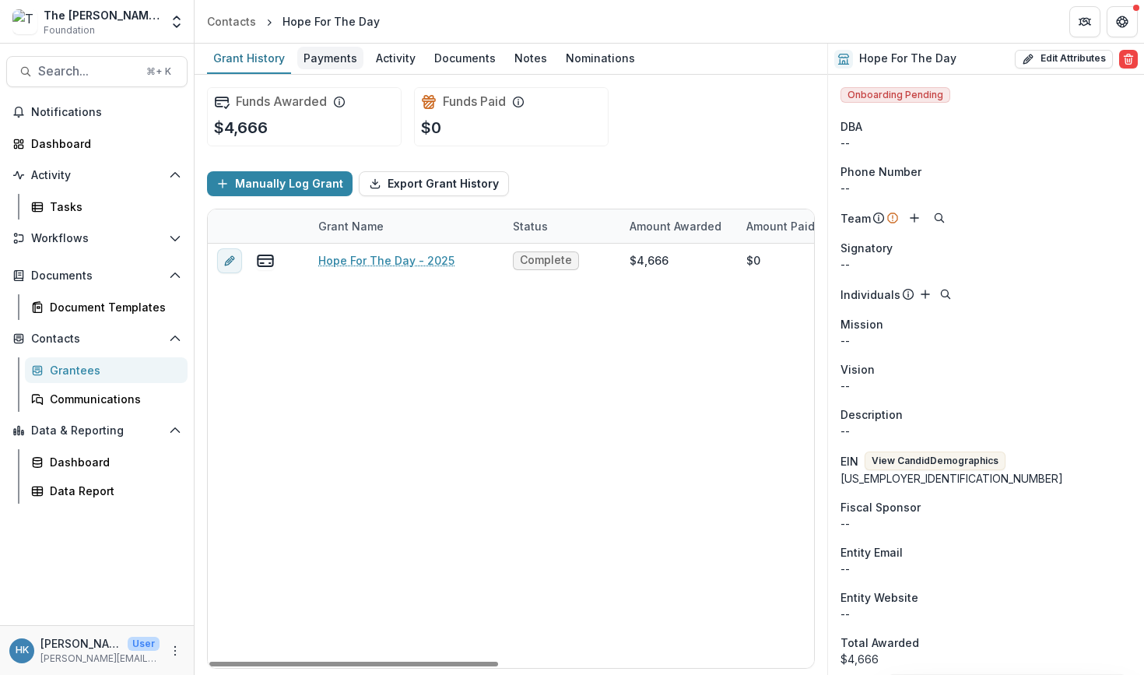
click at [325, 58] on div "Payments" at bounding box center [330, 58] width 66 height 23
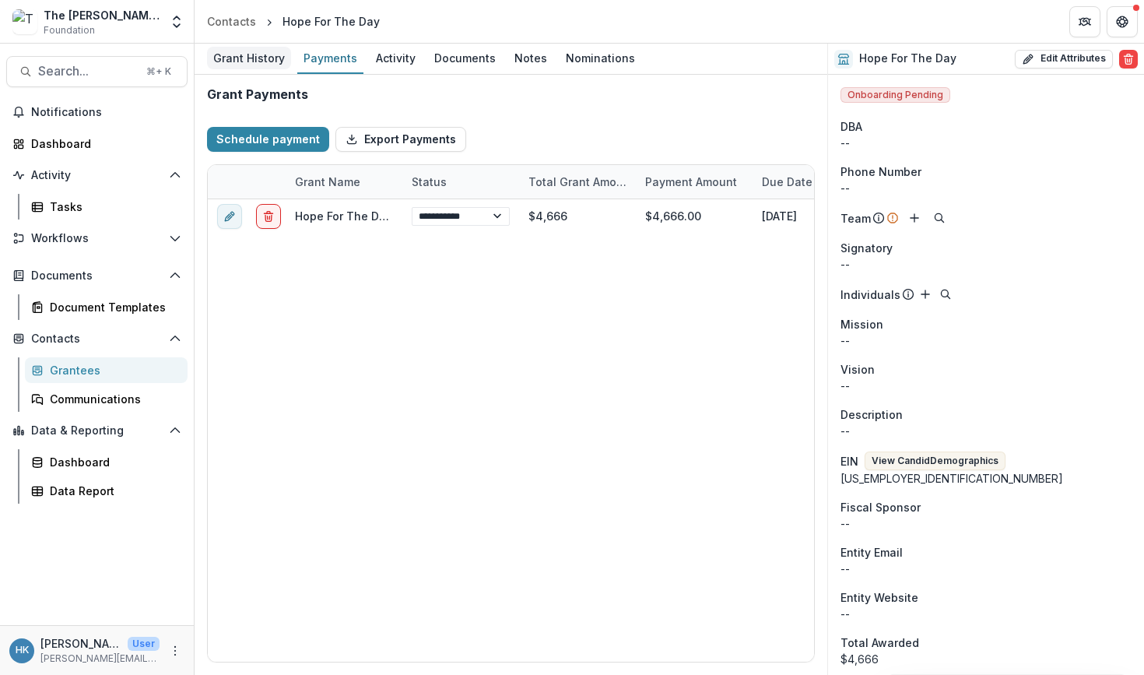
click at [255, 55] on div "Grant History" at bounding box center [249, 58] width 84 height 23
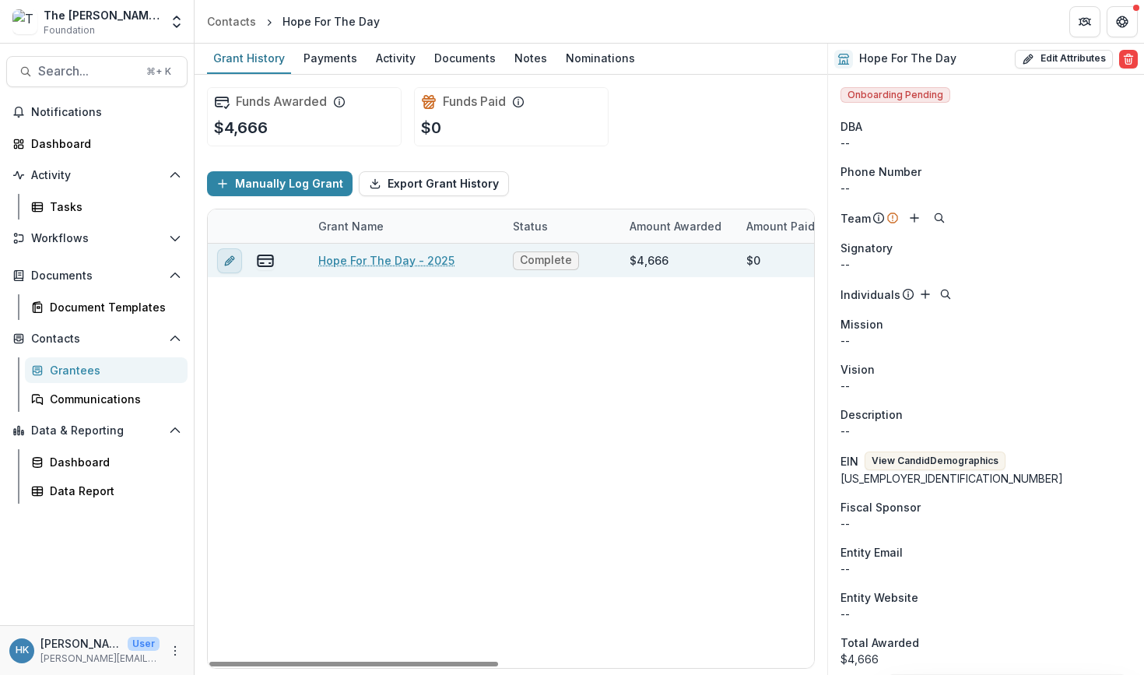
click at [230, 263] on icon "edit" at bounding box center [229, 261] width 12 height 12
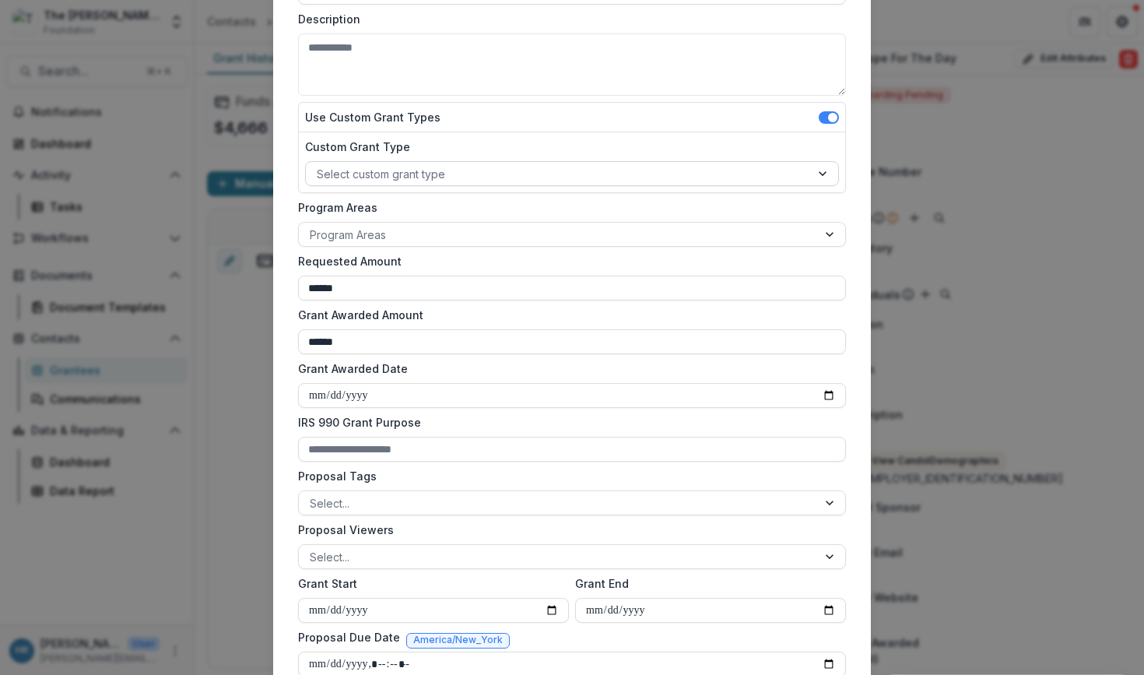
scroll to position [226, 0]
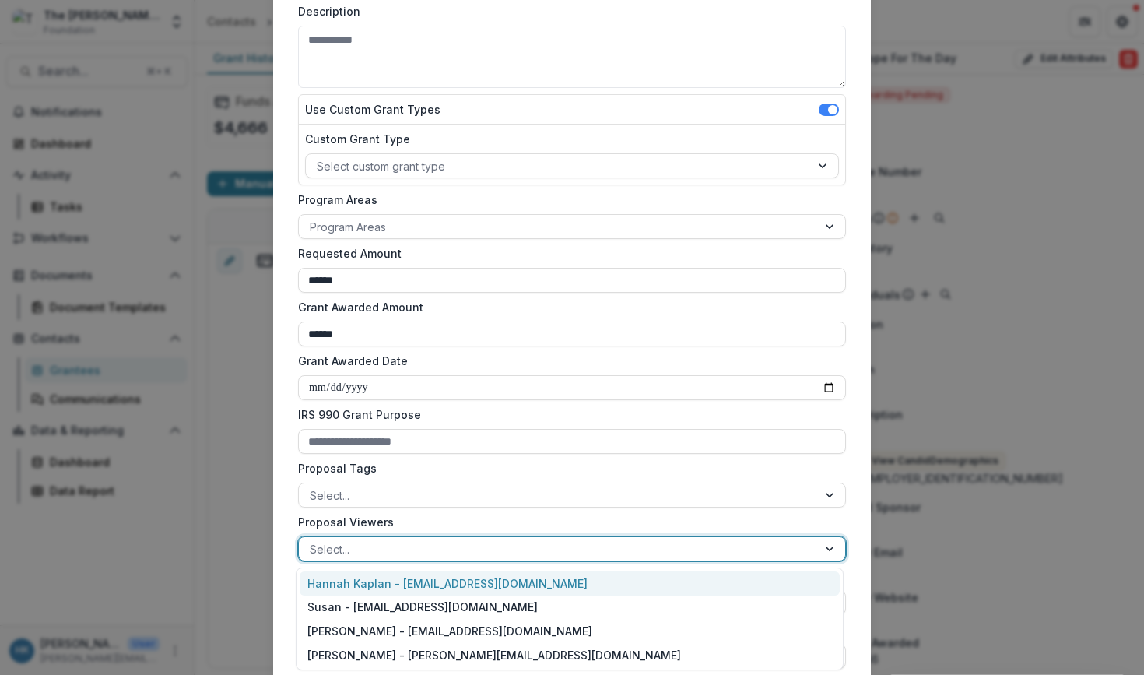
click at [377, 551] on div at bounding box center [558, 549] width 497 height 19
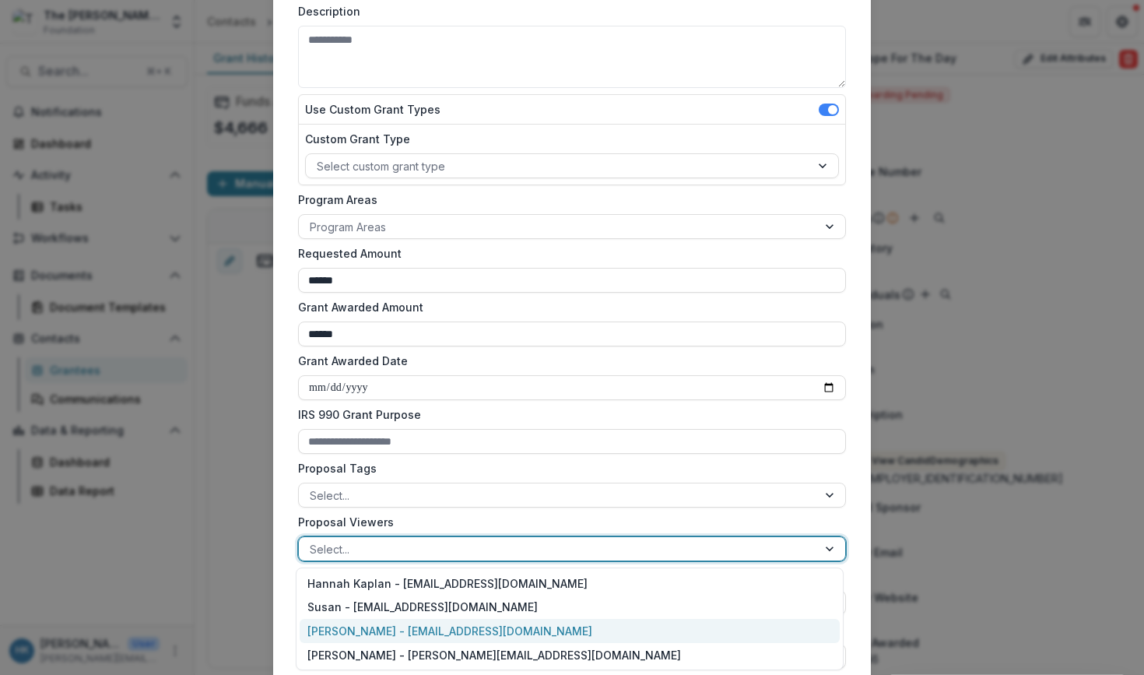
click at [353, 625] on div "[PERSON_NAME] - [EMAIL_ADDRESS][DOMAIN_NAME]" at bounding box center [570, 631] width 540 height 24
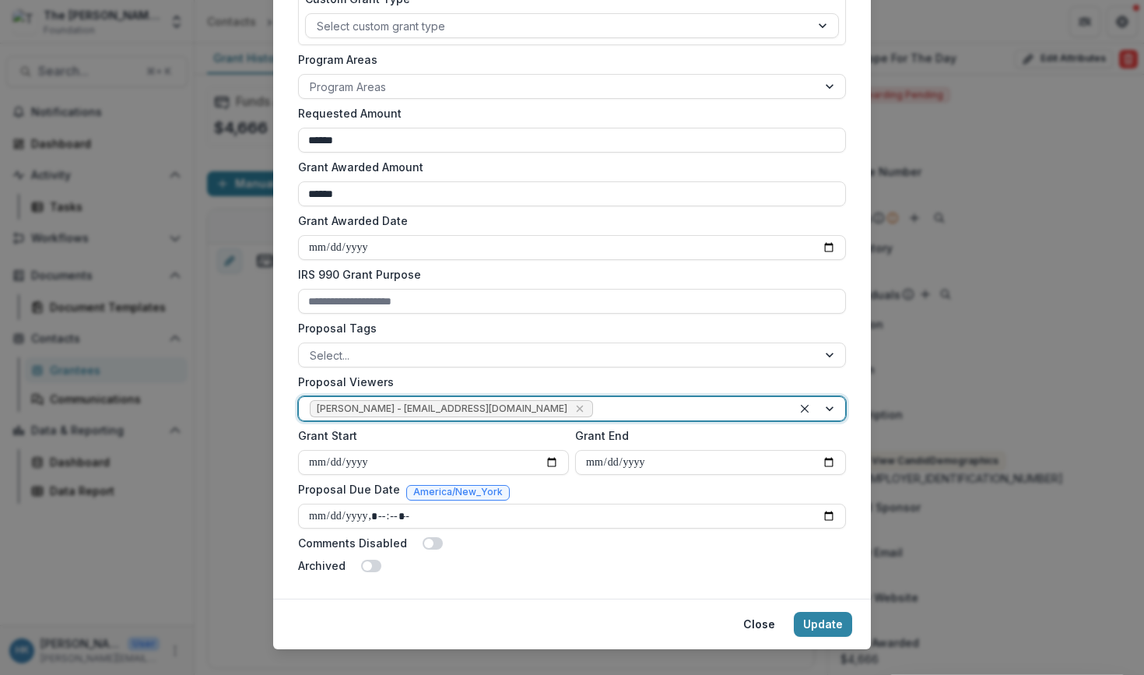
scroll to position [390, 0]
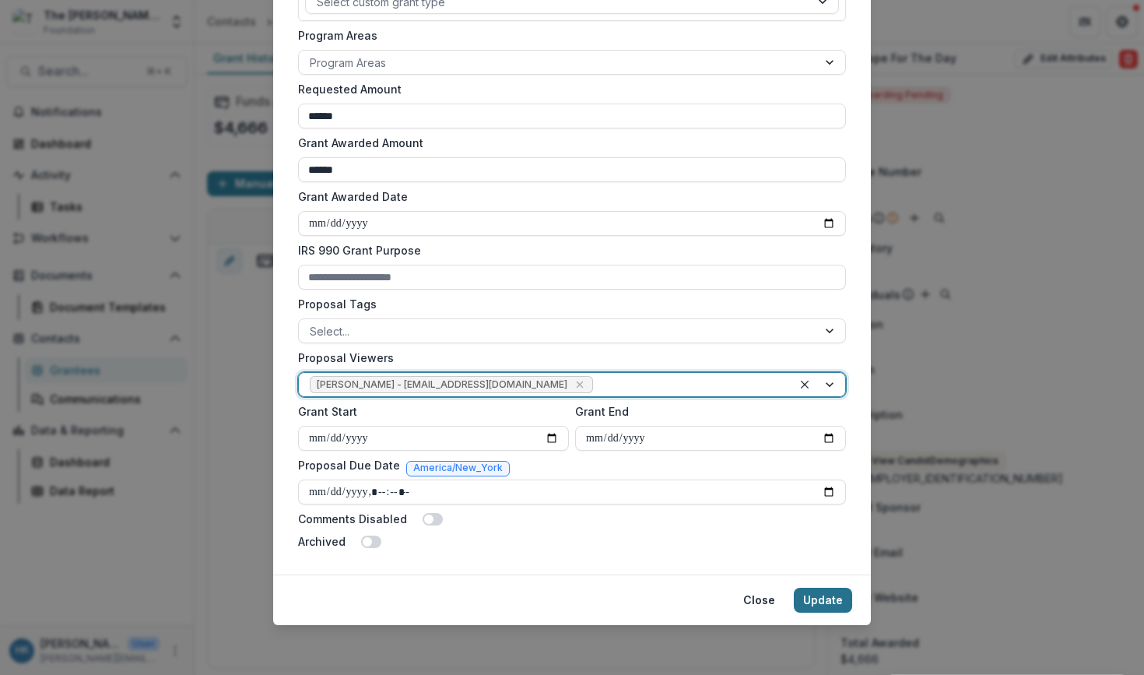
click at [813, 599] on button "Update" at bounding box center [823, 600] width 58 height 25
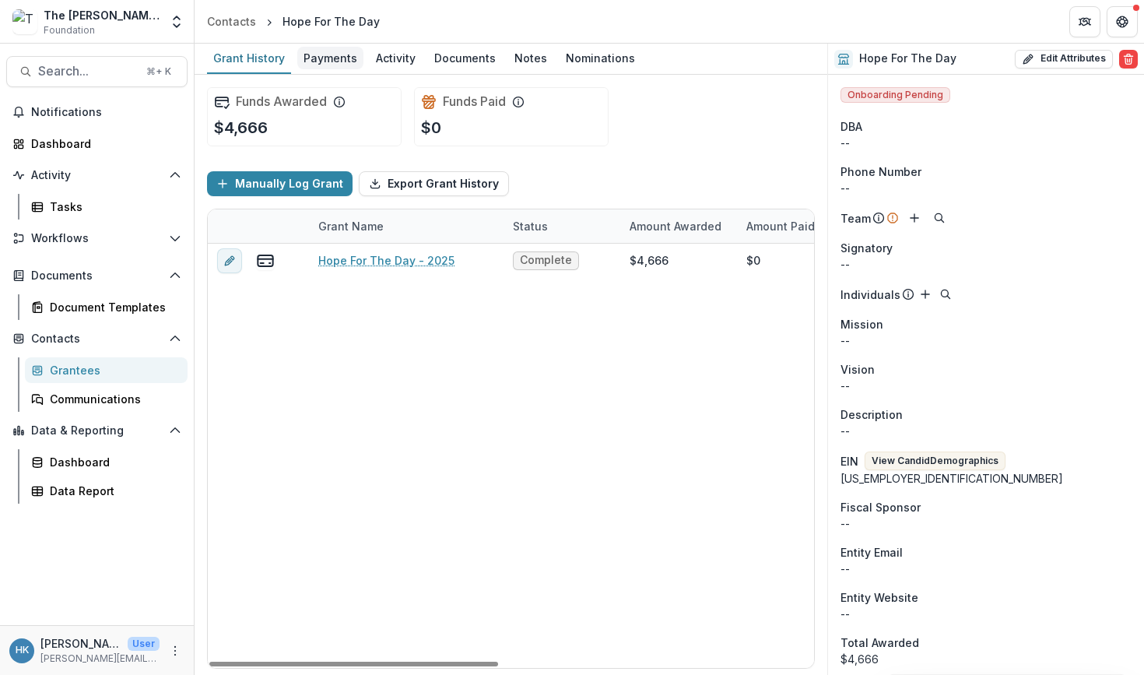
click at [324, 61] on div "Payments" at bounding box center [330, 58] width 66 height 23
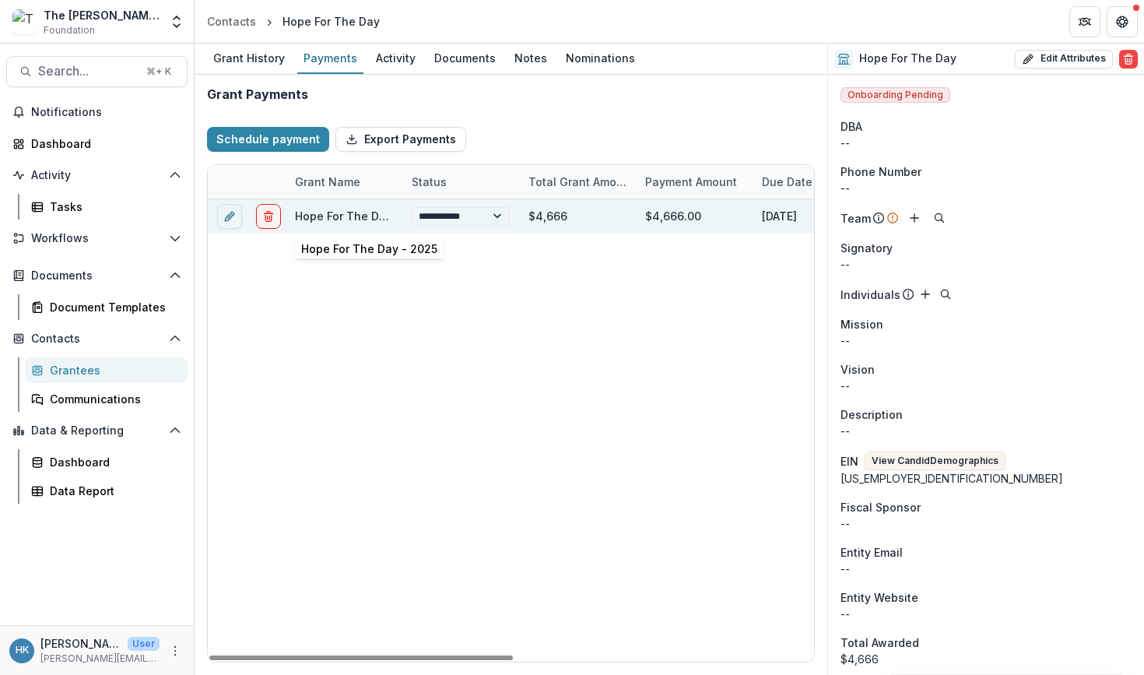
click at [354, 217] on link "Hope For The Day - 2025" at bounding box center [363, 215] width 136 height 13
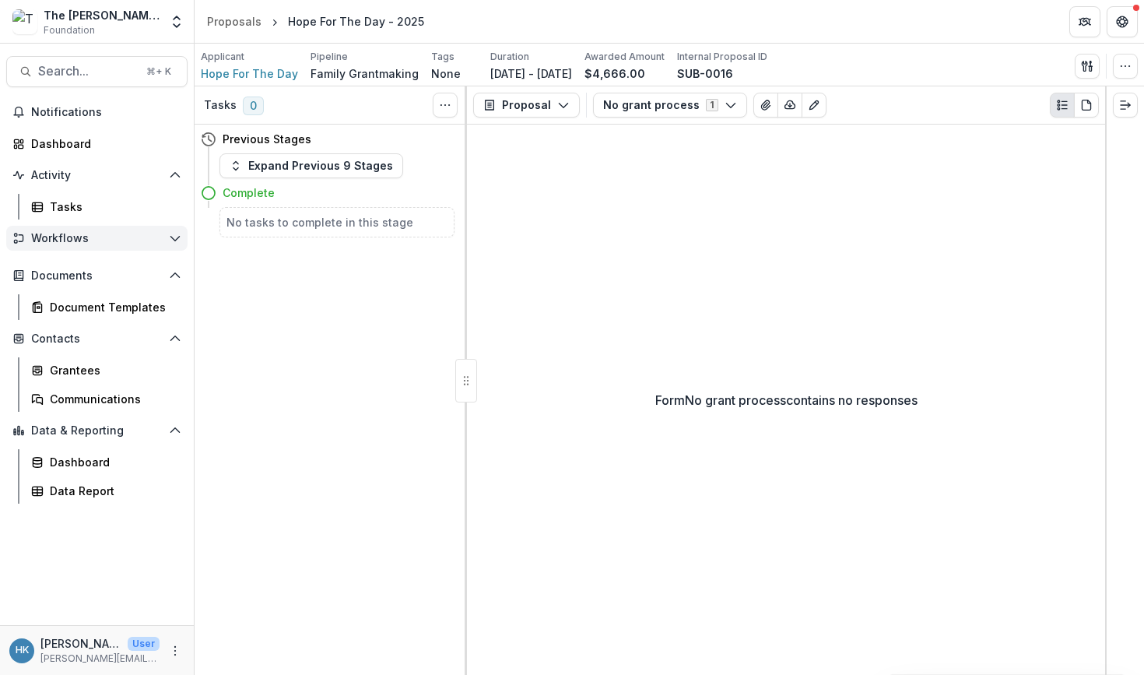
click at [40, 229] on button "Workflows" at bounding box center [96, 238] width 181 height 25
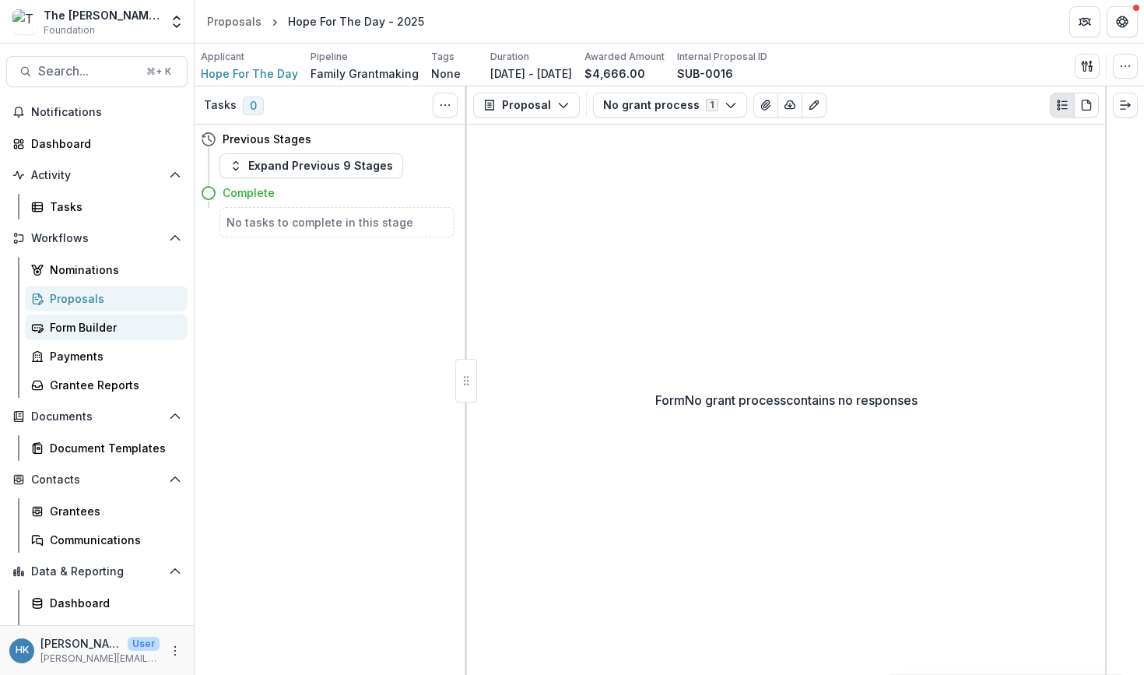
click at [125, 326] on div "Form Builder" at bounding box center [112, 327] width 125 height 16
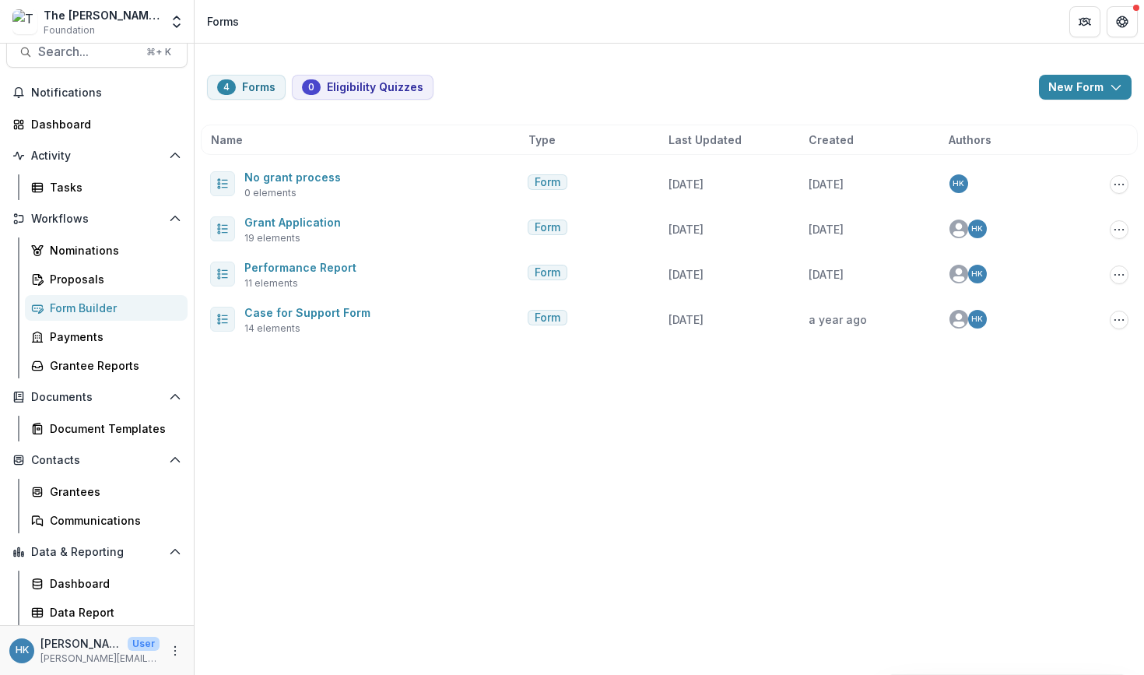
scroll to position [19, 0]
click at [107, 346] on link "Payments" at bounding box center [106, 337] width 163 height 26
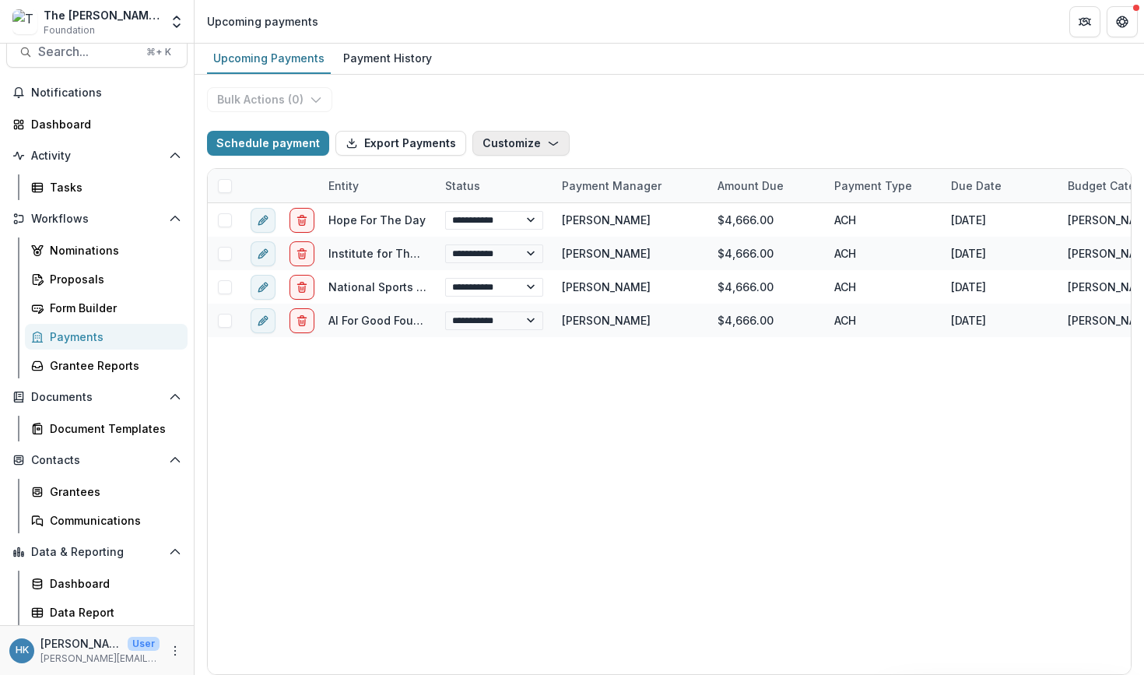
click at [525, 140] on button "Customize" at bounding box center [521, 143] width 97 height 25
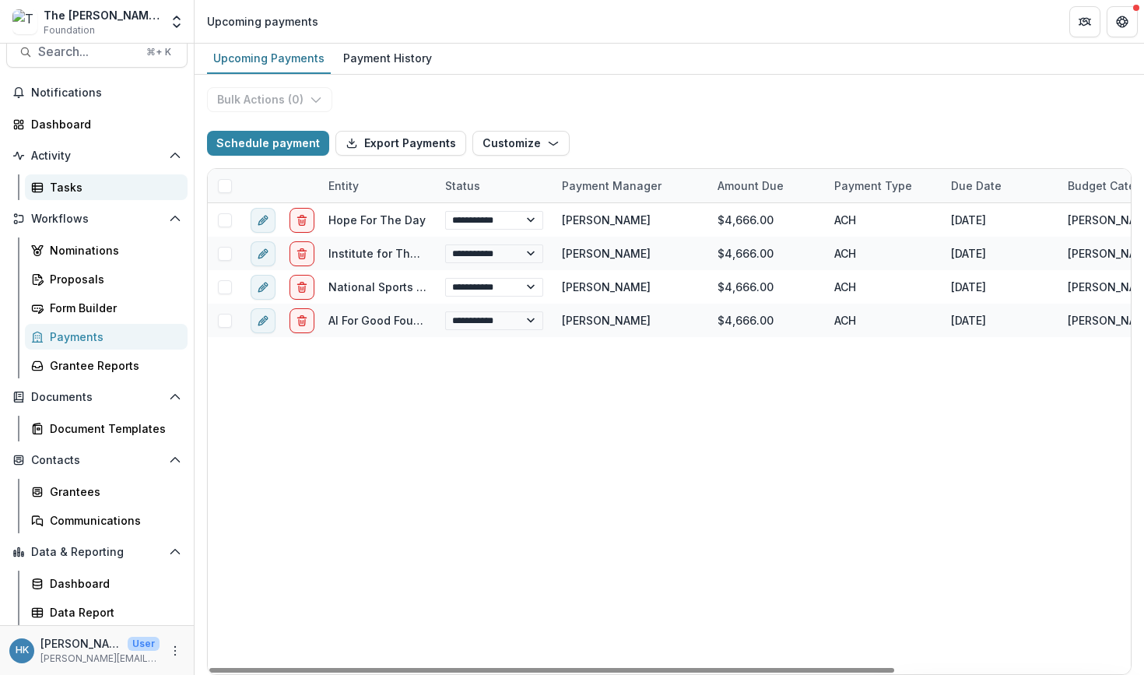
click at [128, 185] on div "Tasks" at bounding box center [112, 187] width 125 height 16
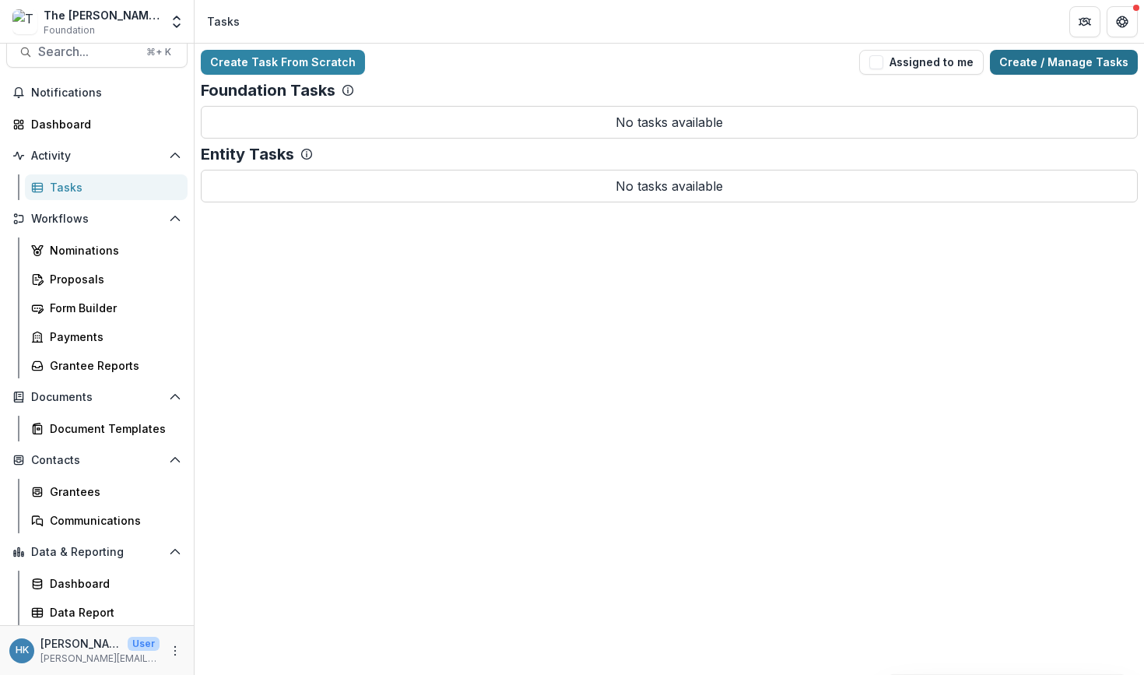
click at [1032, 63] on link "Create / Manage Tasks" at bounding box center [1064, 62] width 148 height 25
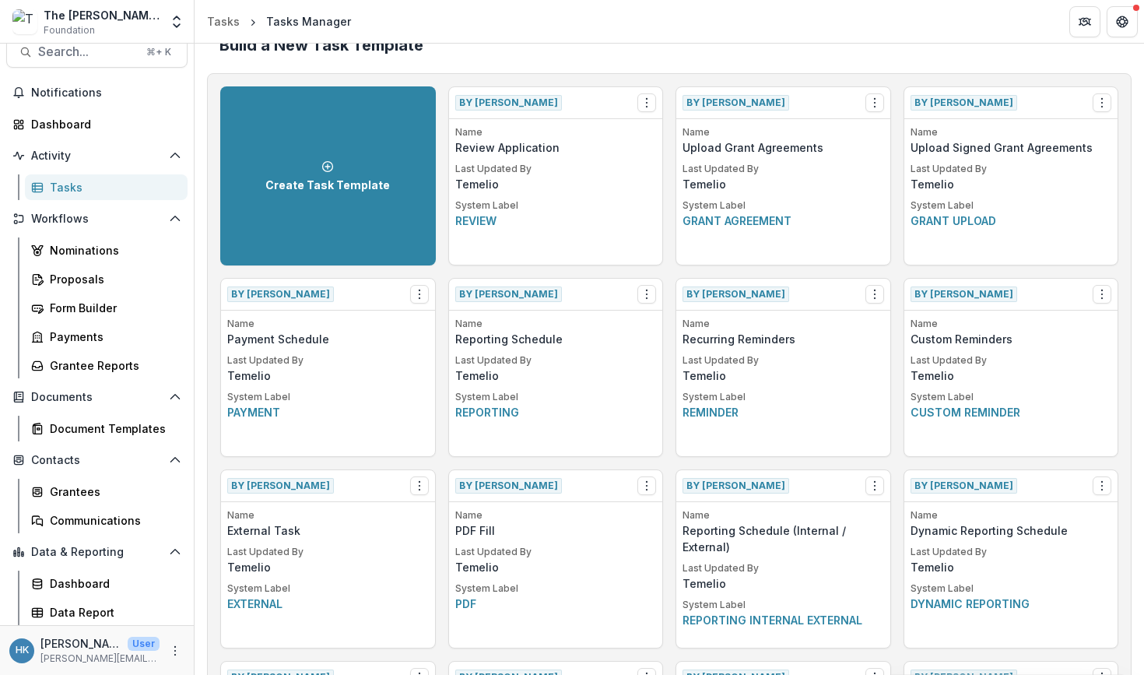
scroll to position [19, 0]
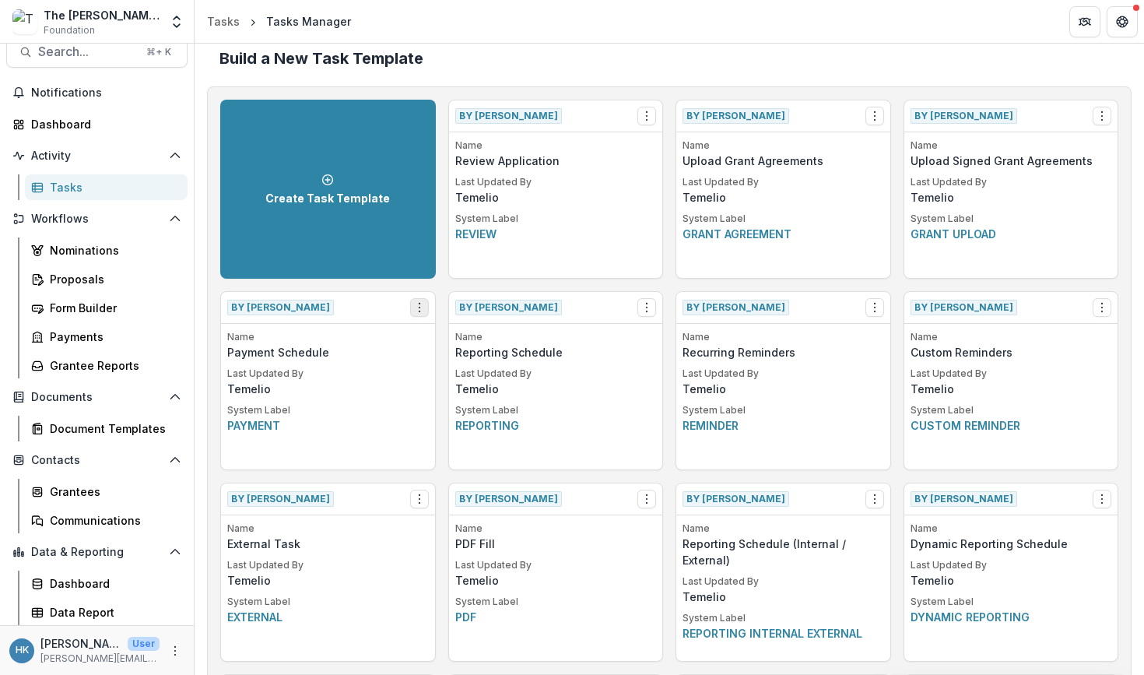
click at [420, 308] on icon "Options" at bounding box center [419, 307] width 12 height 12
click at [378, 303] on div "By [PERSON_NAME] View Create Task From Template" at bounding box center [328, 308] width 214 height 32
click at [59, 497] on div "Grantees" at bounding box center [112, 491] width 125 height 16
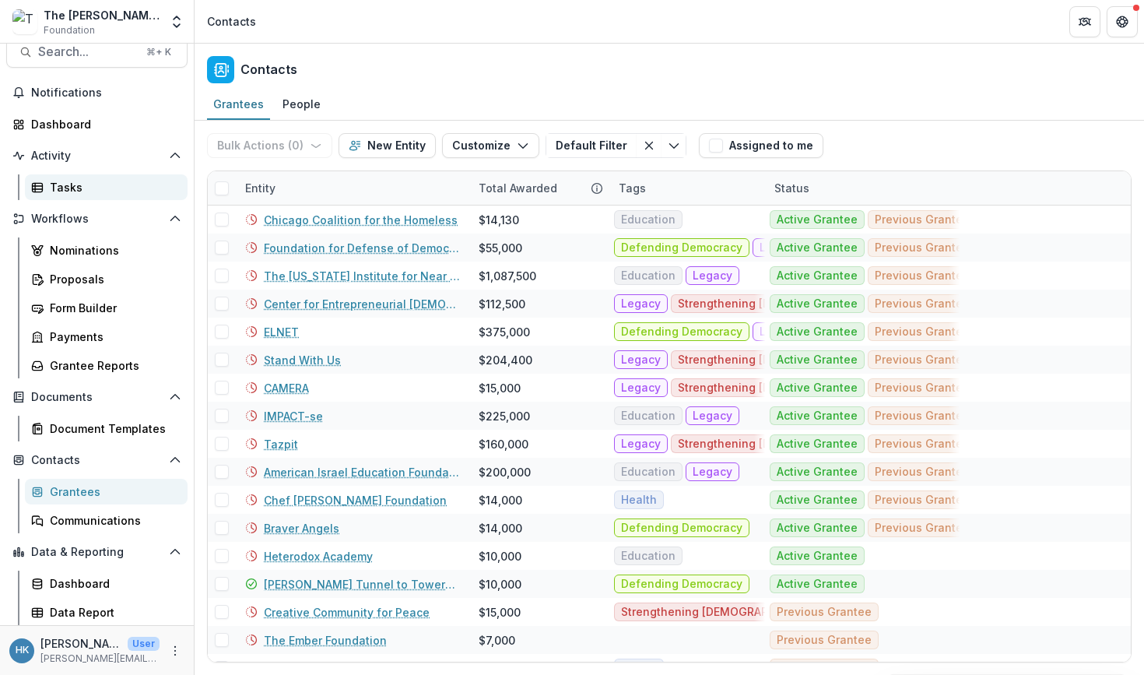
click at [93, 185] on div "Tasks" at bounding box center [112, 187] width 125 height 16
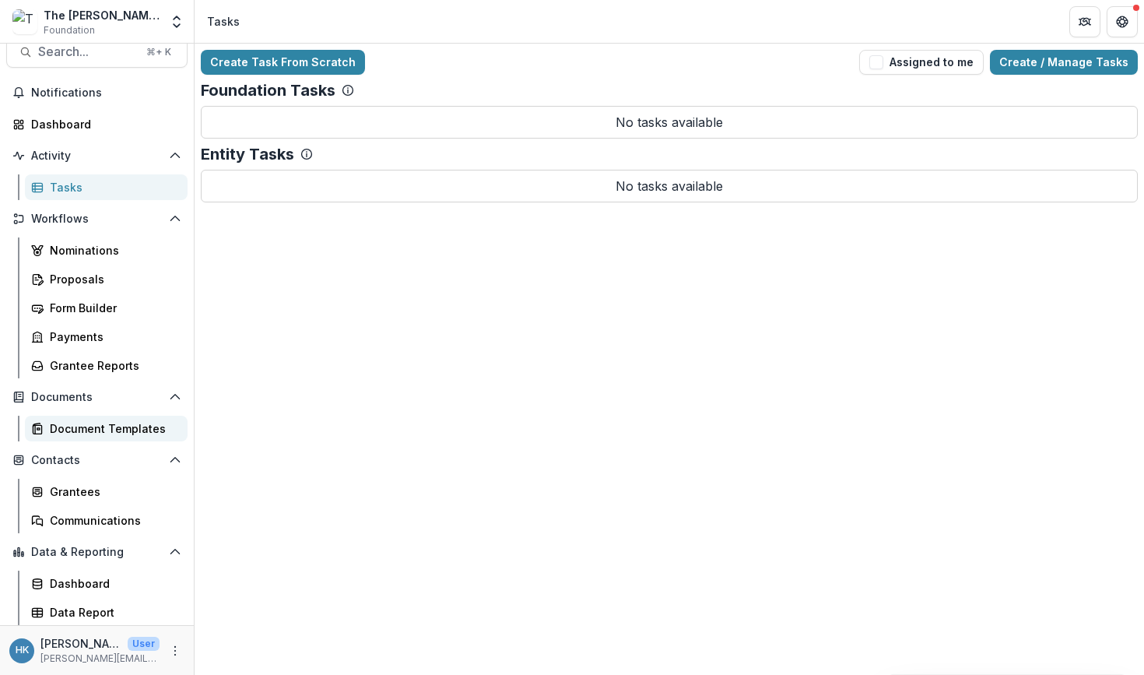
click at [83, 432] on div "Document Templates" at bounding box center [112, 428] width 125 height 16
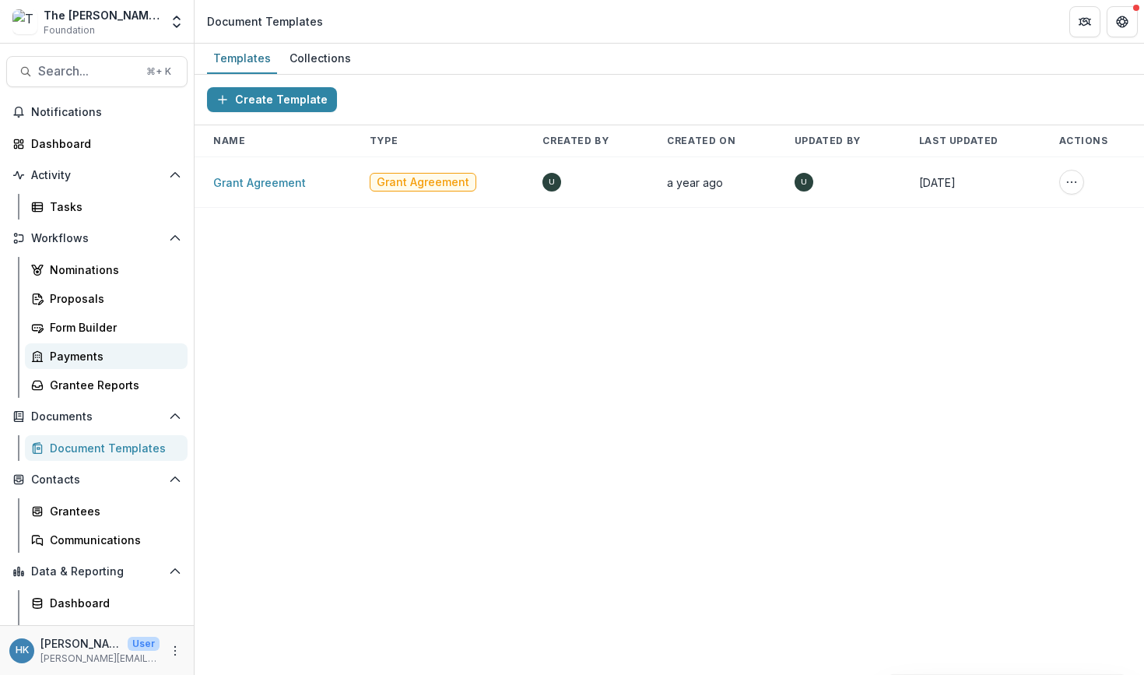
click at [87, 357] on div "Payments" at bounding box center [112, 356] width 125 height 16
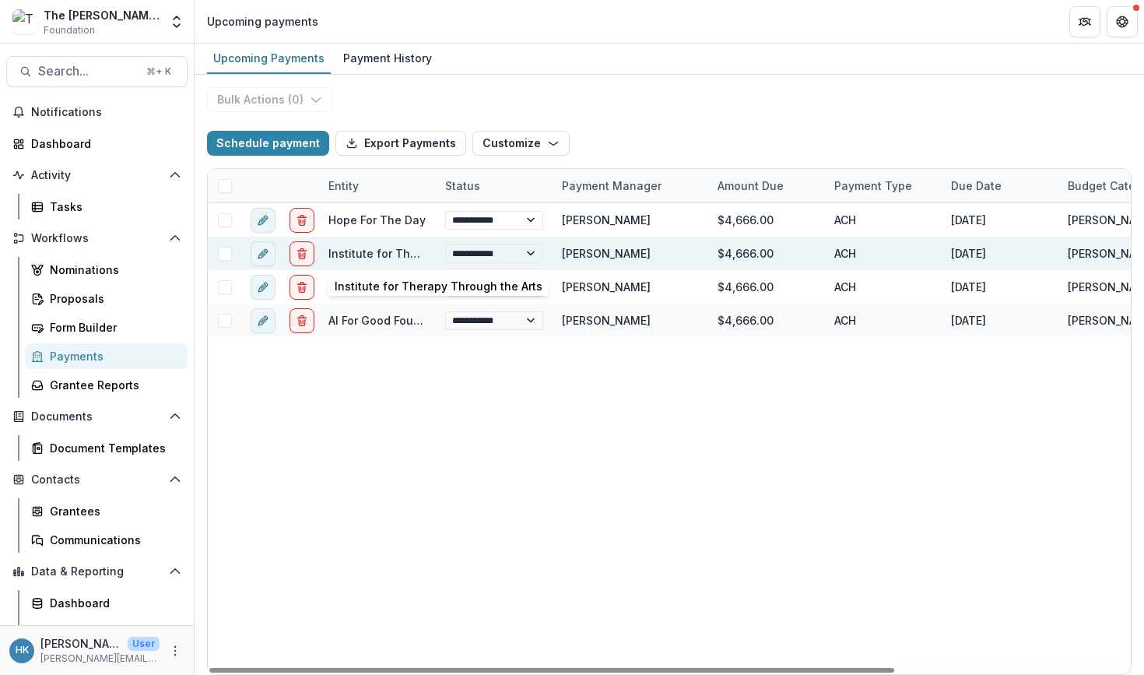
click at [343, 253] on link "Institute for Therapy Through the Arts" at bounding box center [433, 253] width 208 height 13
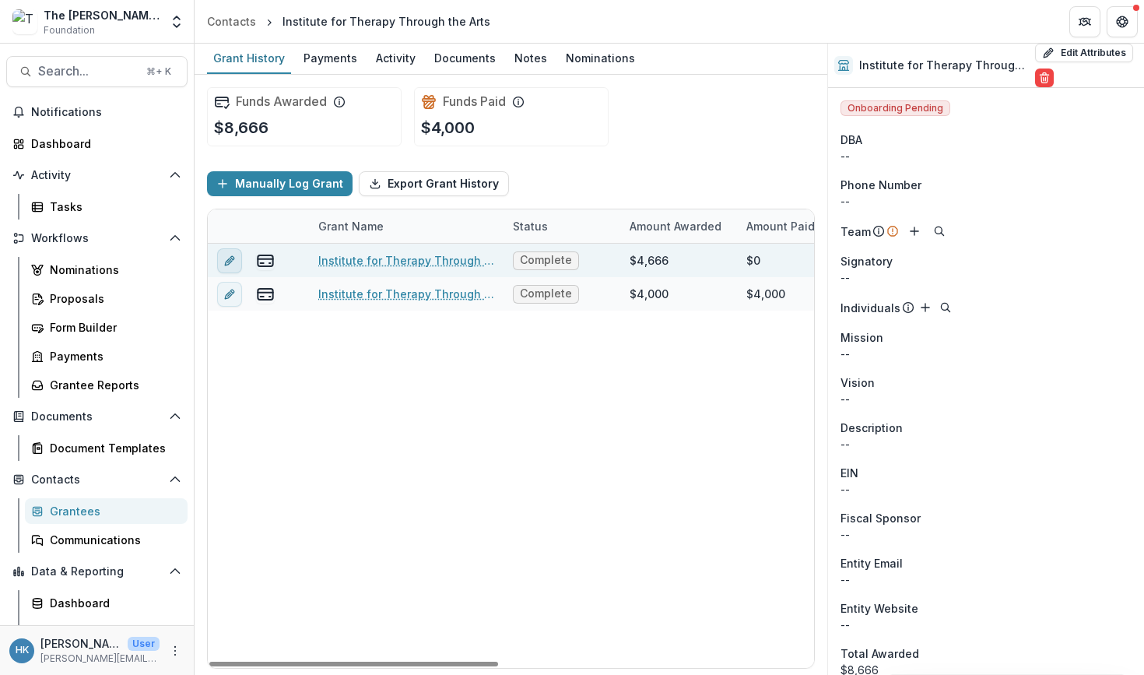
click at [226, 258] on icon "edit" at bounding box center [229, 261] width 12 height 12
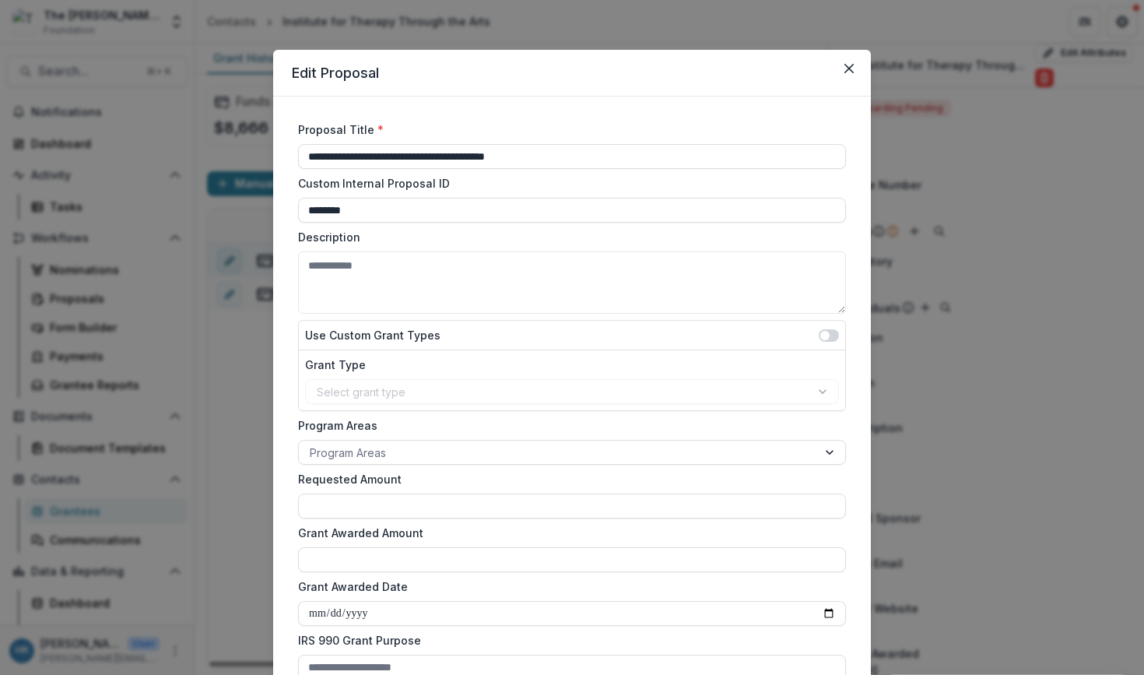
type input "******"
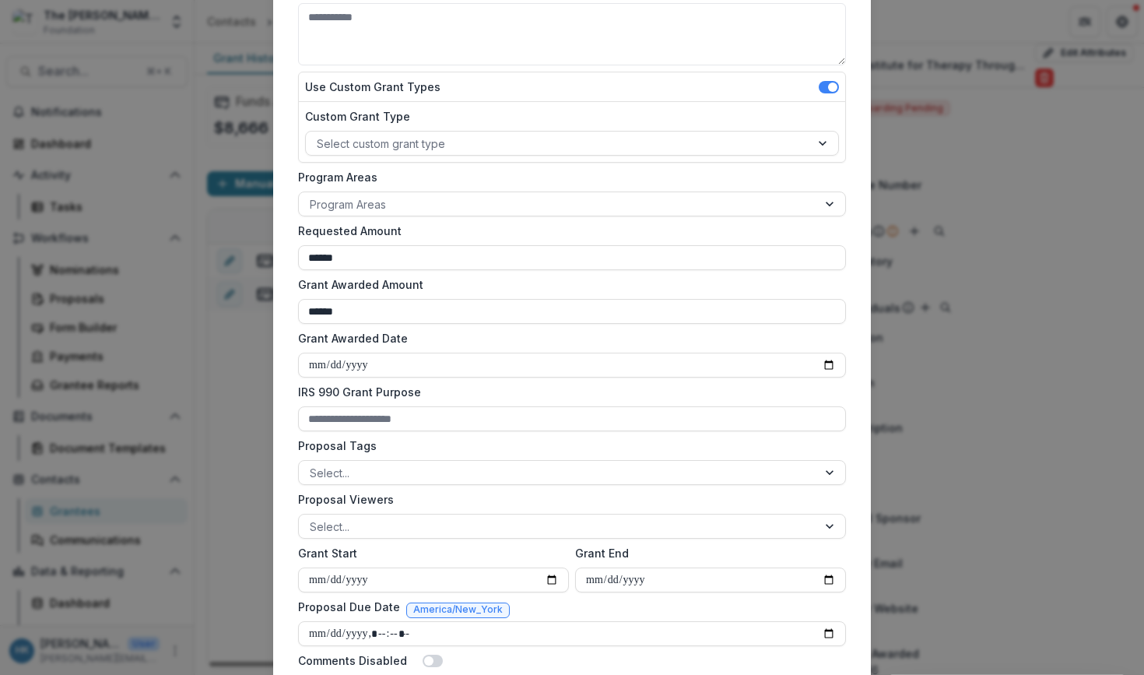
scroll to position [282, 0]
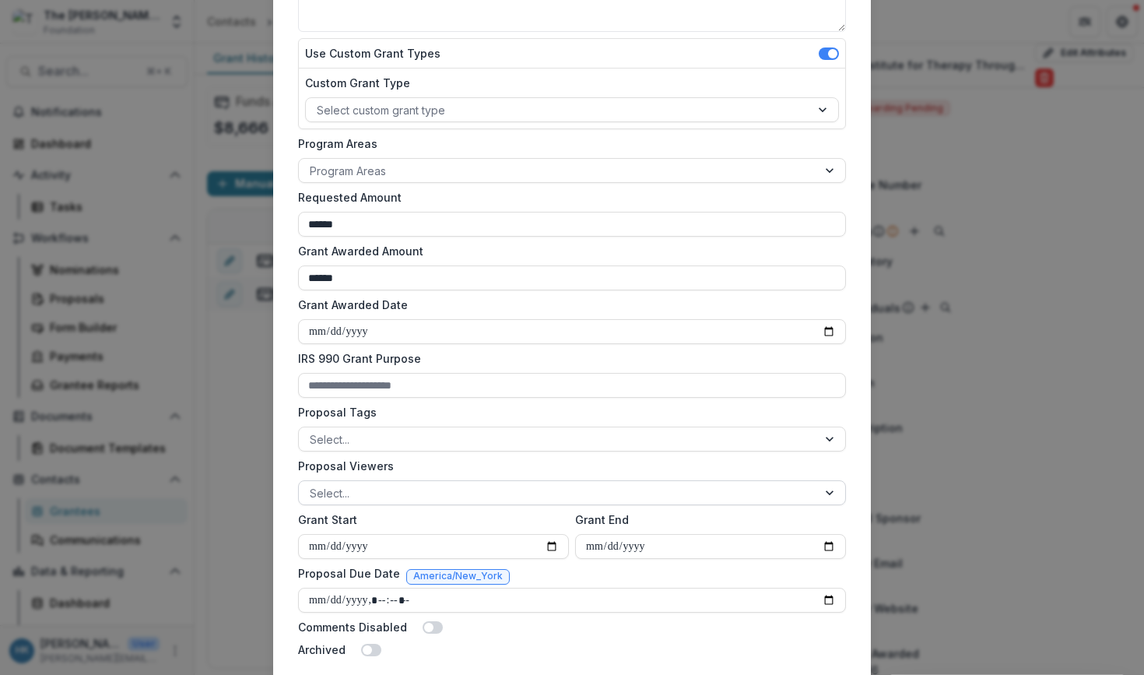
click at [404, 500] on div at bounding box center [558, 492] width 497 height 19
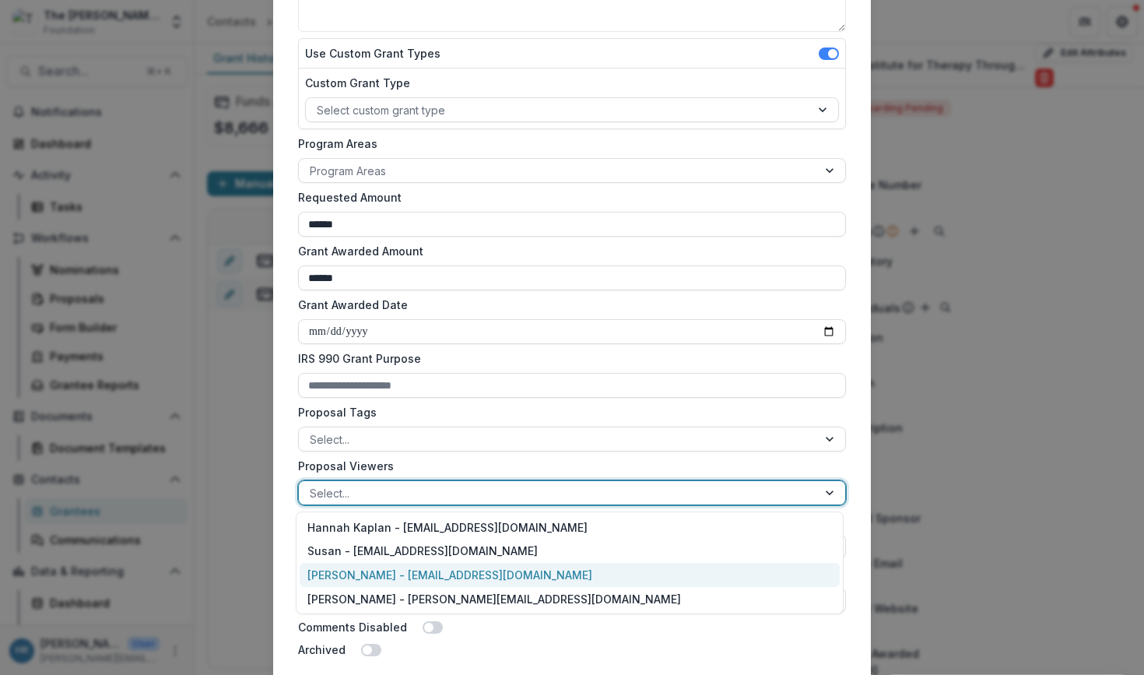
click at [381, 571] on div "[PERSON_NAME] - [EMAIL_ADDRESS][DOMAIN_NAME]" at bounding box center [570, 575] width 540 height 24
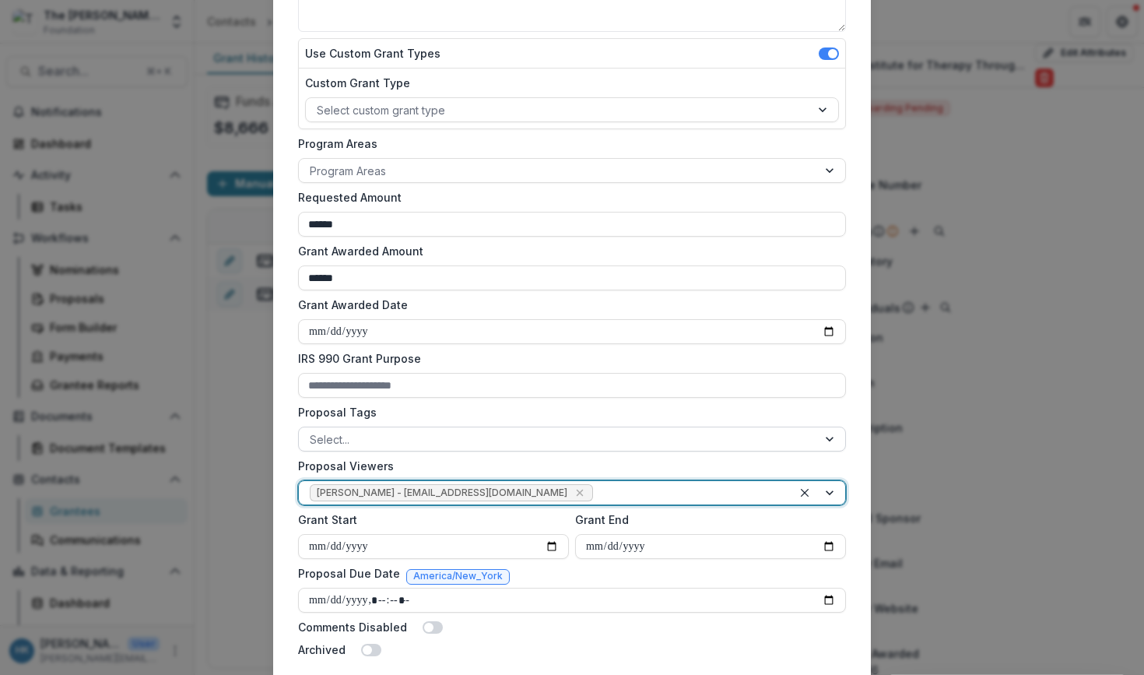
scroll to position [390, 0]
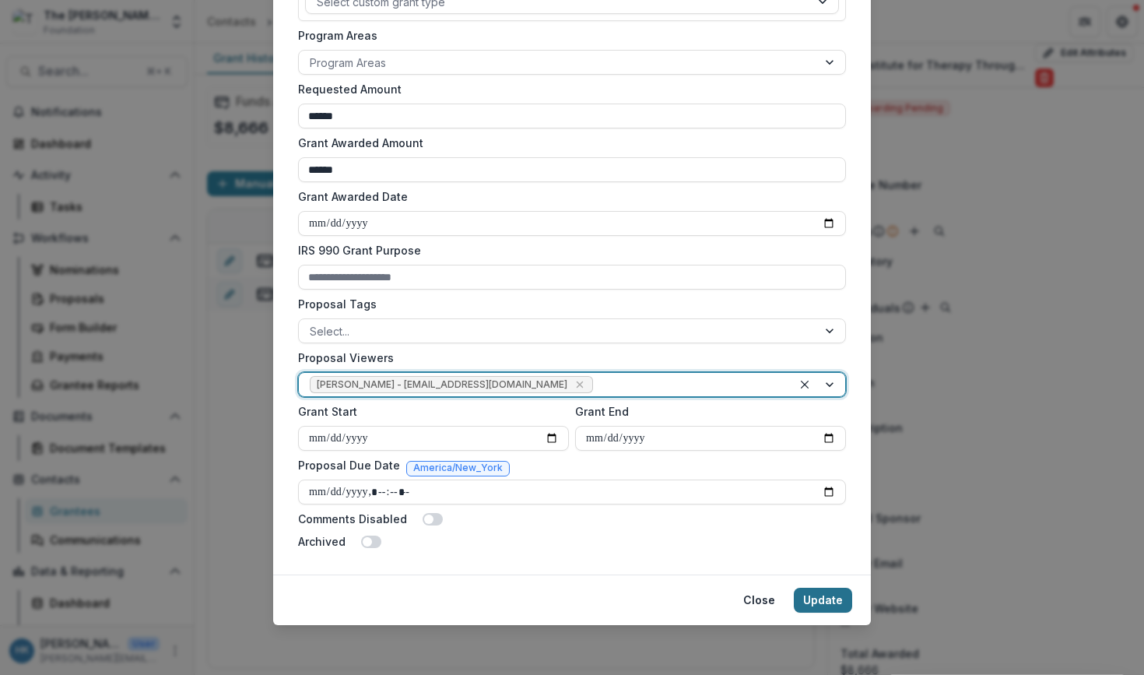
click at [817, 599] on button "Update" at bounding box center [823, 600] width 58 height 25
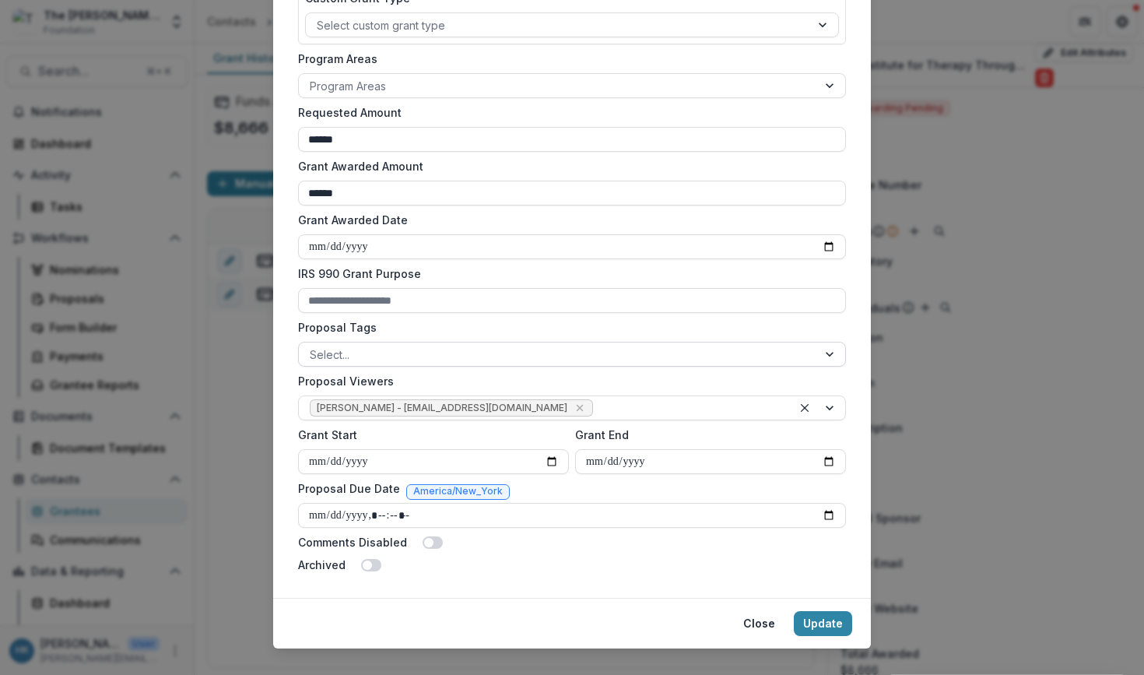
scroll to position [369, 0]
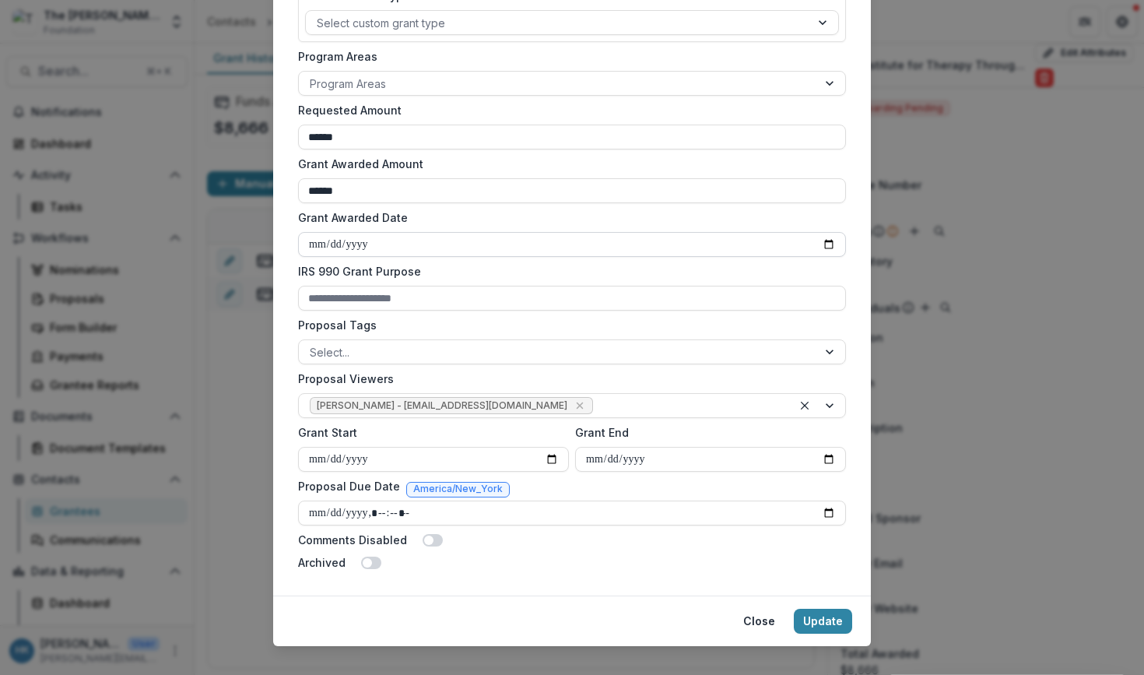
click at [319, 239] on input "Grant Awarded Date" at bounding box center [572, 244] width 548 height 25
type input "**********"
click at [317, 507] on input "Proposal Due Date" at bounding box center [572, 513] width 548 height 25
type input "**********"
click at [819, 629] on button "Update" at bounding box center [823, 621] width 58 height 25
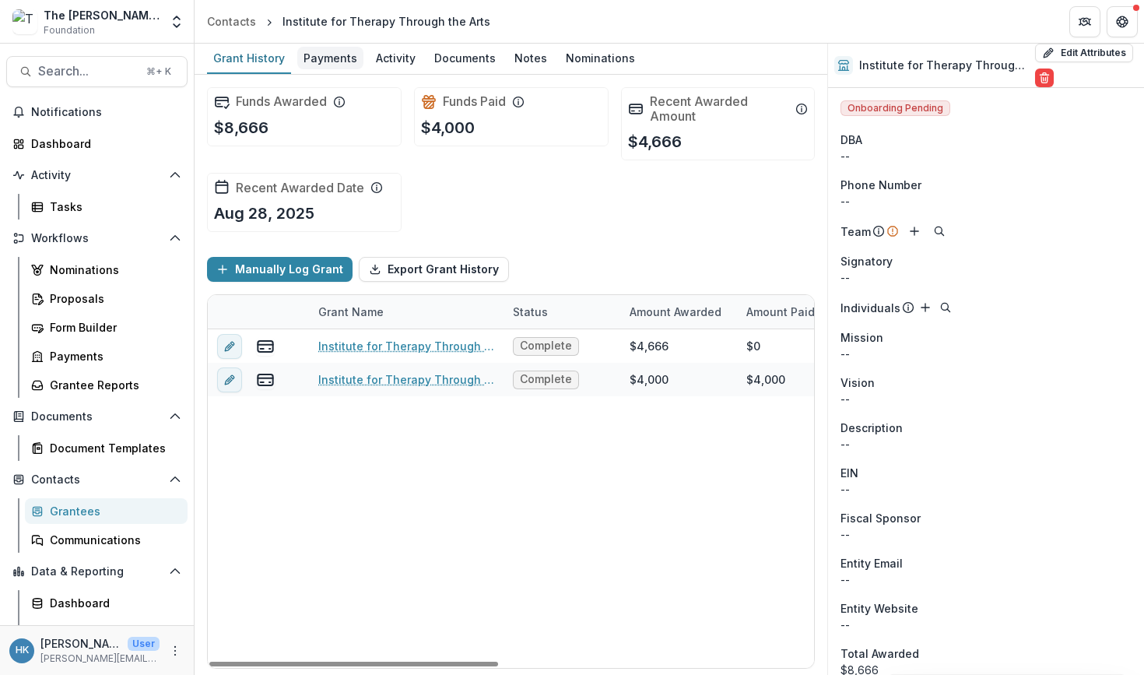
click at [322, 58] on div "Payments" at bounding box center [330, 58] width 66 height 23
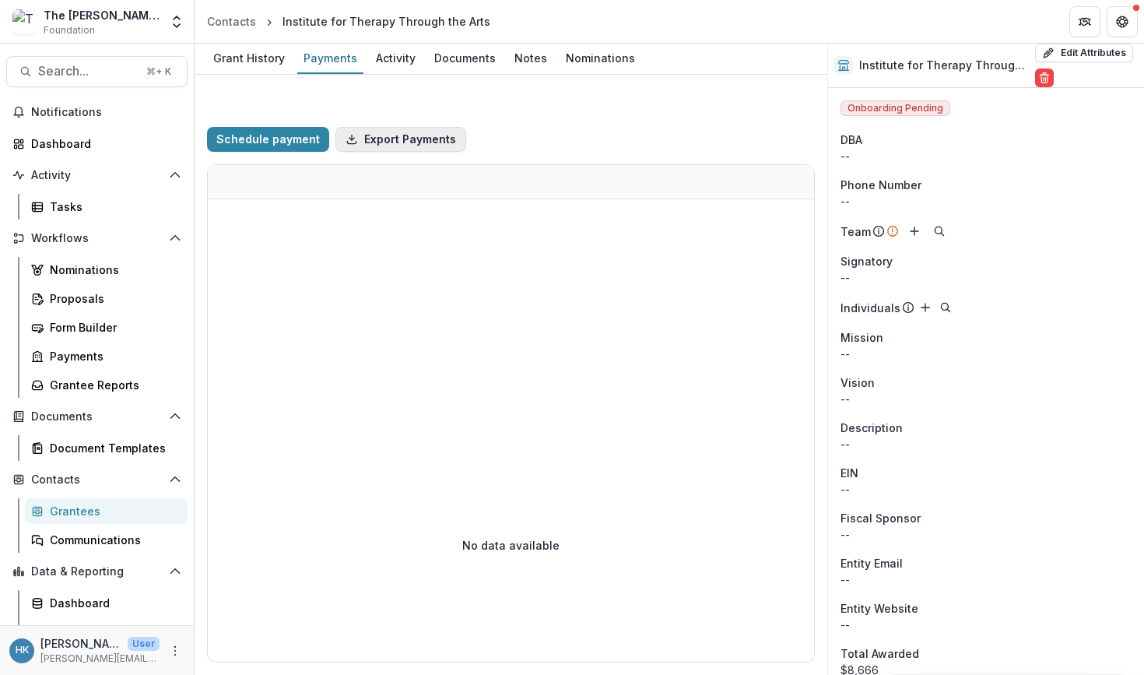
select select "****"
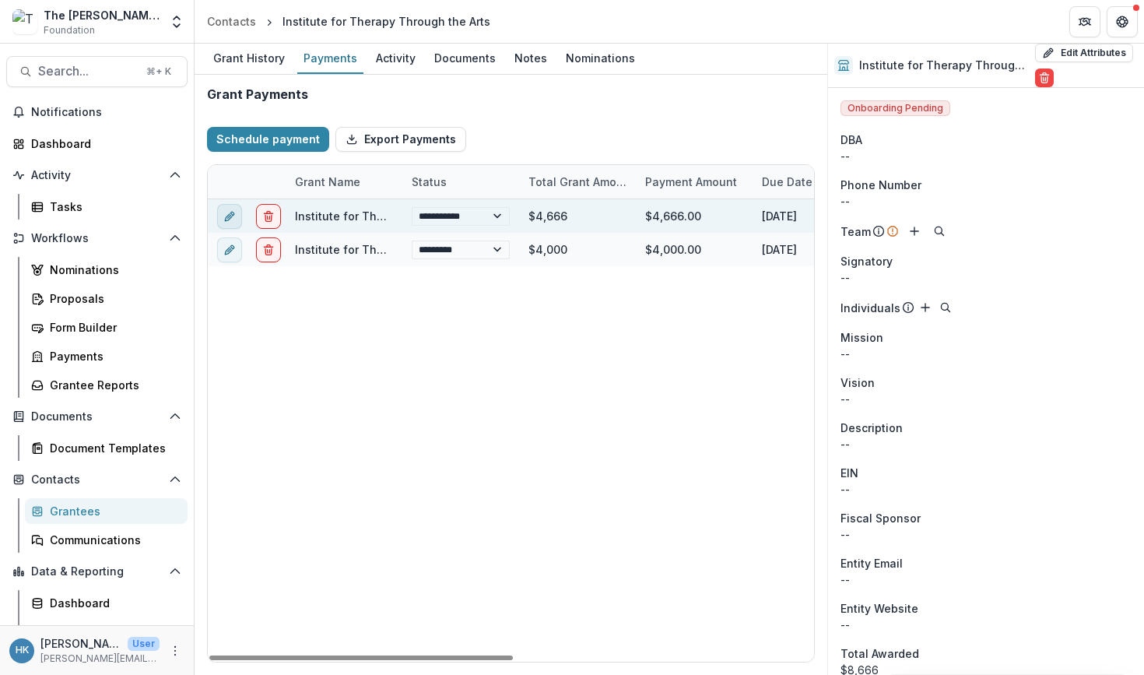
click at [226, 215] on icon "edit" at bounding box center [229, 216] width 12 height 12
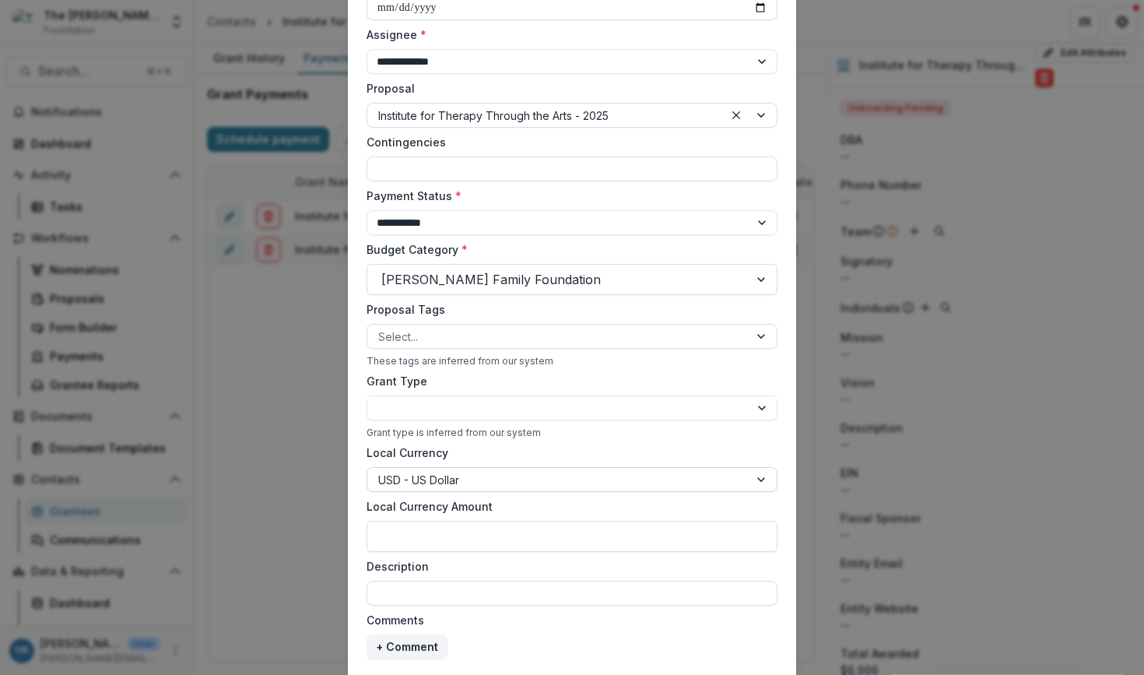
scroll to position [413, 0]
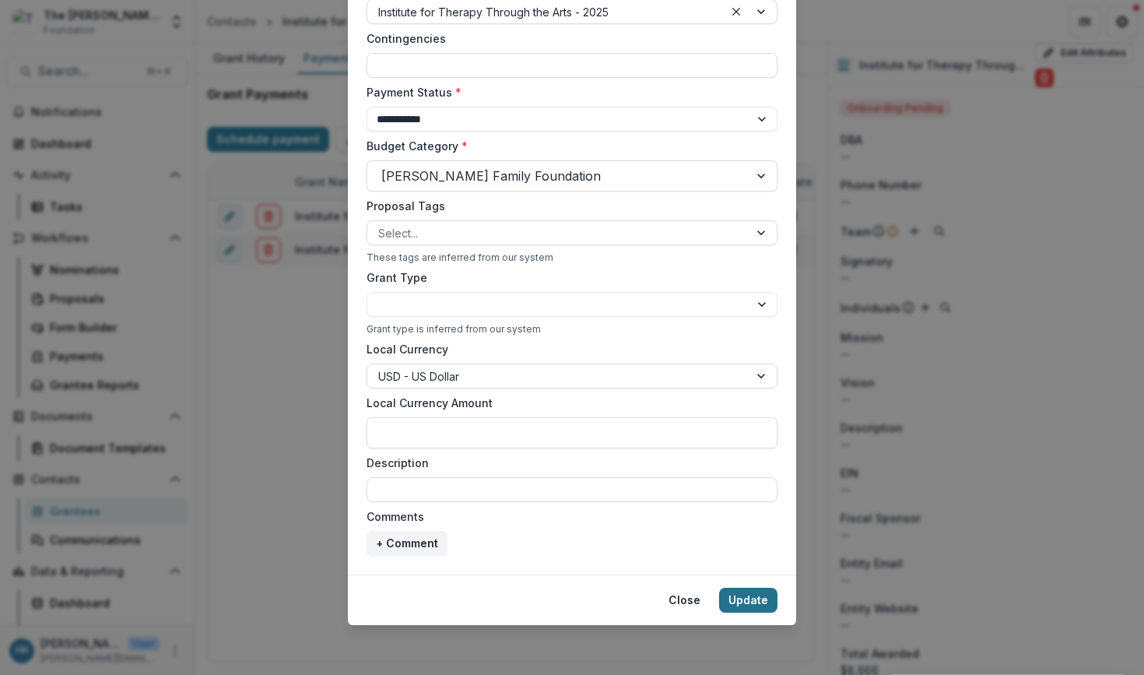
click at [741, 606] on button "Update" at bounding box center [748, 600] width 58 height 25
select select "**********"
select select "****"
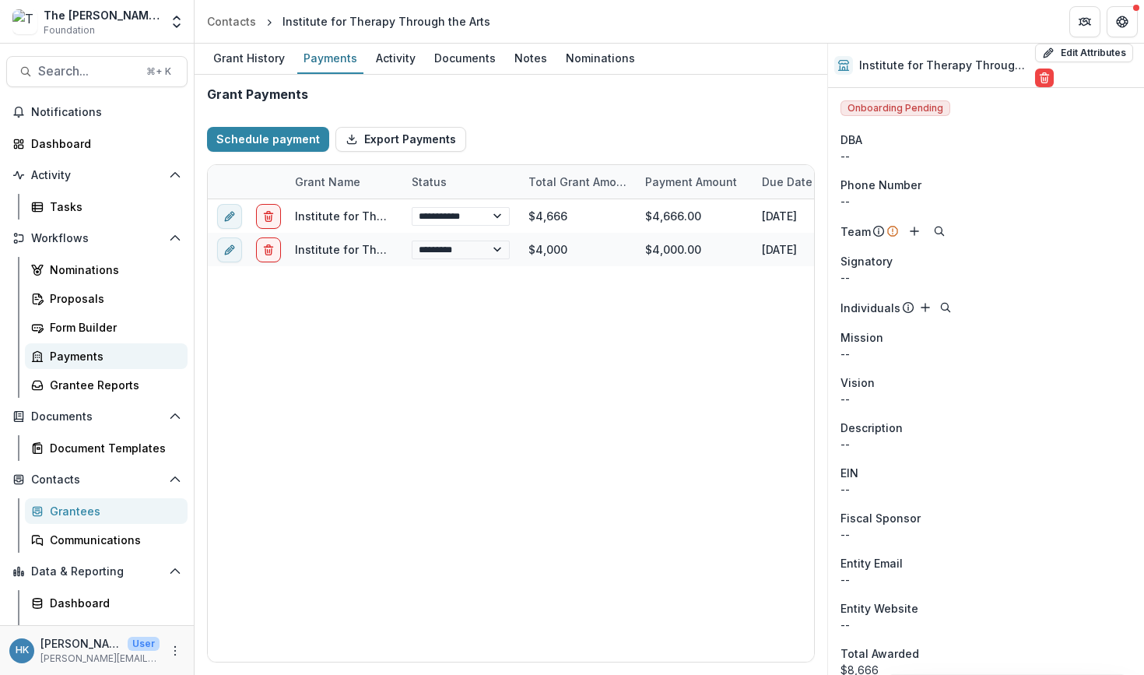
click at [91, 357] on div "Payments" at bounding box center [112, 356] width 125 height 16
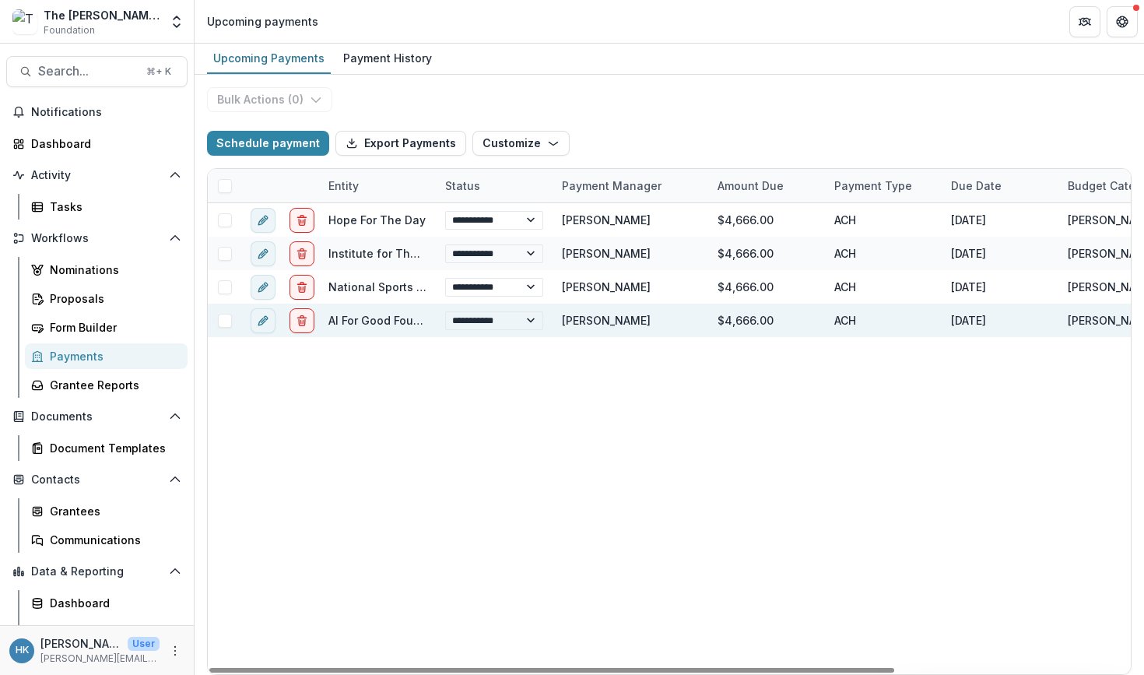
click at [349, 316] on link "AI For Good Foundation" at bounding box center [392, 320] width 127 height 13
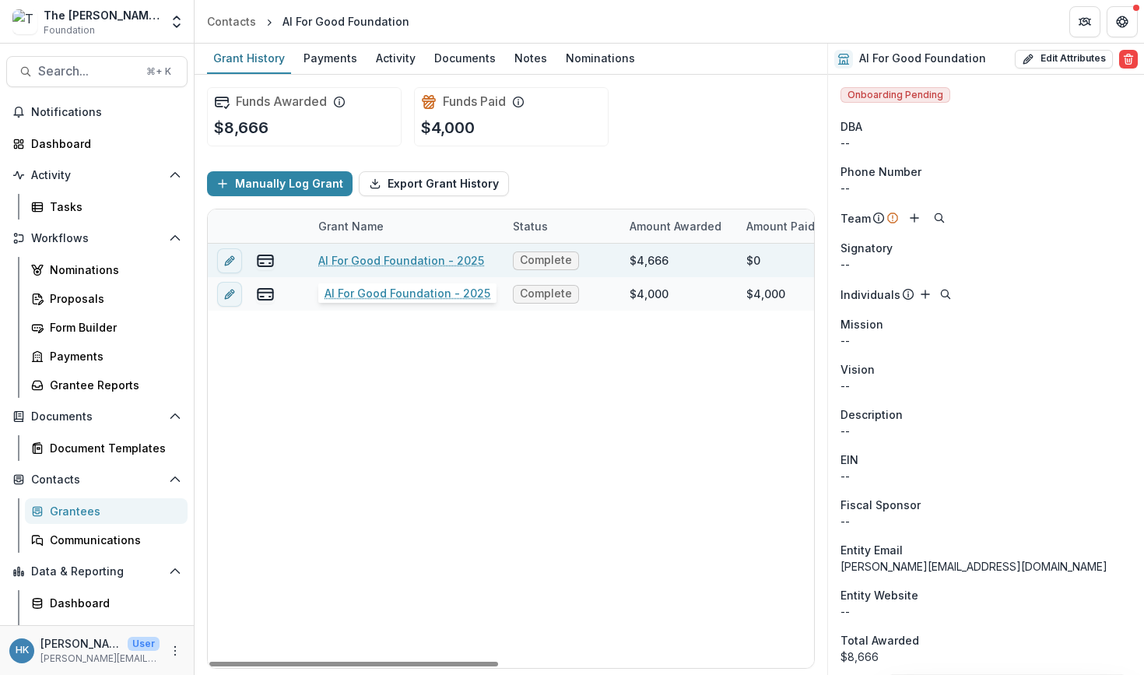
click at [381, 266] on link "AI For Good Foundation - 2025" at bounding box center [401, 260] width 166 height 16
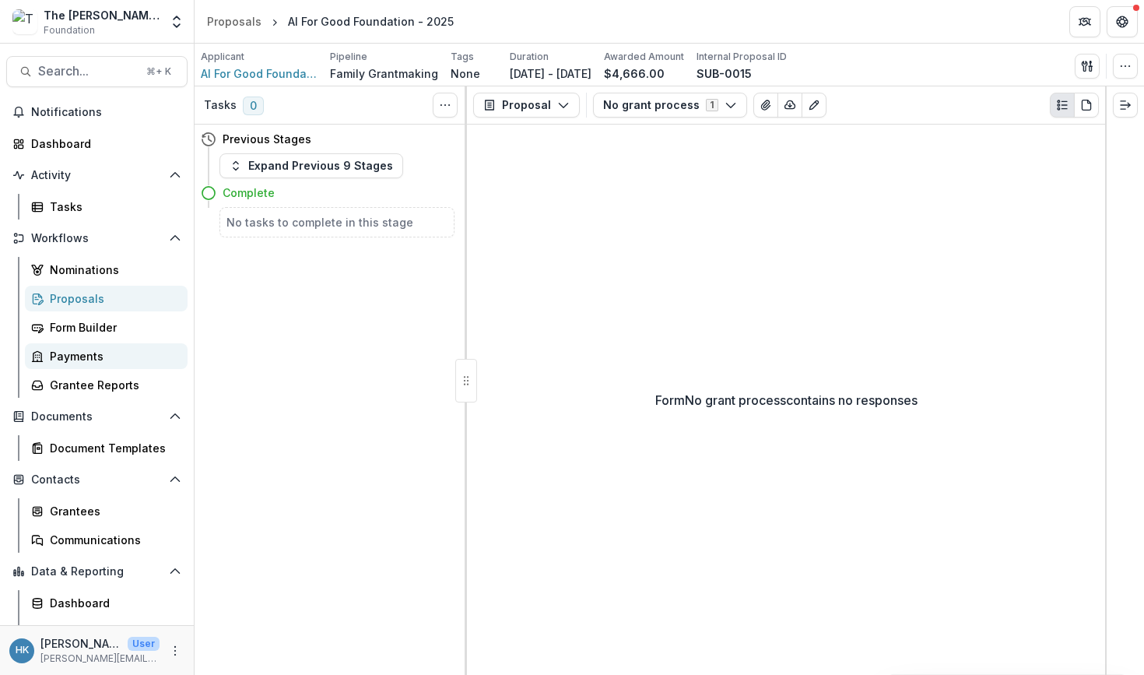
click at [78, 362] on div "Payments" at bounding box center [112, 356] width 125 height 16
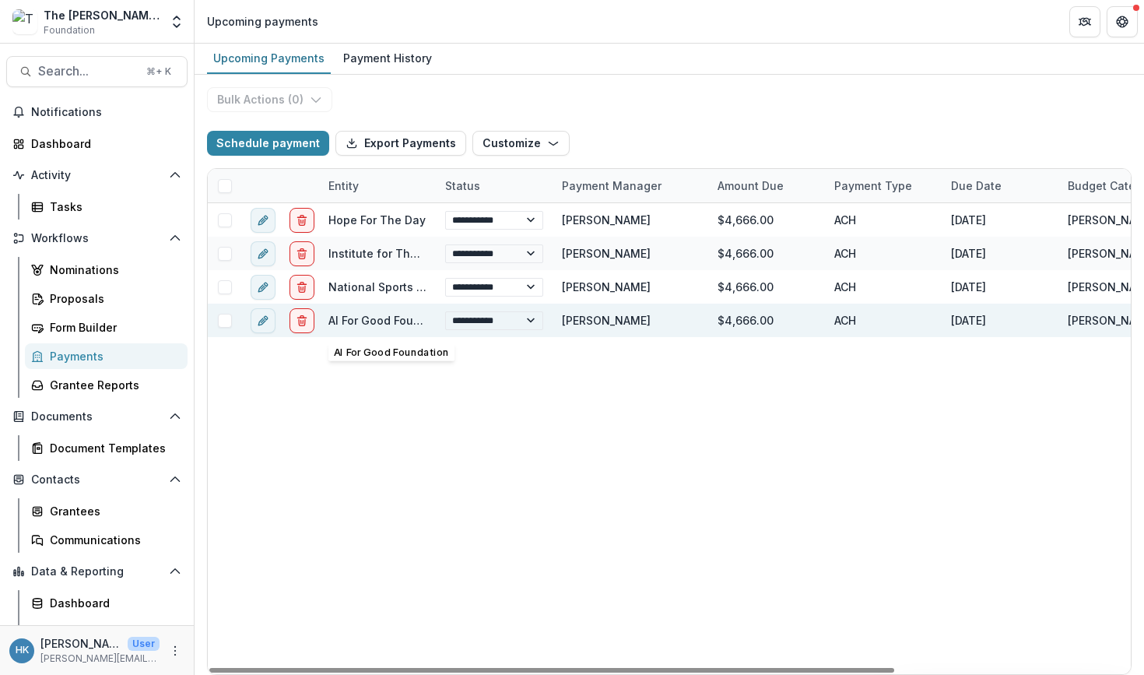
click at [370, 313] on div "AI For Good Foundation" at bounding box center [378, 320] width 98 height 16
click at [361, 322] on link "AI For Good Foundation" at bounding box center [392, 320] width 127 height 13
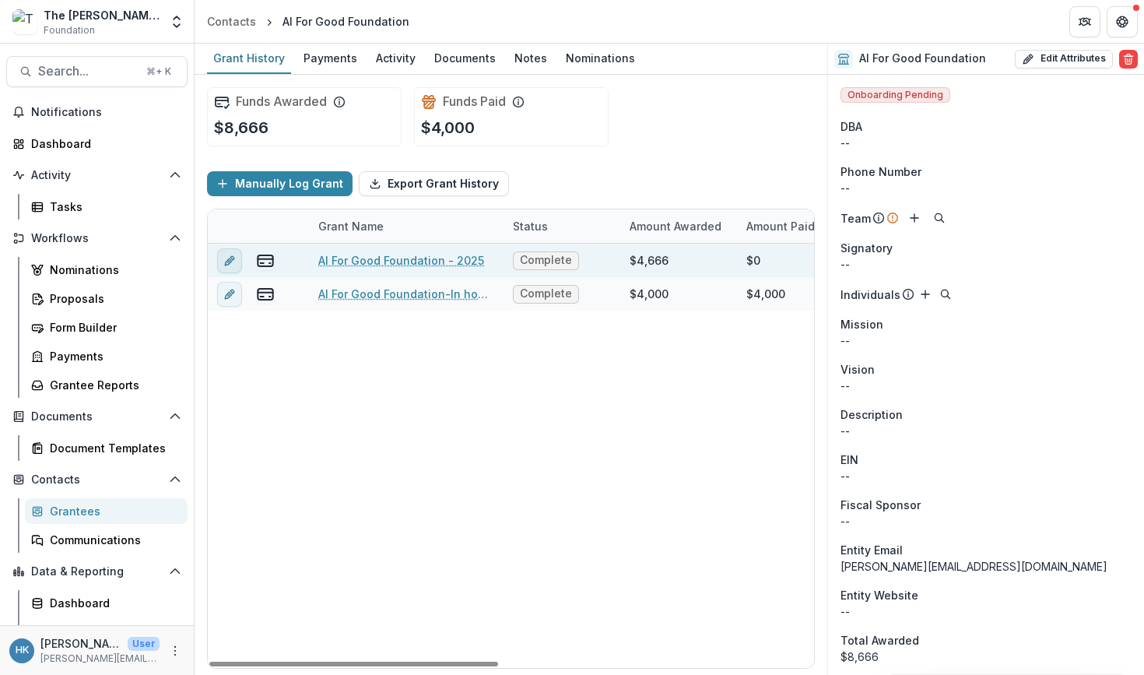
click at [223, 261] on icon "edit" at bounding box center [229, 261] width 12 height 12
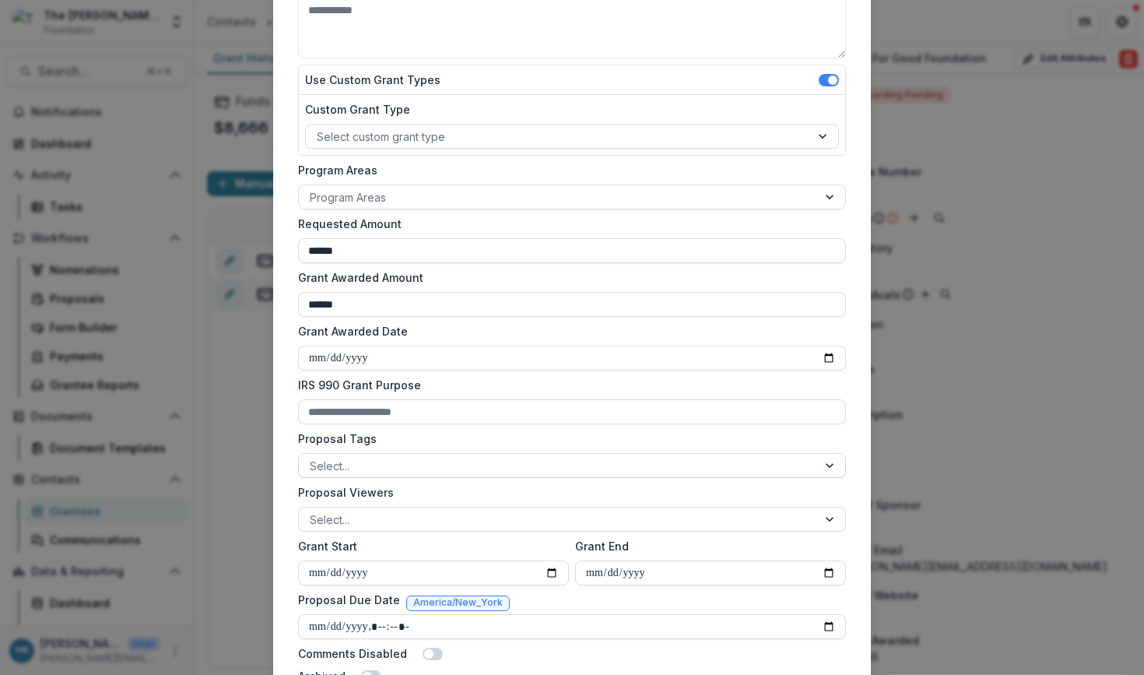
scroll to position [258, 0]
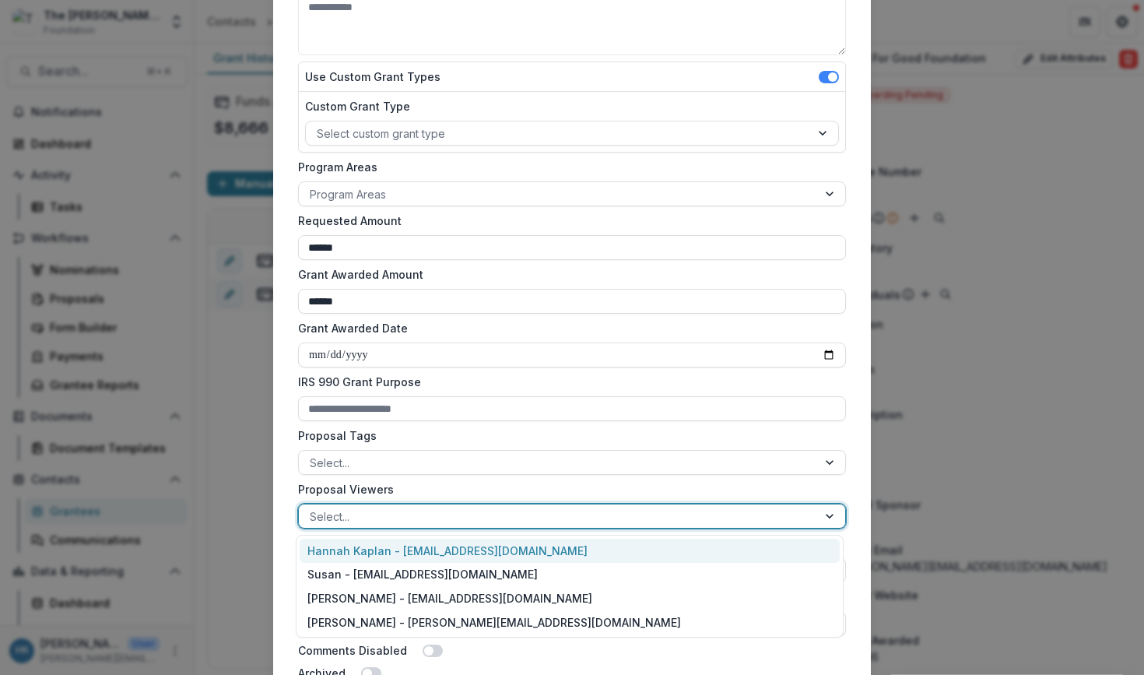
click at [357, 517] on div at bounding box center [558, 516] width 497 height 19
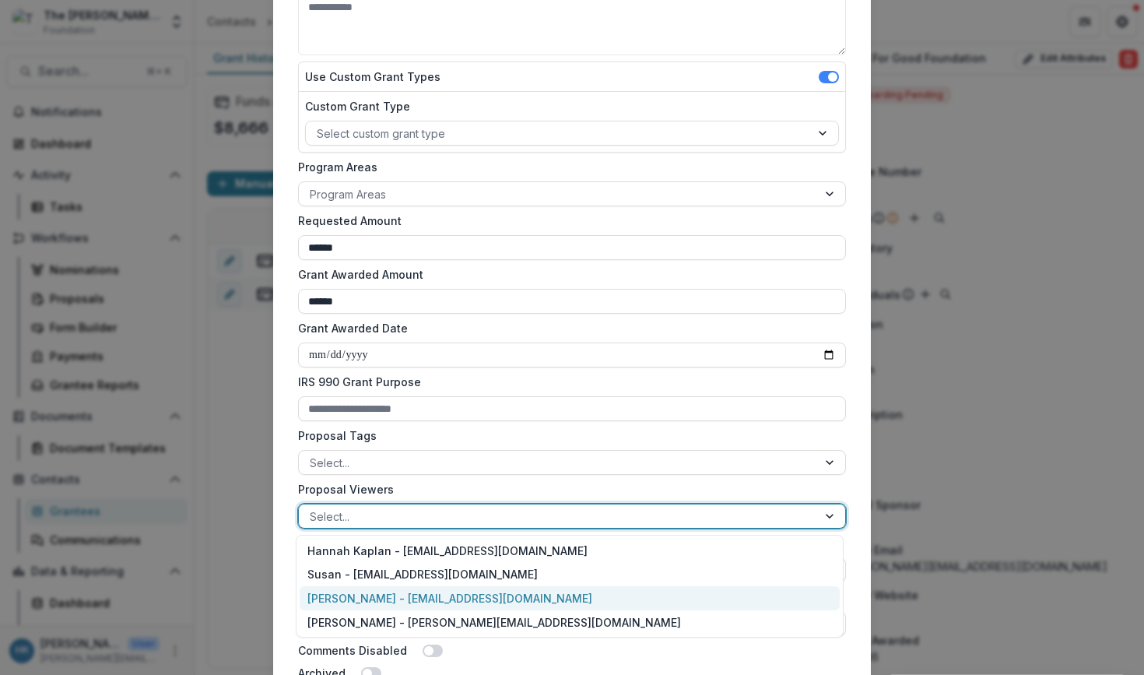
click at [346, 591] on div "[PERSON_NAME] - [EMAIL_ADDRESS][DOMAIN_NAME]" at bounding box center [570, 598] width 540 height 24
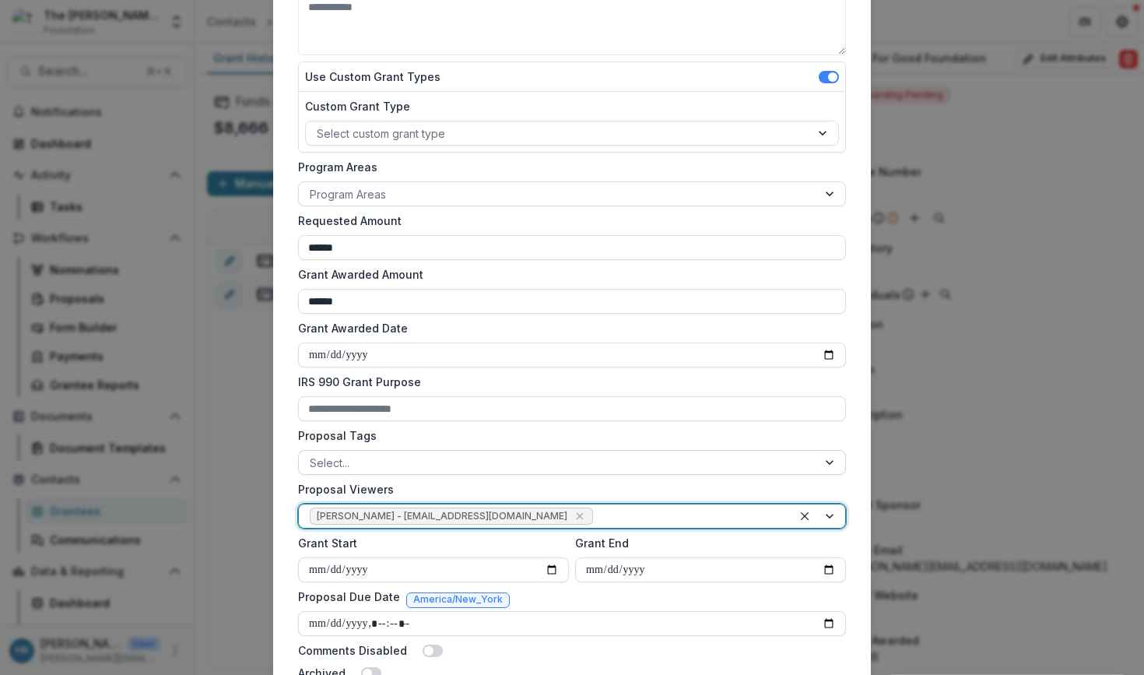
scroll to position [390, 0]
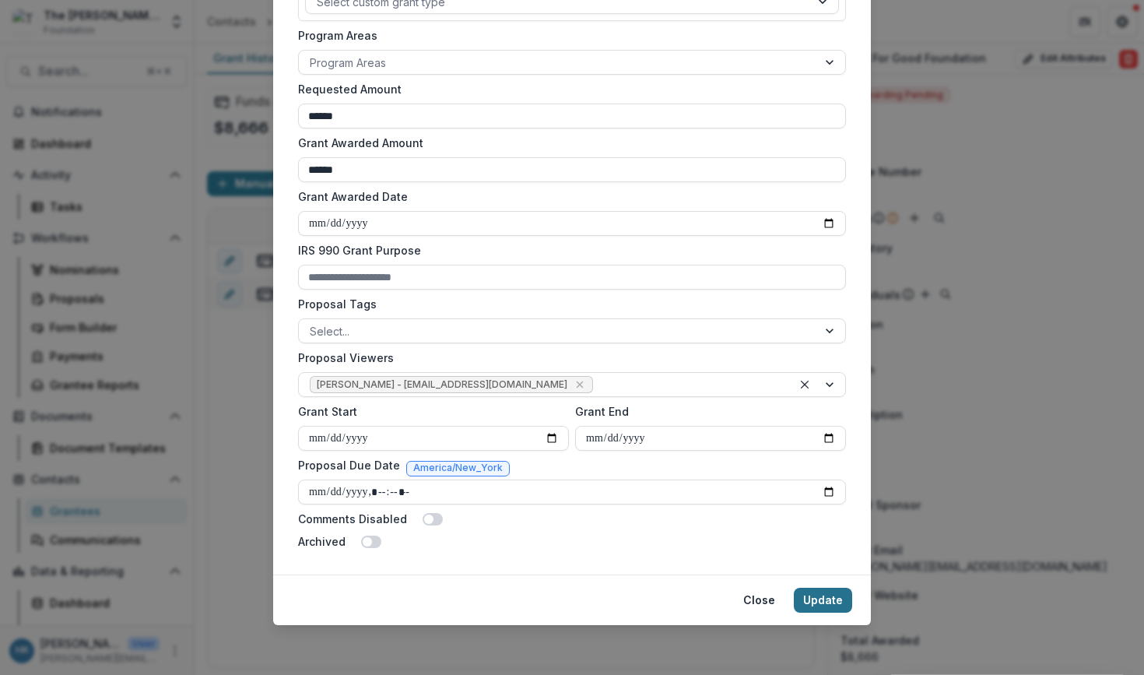
click at [826, 597] on button "Update" at bounding box center [823, 600] width 58 height 25
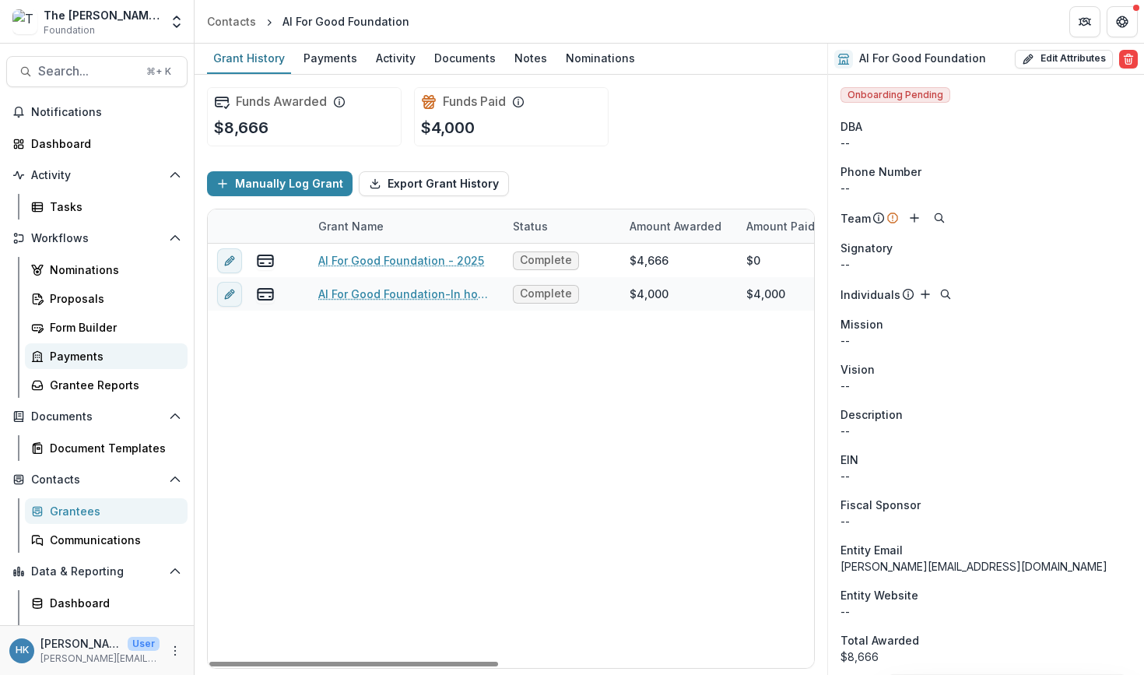
click at [72, 350] on div "Payments" at bounding box center [112, 356] width 125 height 16
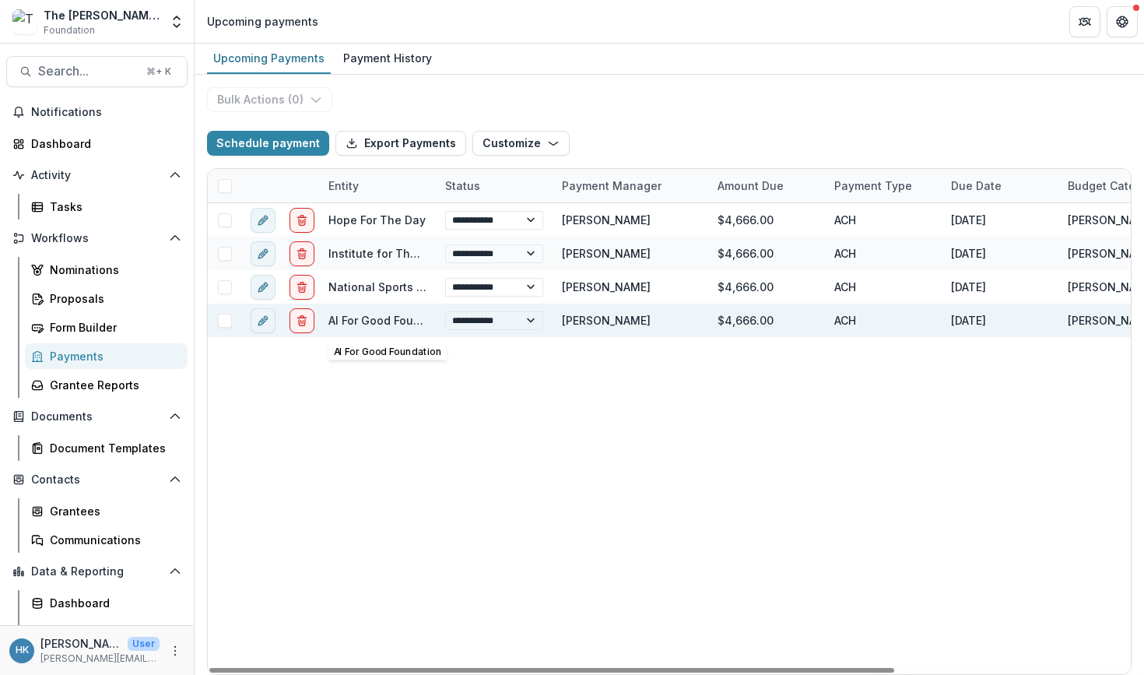
click at [351, 318] on link "AI For Good Foundation" at bounding box center [392, 320] width 127 height 13
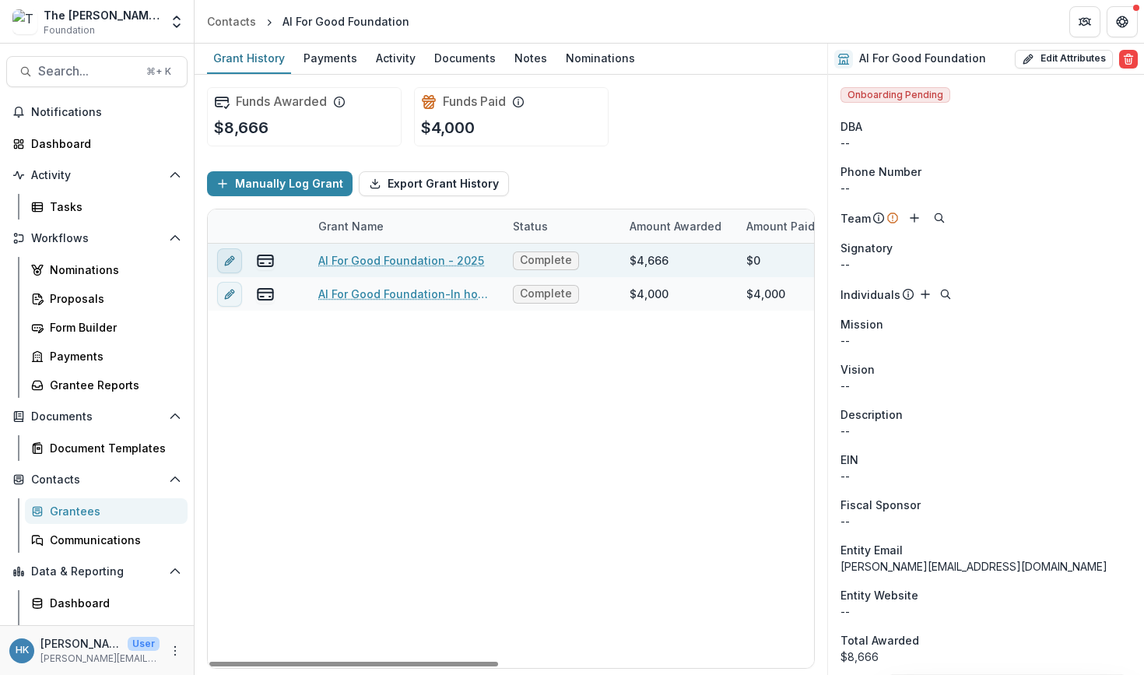
click at [231, 259] on icon "edit" at bounding box center [229, 261] width 12 height 12
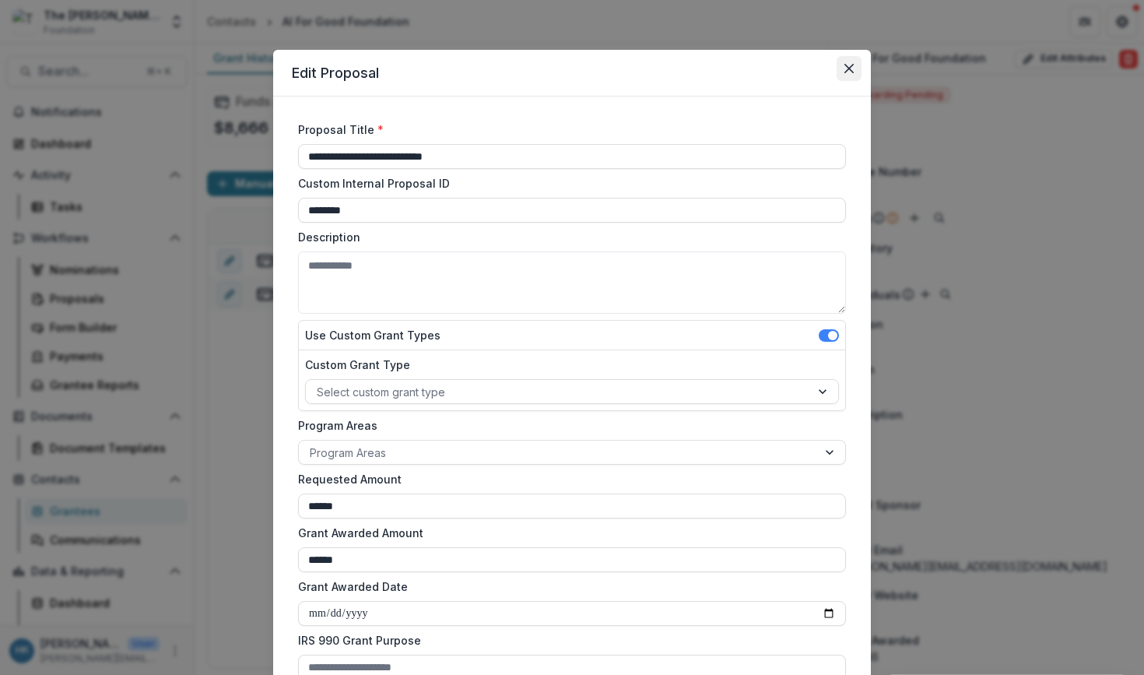
click at [845, 69] on icon "Close" at bounding box center [849, 68] width 9 height 9
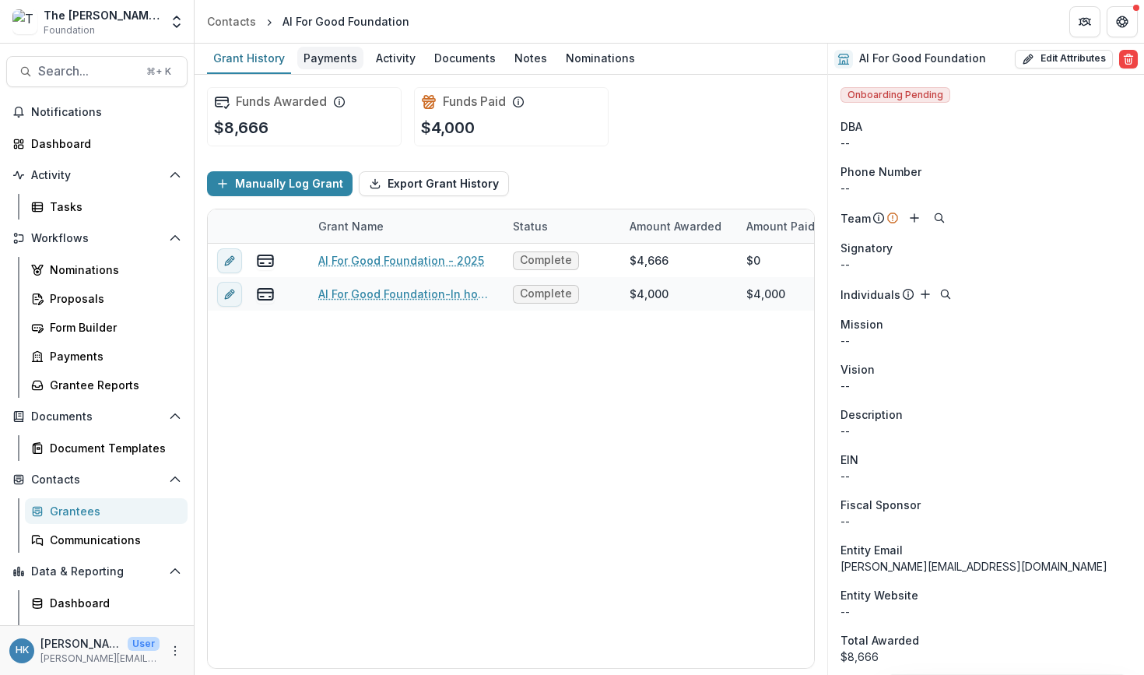
click at [332, 55] on div "Payments" at bounding box center [330, 58] width 66 height 23
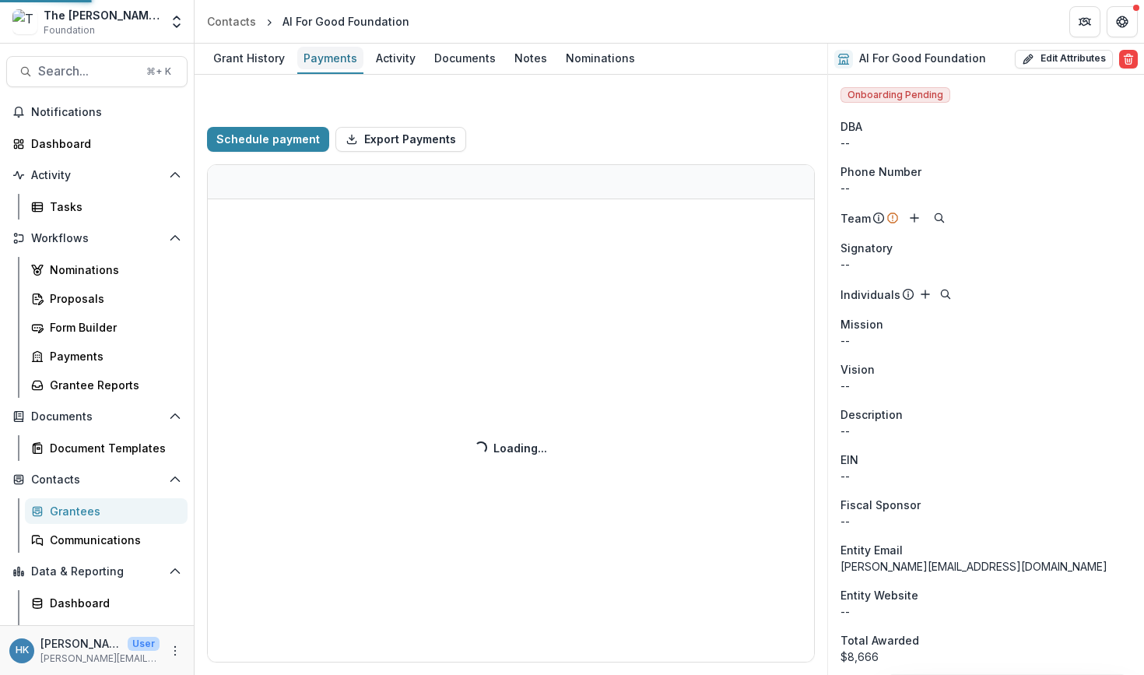
select select "****"
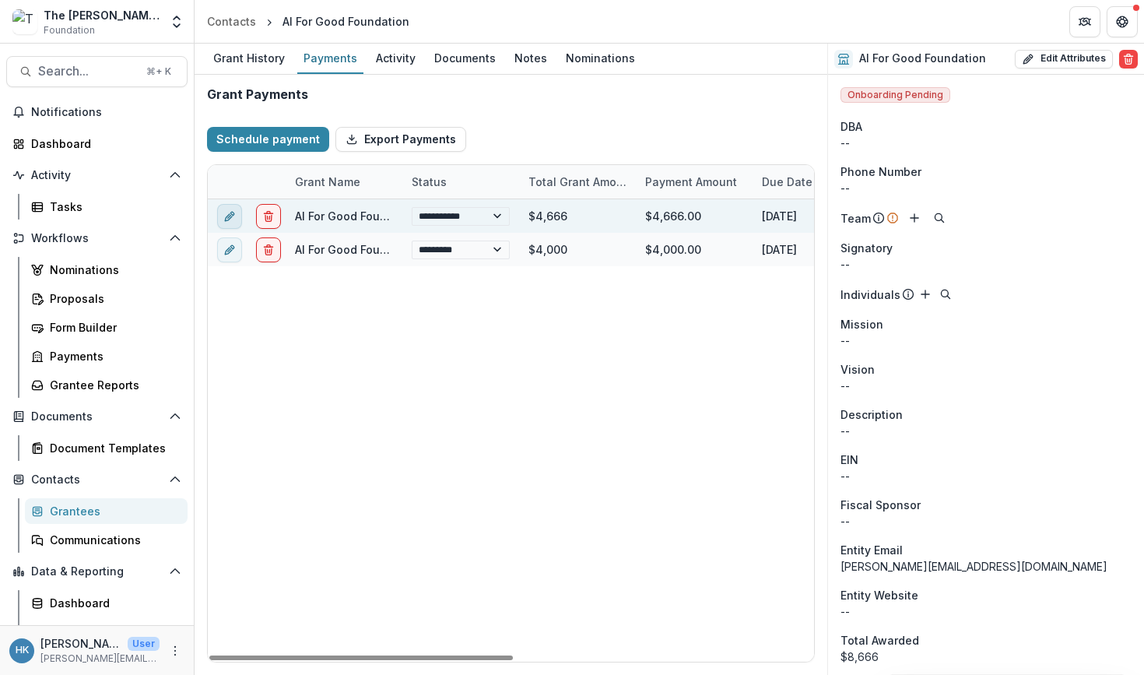
click at [227, 216] on icon "edit" at bounding box center [228, 217] width 7 height 7
select select "**********"
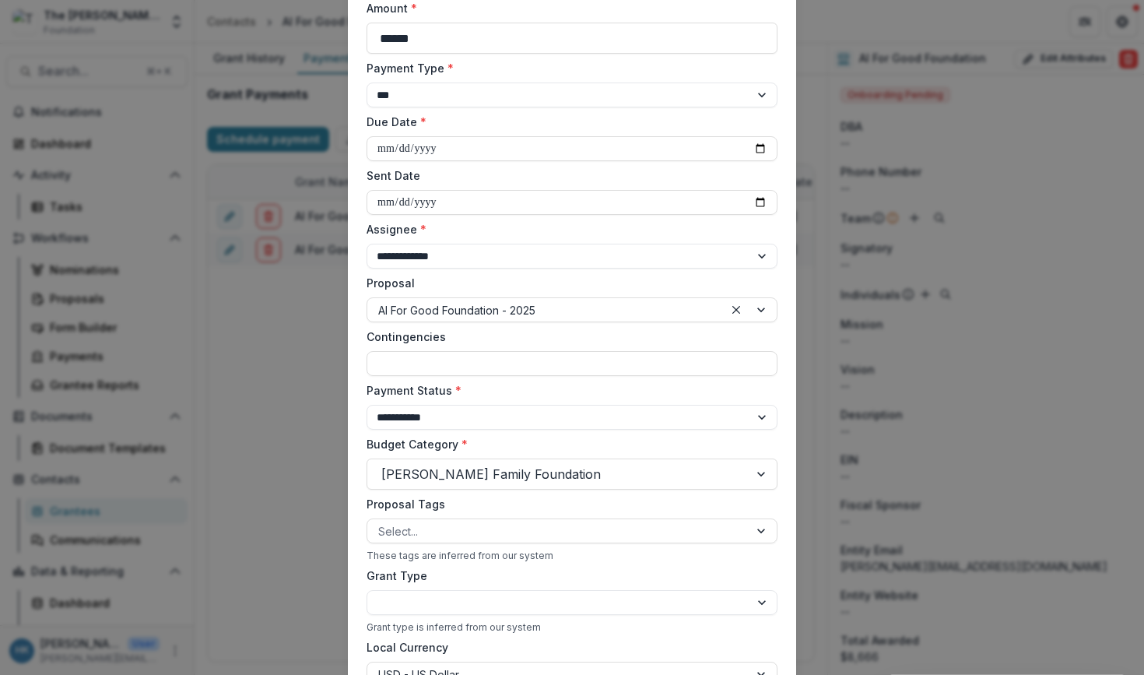
scroll to position [118, 0]
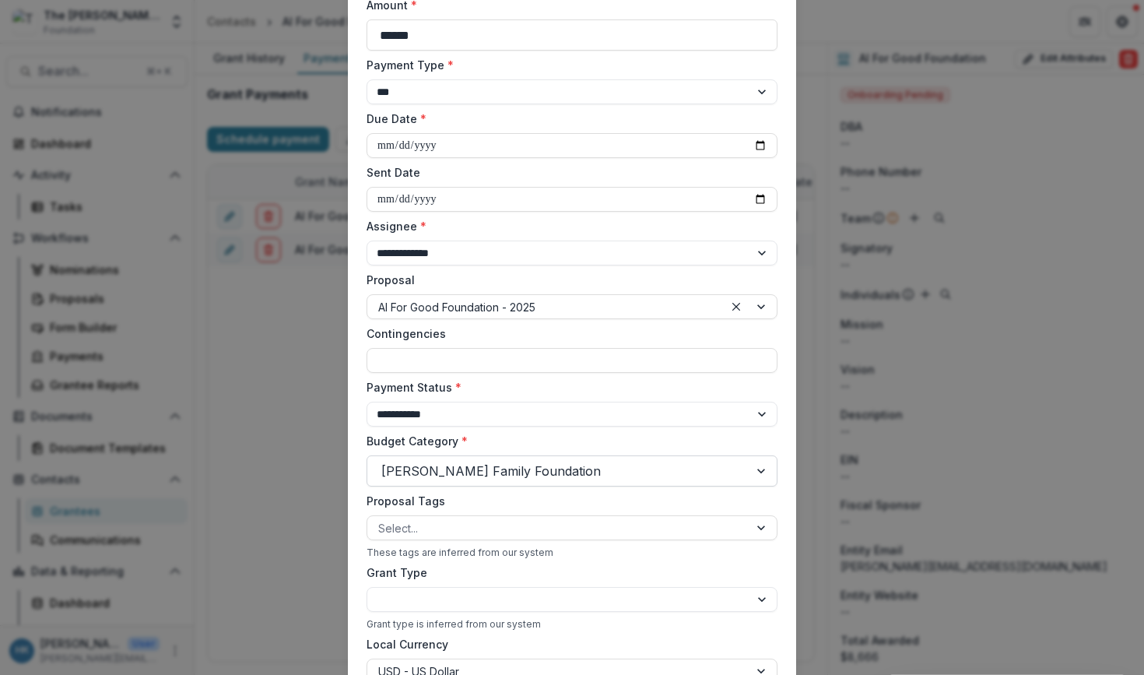
select select "****"
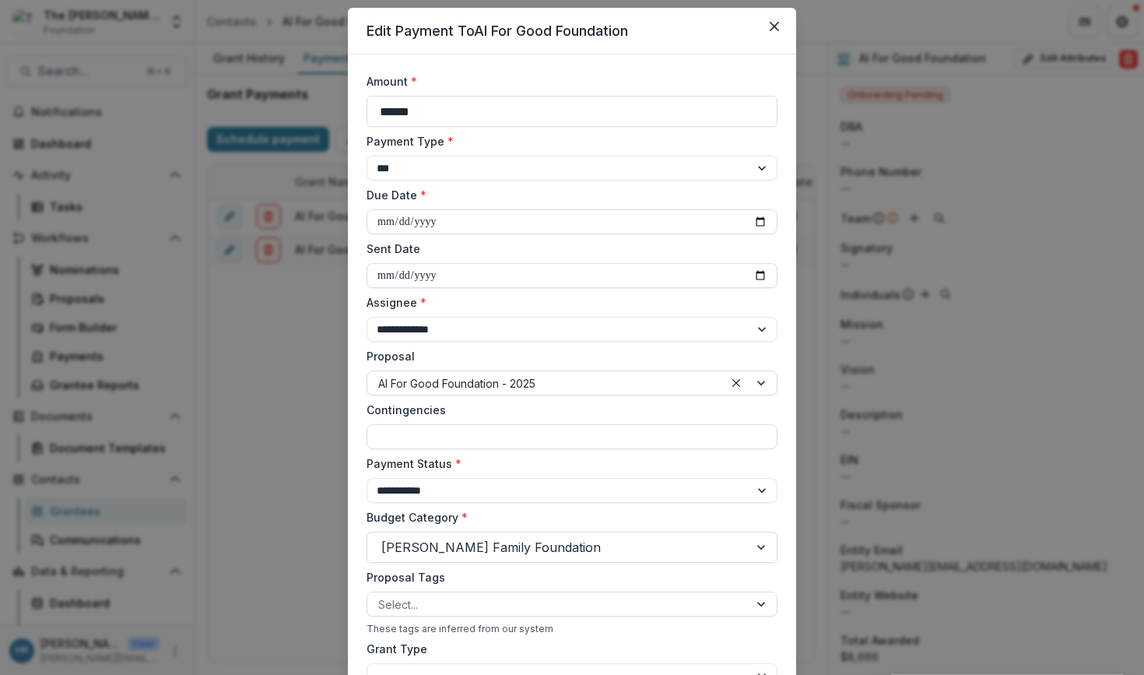
scroll to position [0, 0]
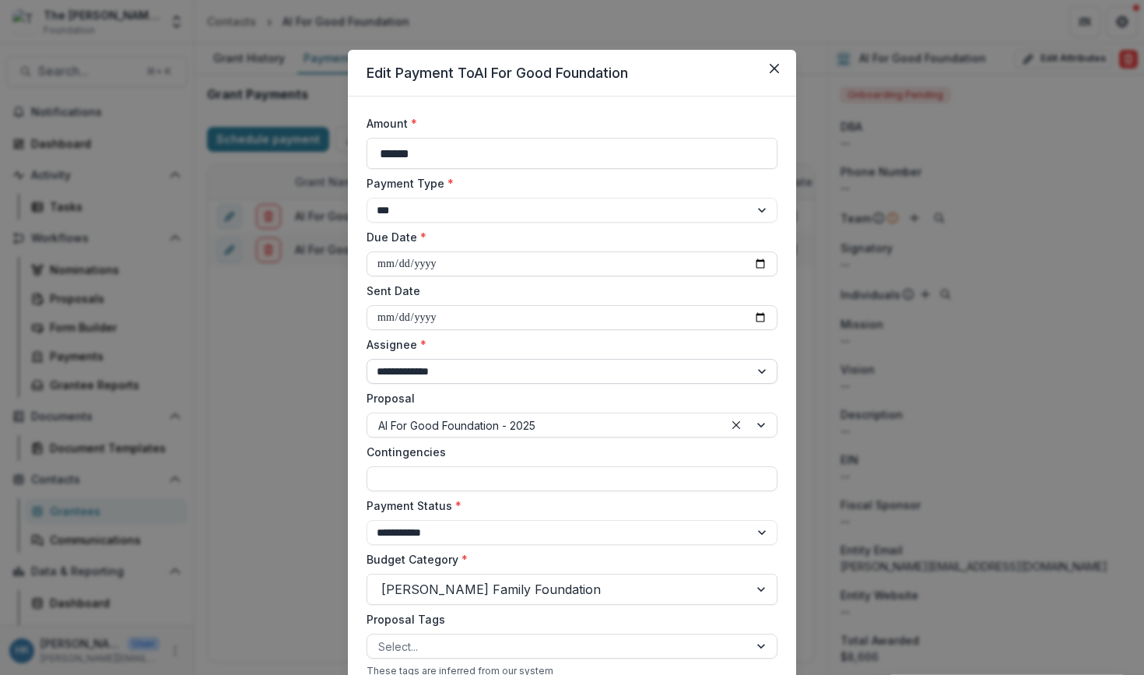
select select "**********"
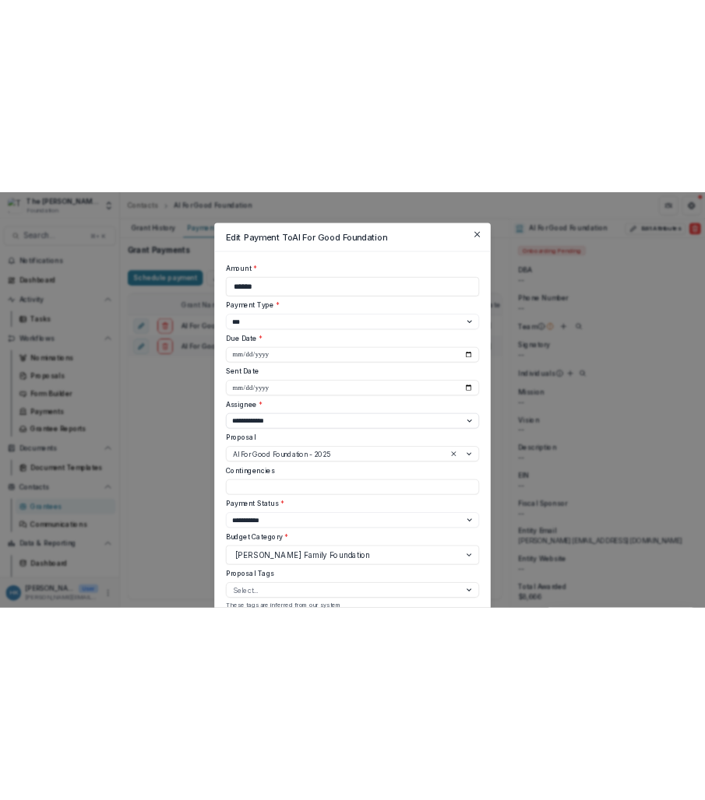
scroll to position [413, 0]
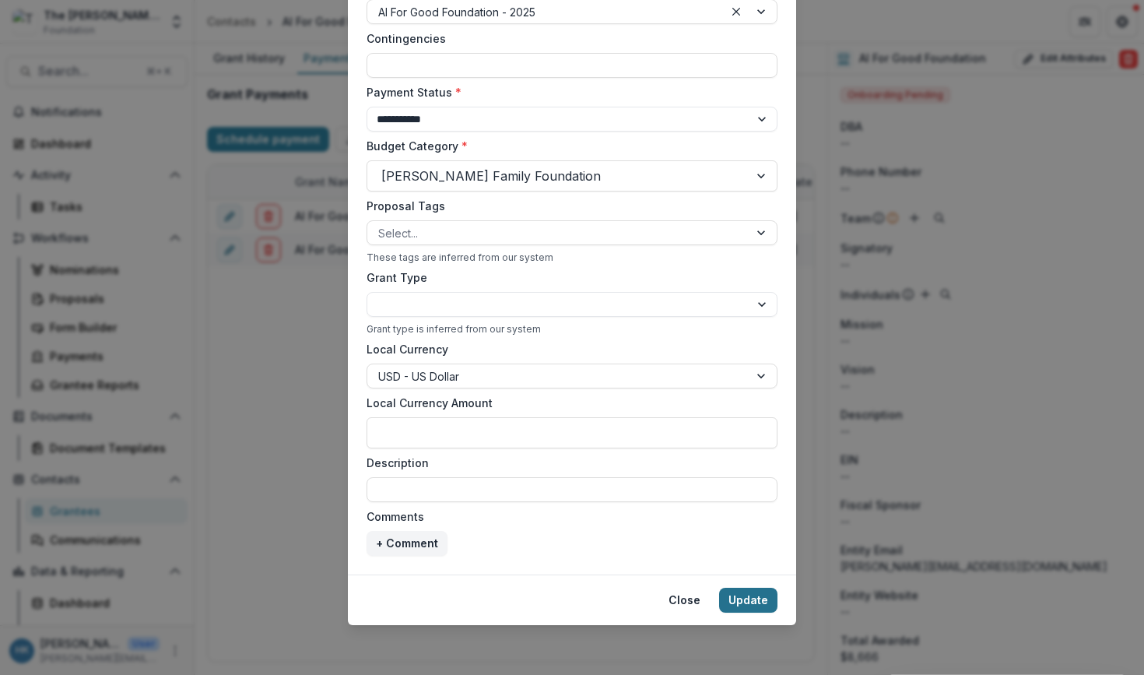
click at [756, 602] on button "Update" at bounding box center [748, 600] width 58 height 25
select select "****"
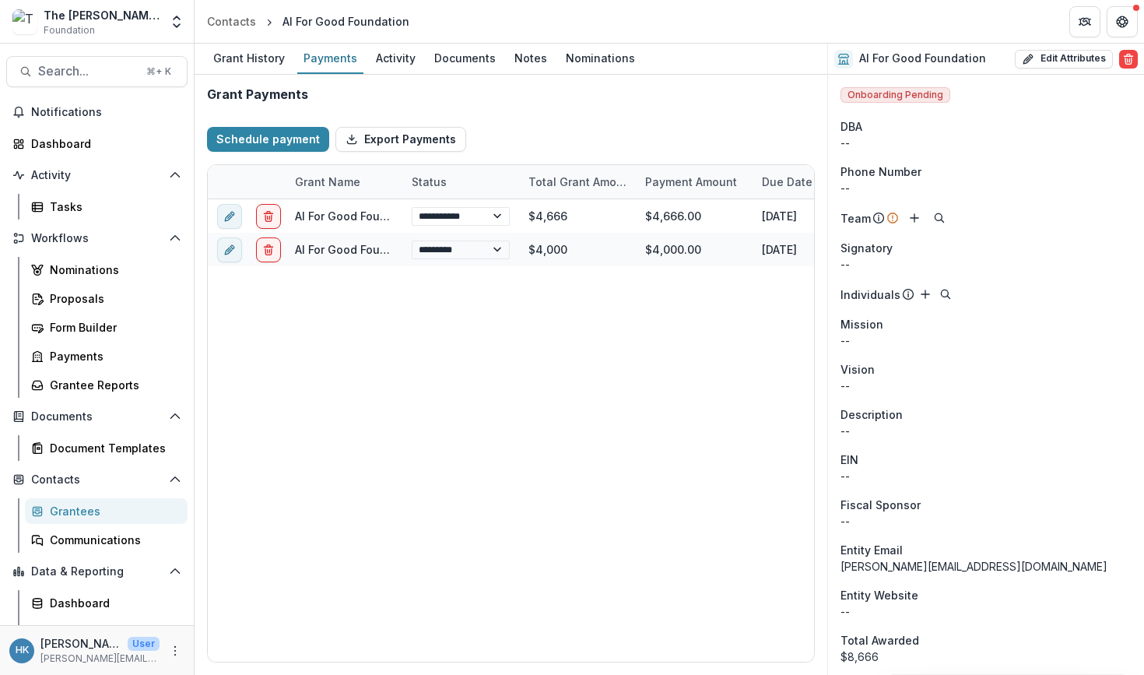
select select "****"
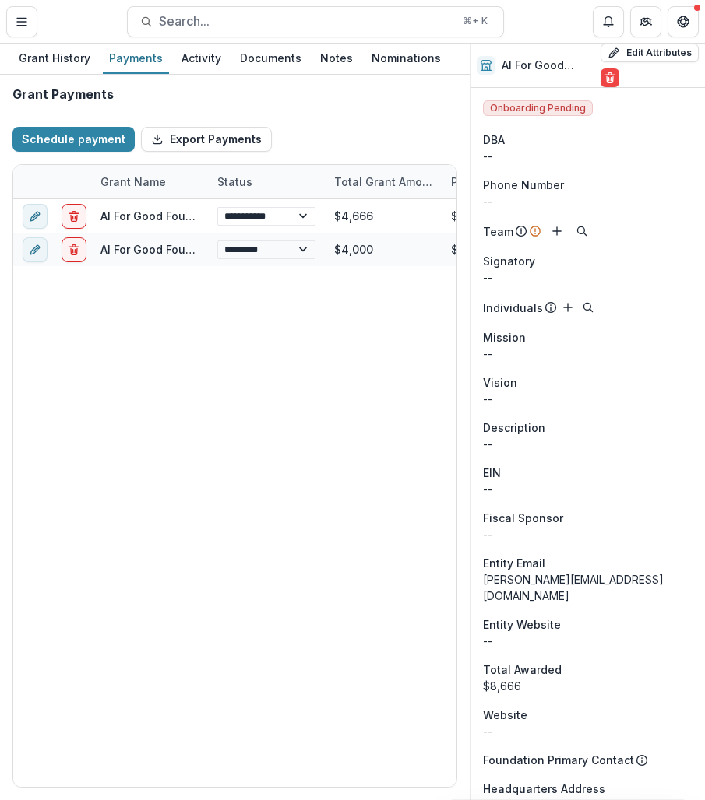
select select "****"
